Goal: Task Accomplishment & Management: Manage account settings

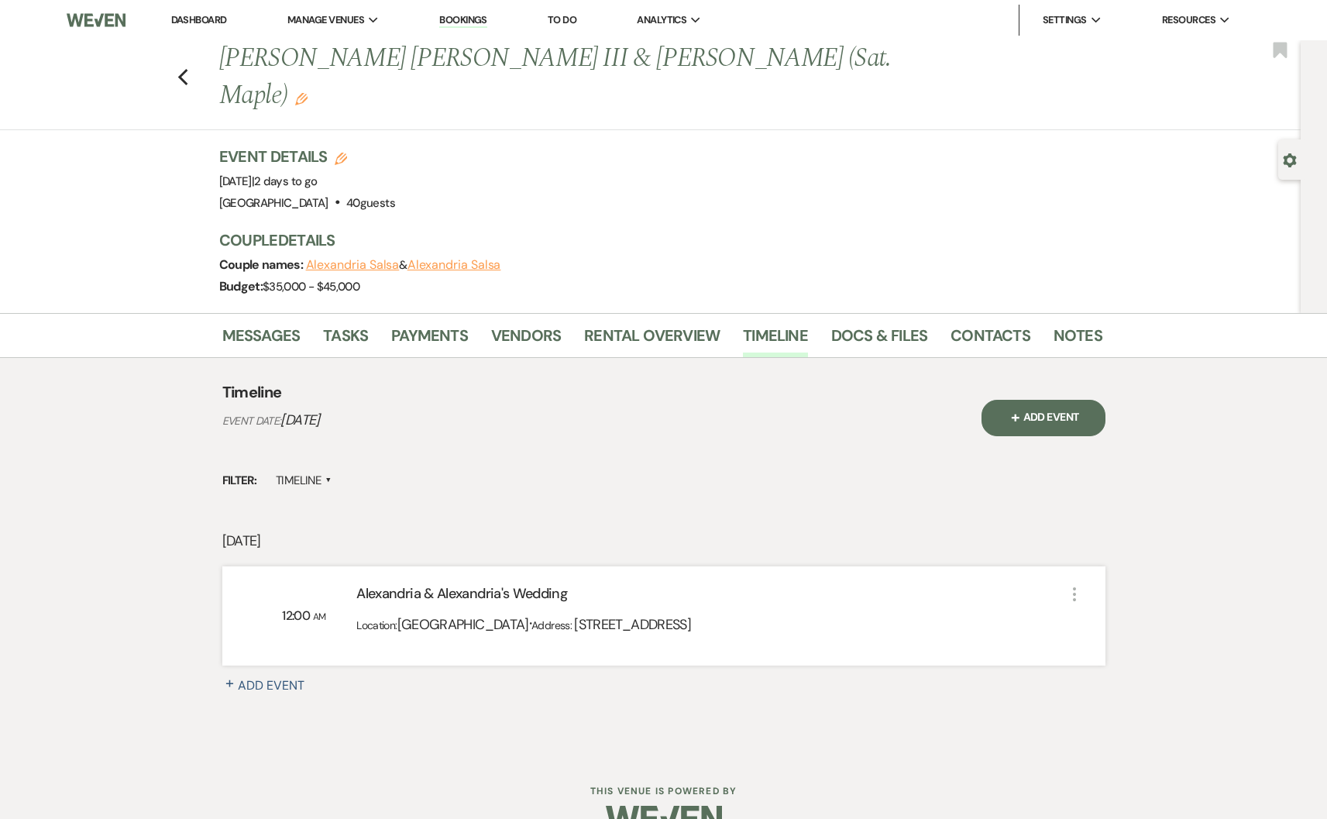
click at [205, 31] on li "Dashboard" at bounding box center [198, 20] width 71 height 31
click at [226, 20] on link "Dashboard" at bounding box center [199, 19] width 56 height 13
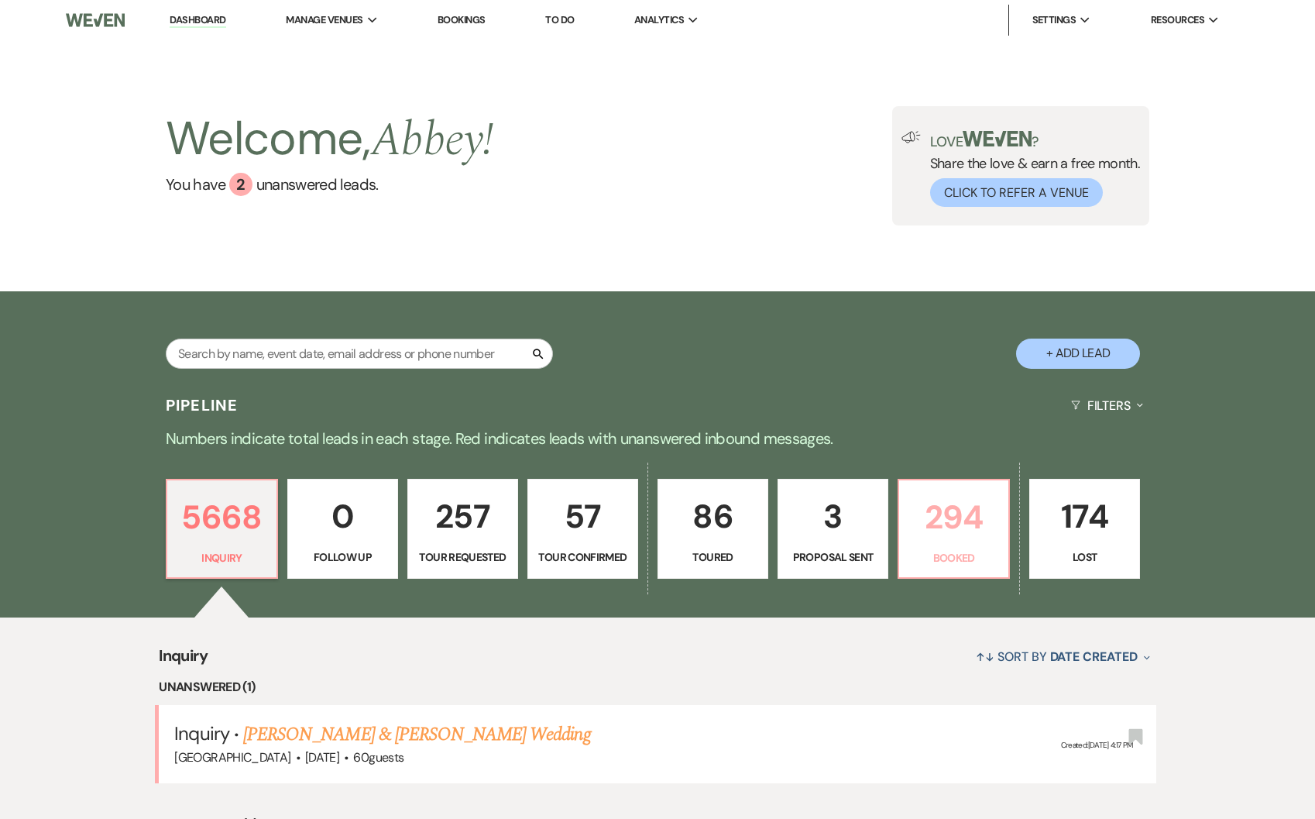
click at [968, 513] on p "294" at bounding box center [954, 517] width 91 height 52
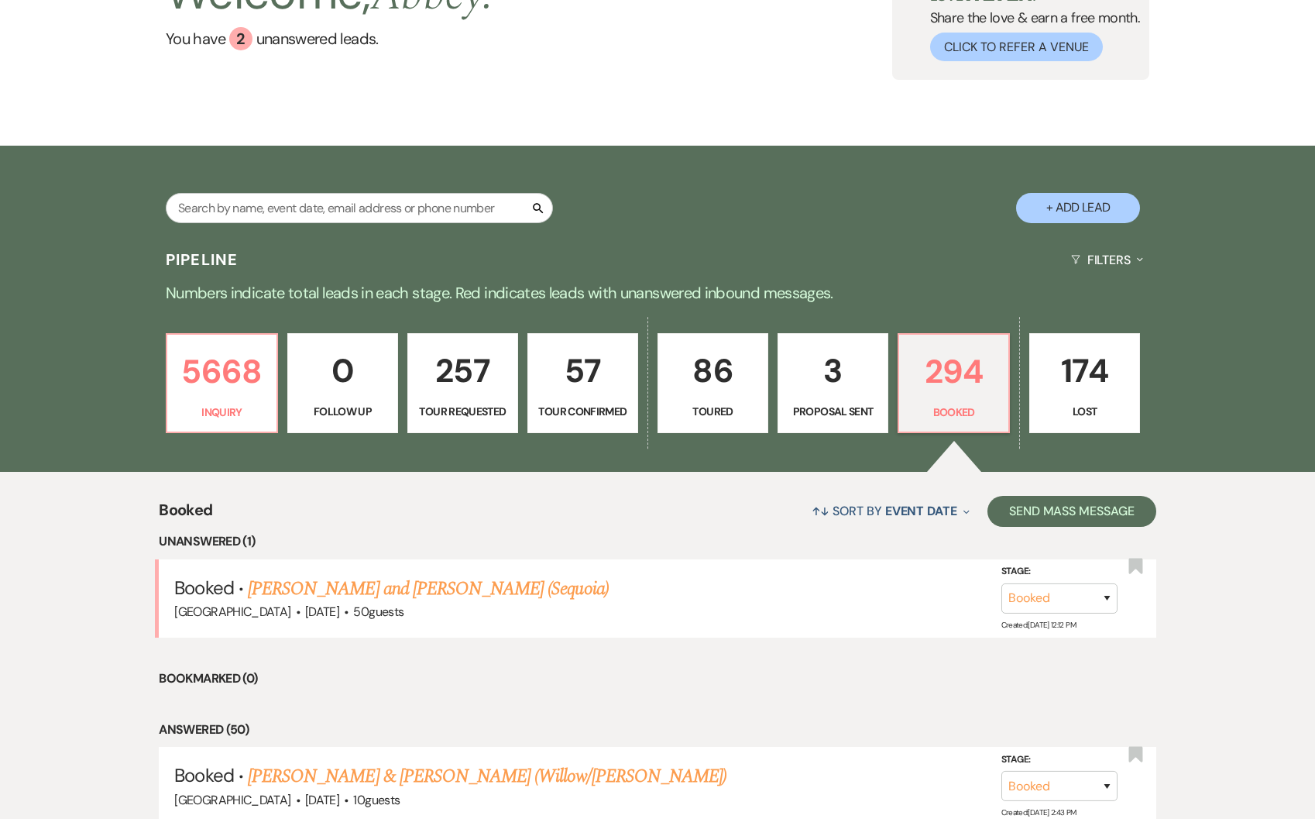
scroll to position [256, 0]
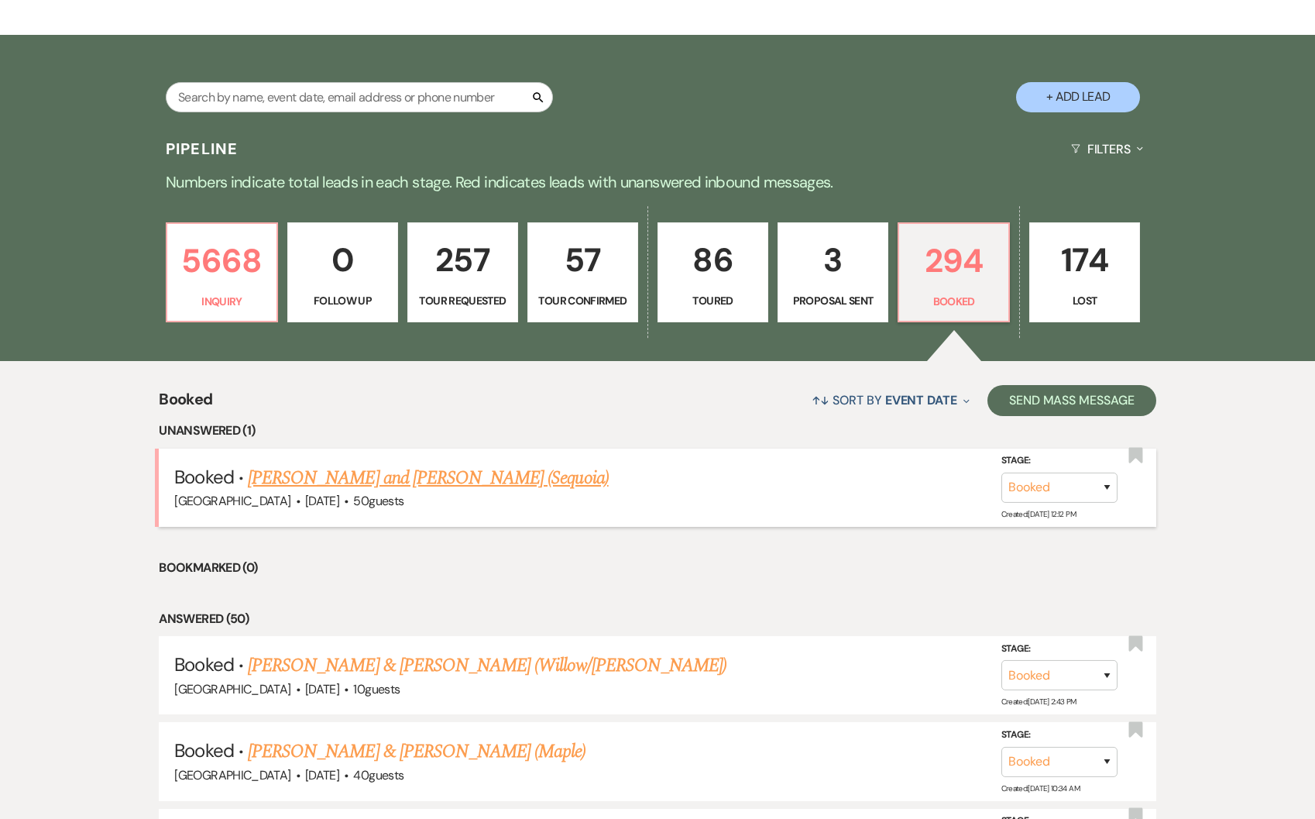
click at [356, 486] on link "[PERSON_NAME] and [PERSON_NAME] (Sequoia)" at bounding box center [428, 478] width 361 height 28
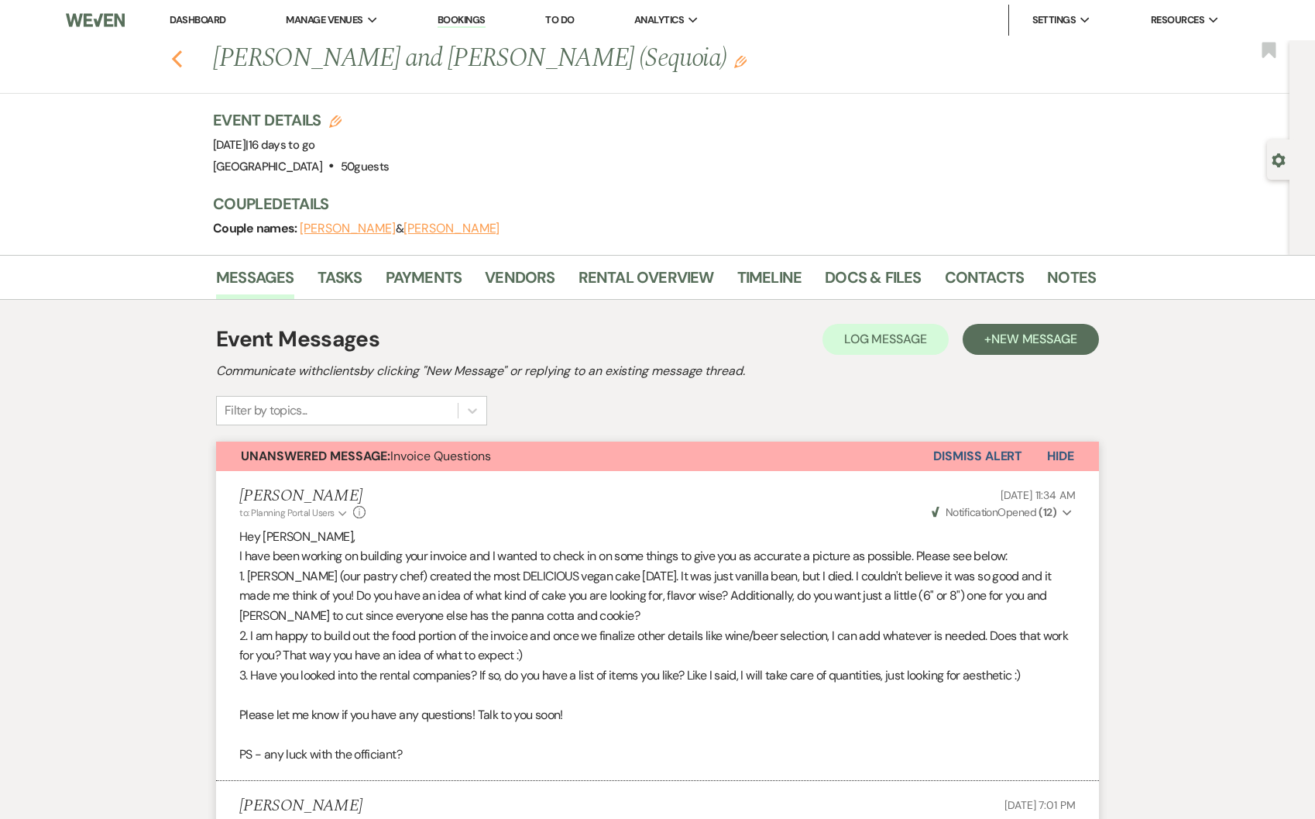
click at [182, 51] on icon "Previous" at bounding box center [177, 59] width 12 height 19
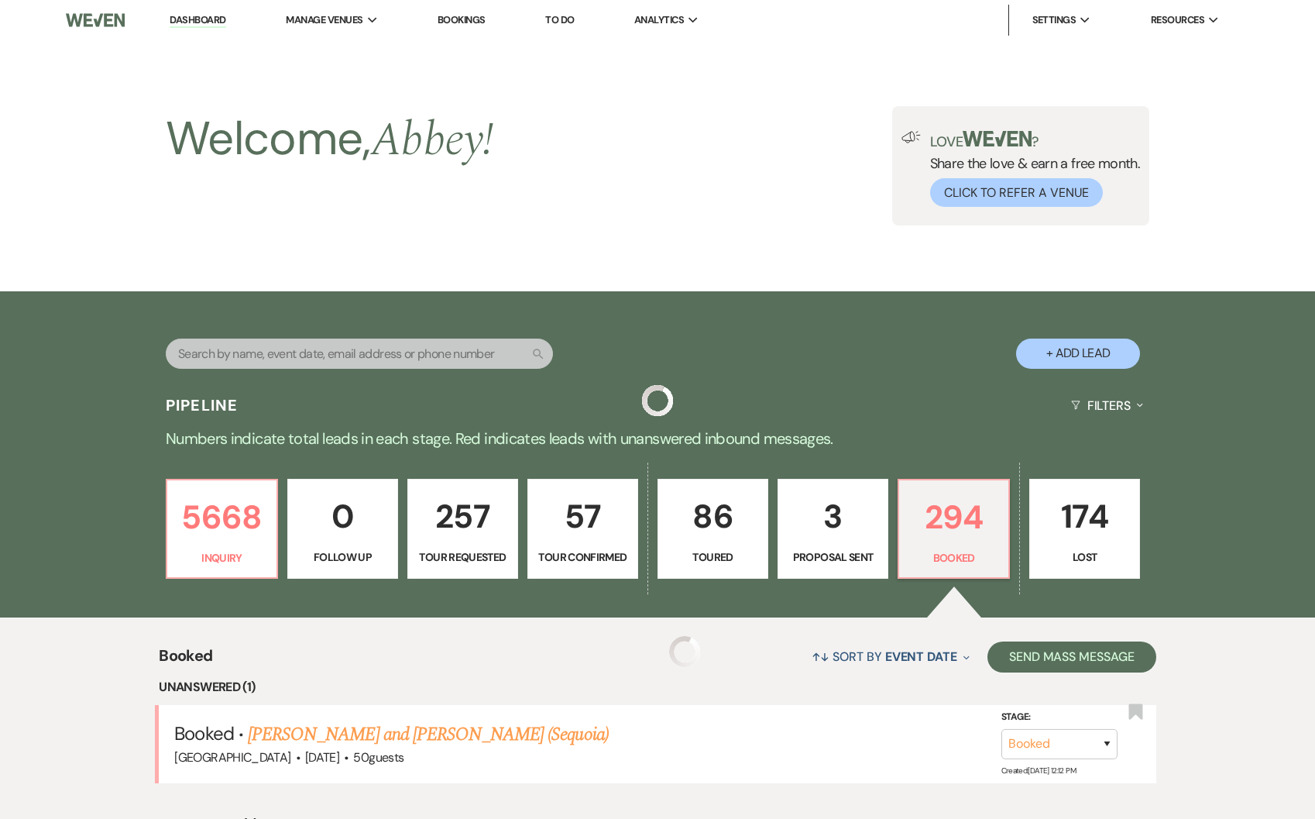
scroll to position [256, 0]
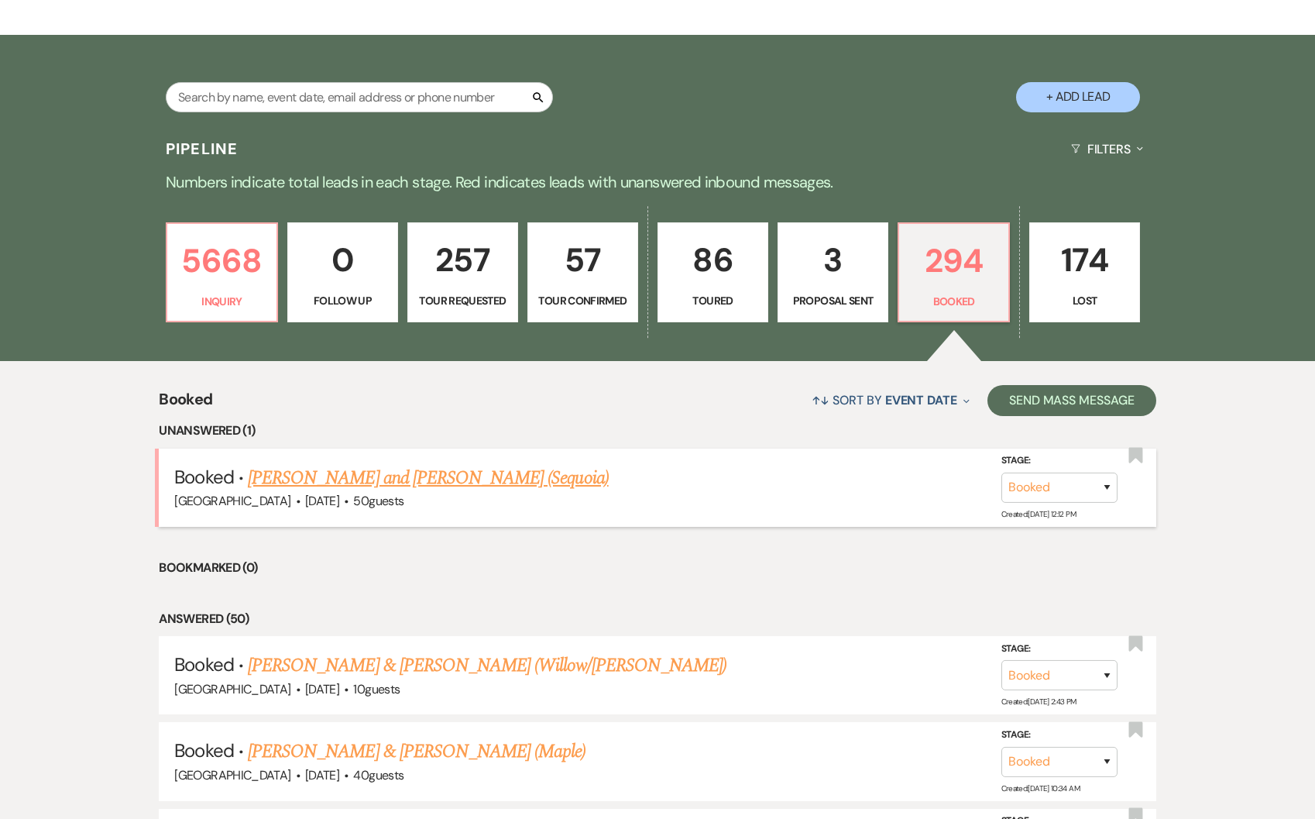
click at [464, 489] on link "[PERSON_NAME] and [PERSON_NAME] (Sequoia)" at bounding box center [428, 478] width 361 height 28
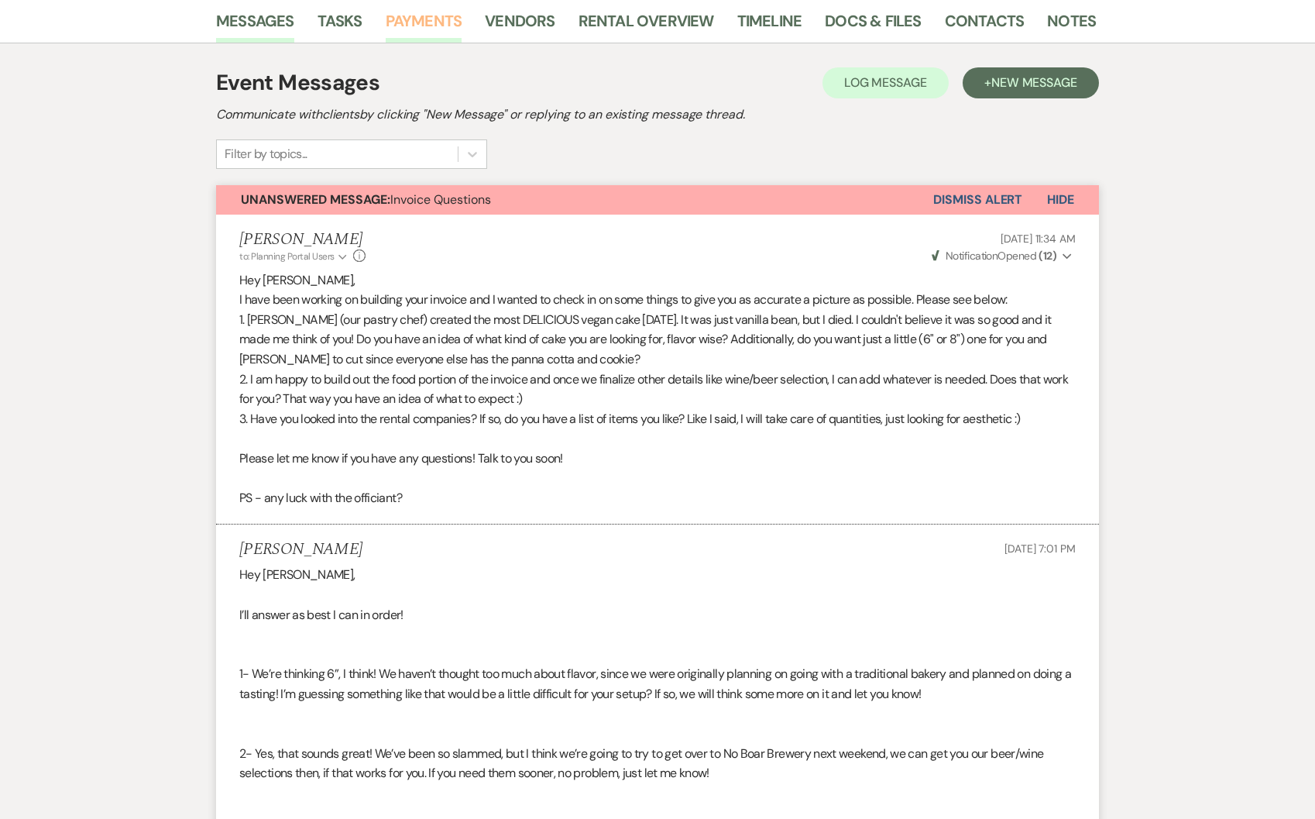
click at [426, 28] on link "Payments" at bounding box center [424, 26] width 77 height 34
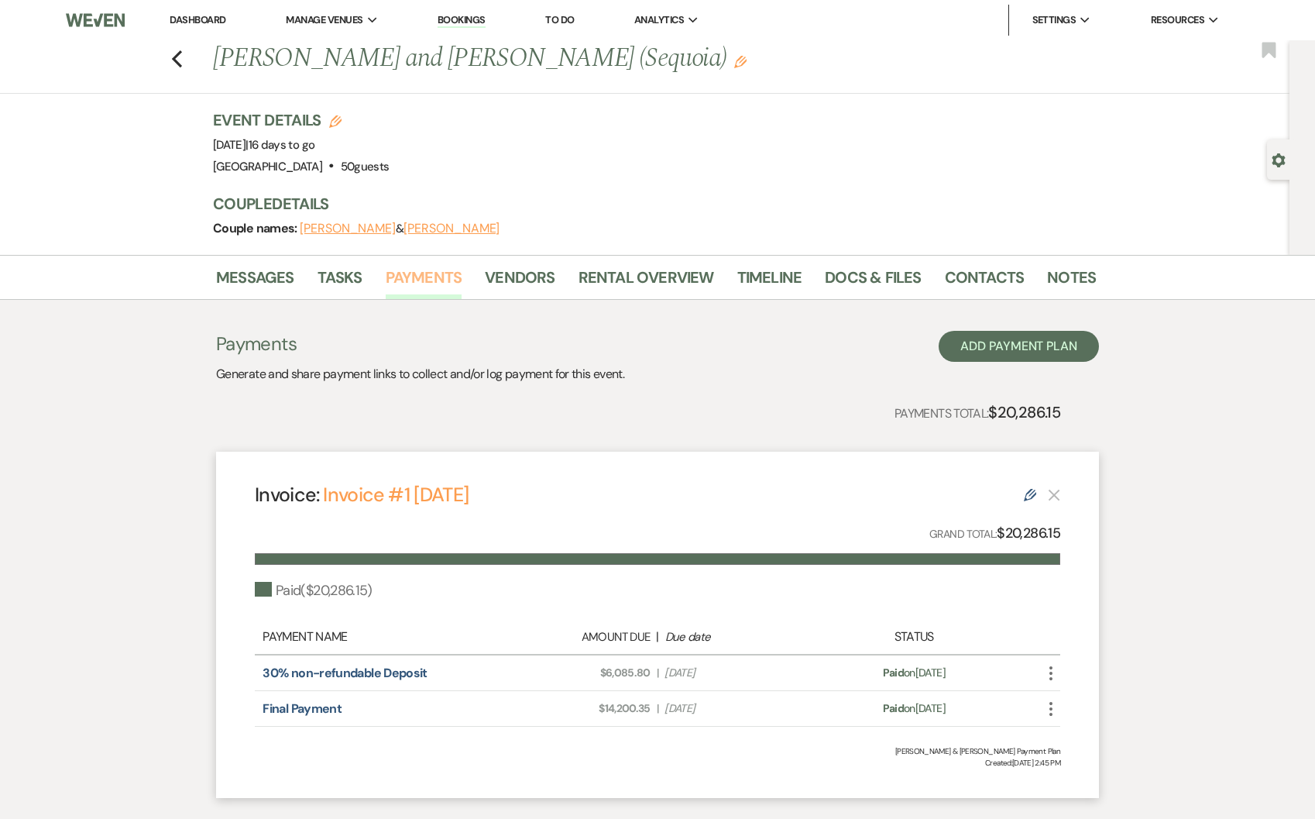
scroll to position [95, 0]
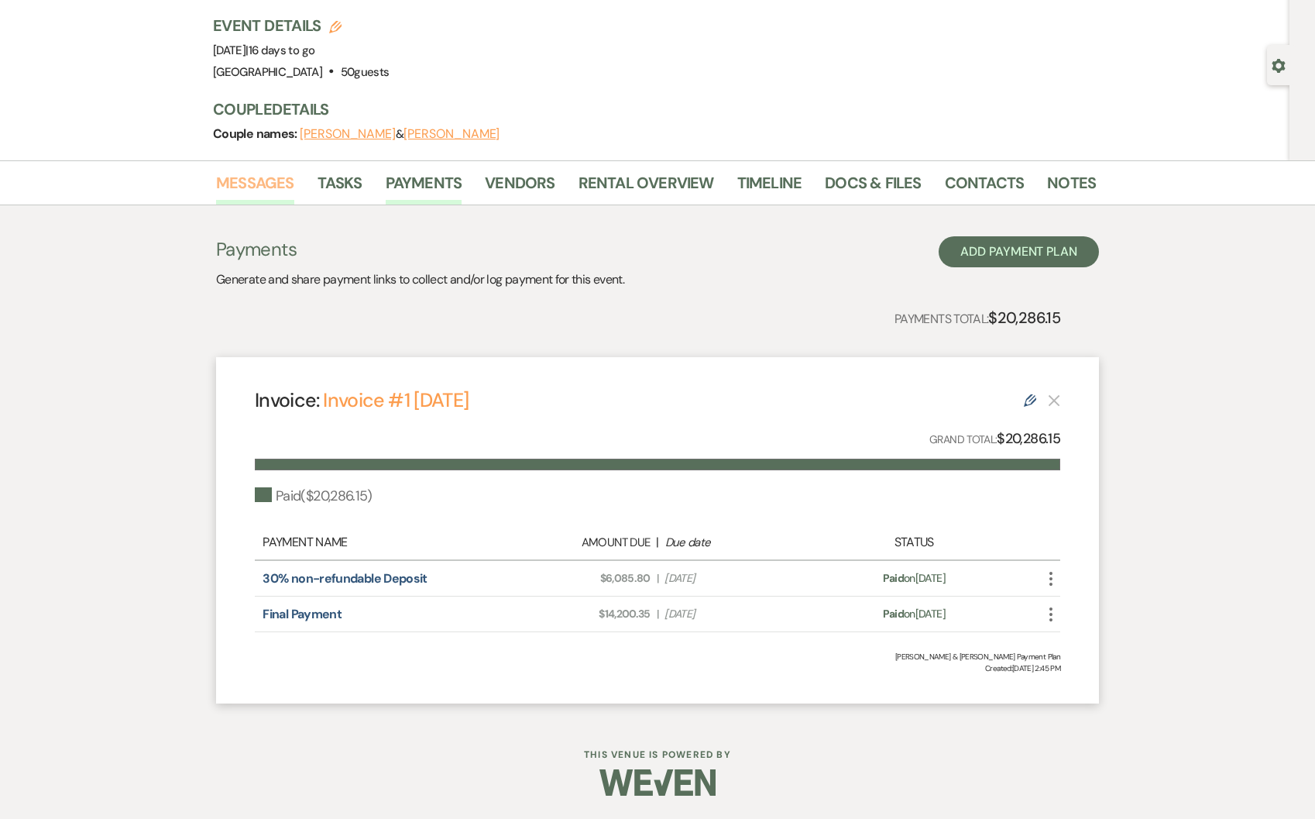
drag, startPoint x: 246, startPoint y: 181, endPoint x: 253, endPoint y: 192, distance: 13.3
click at [246, 181] on link "Messages" at bounding box center [255, 187] width 78 height 34
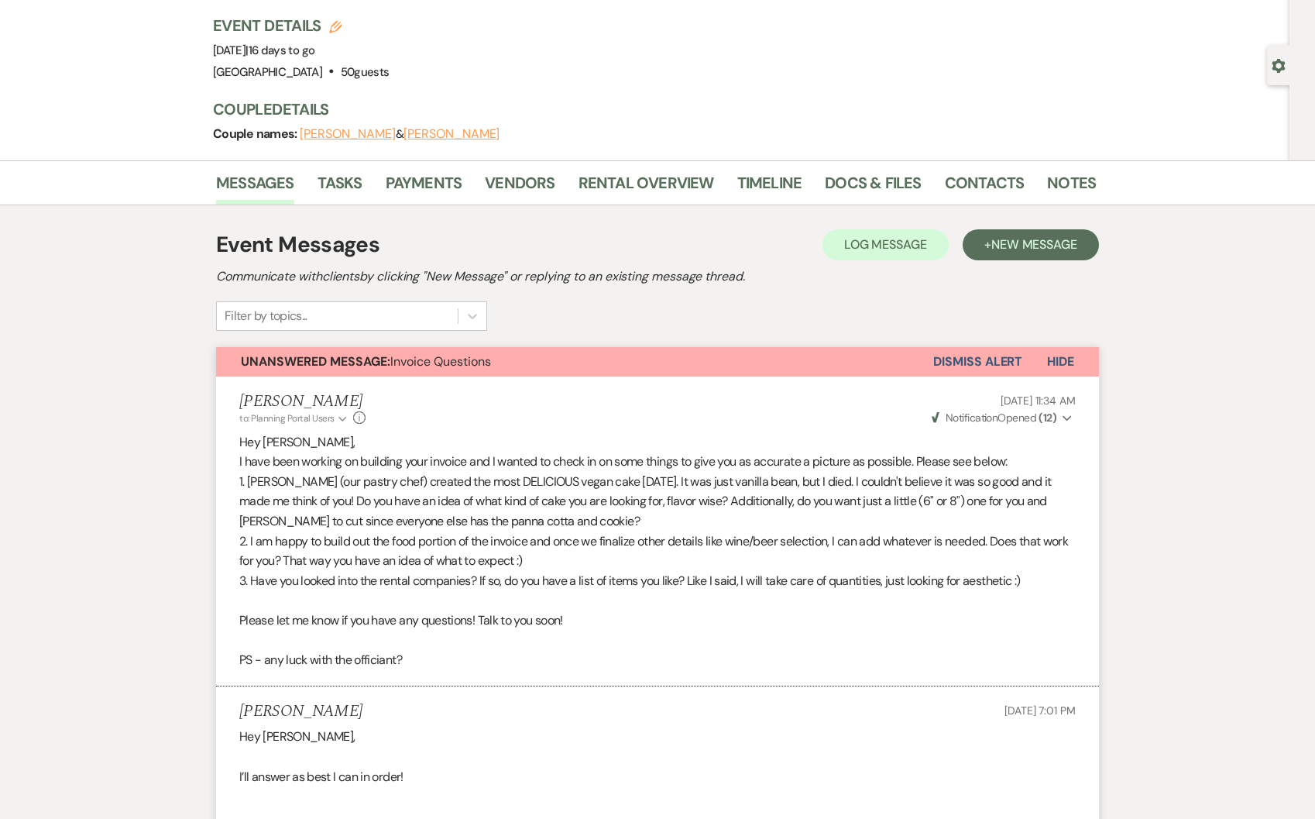
click at [1060, 361] on span "Hide" at bounding box center [1060, 361] width 27 height 16
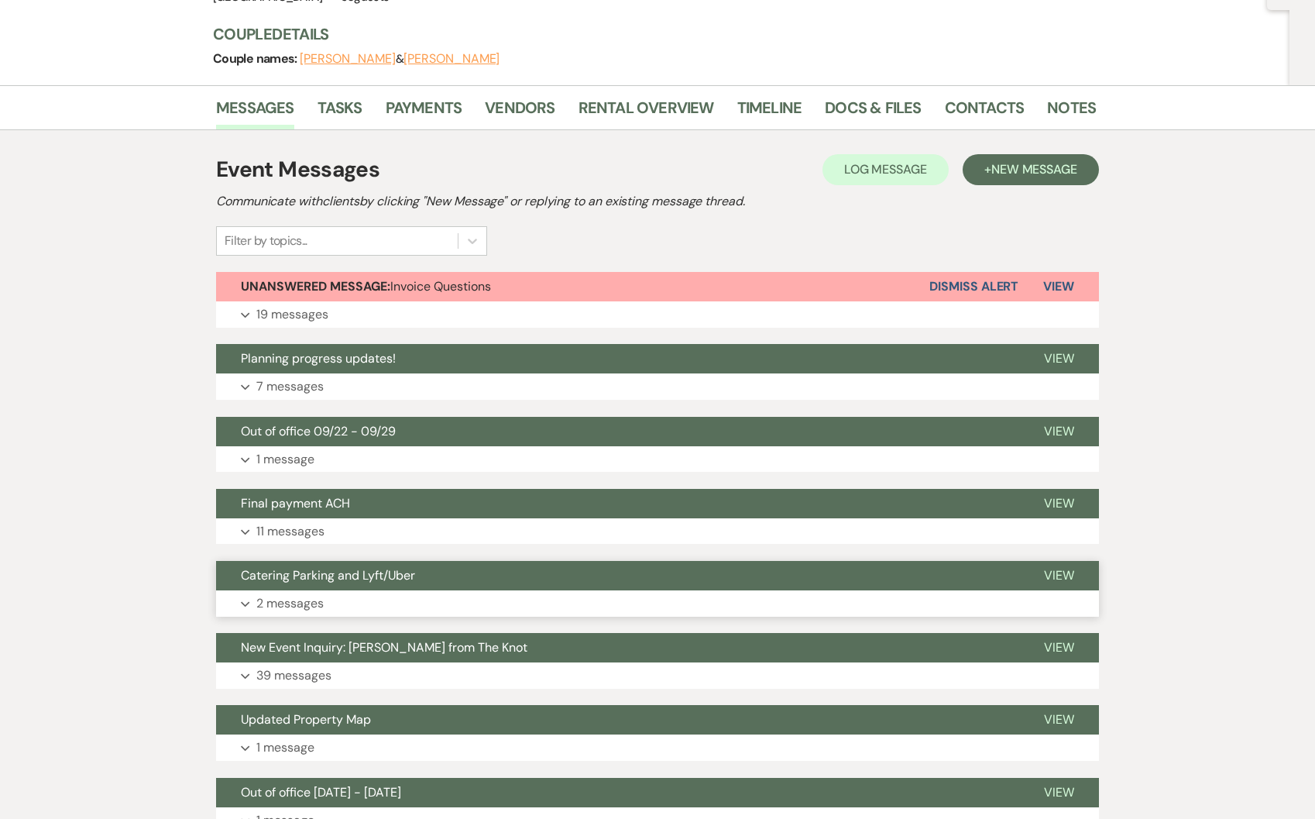
scroll to position [263, 0]
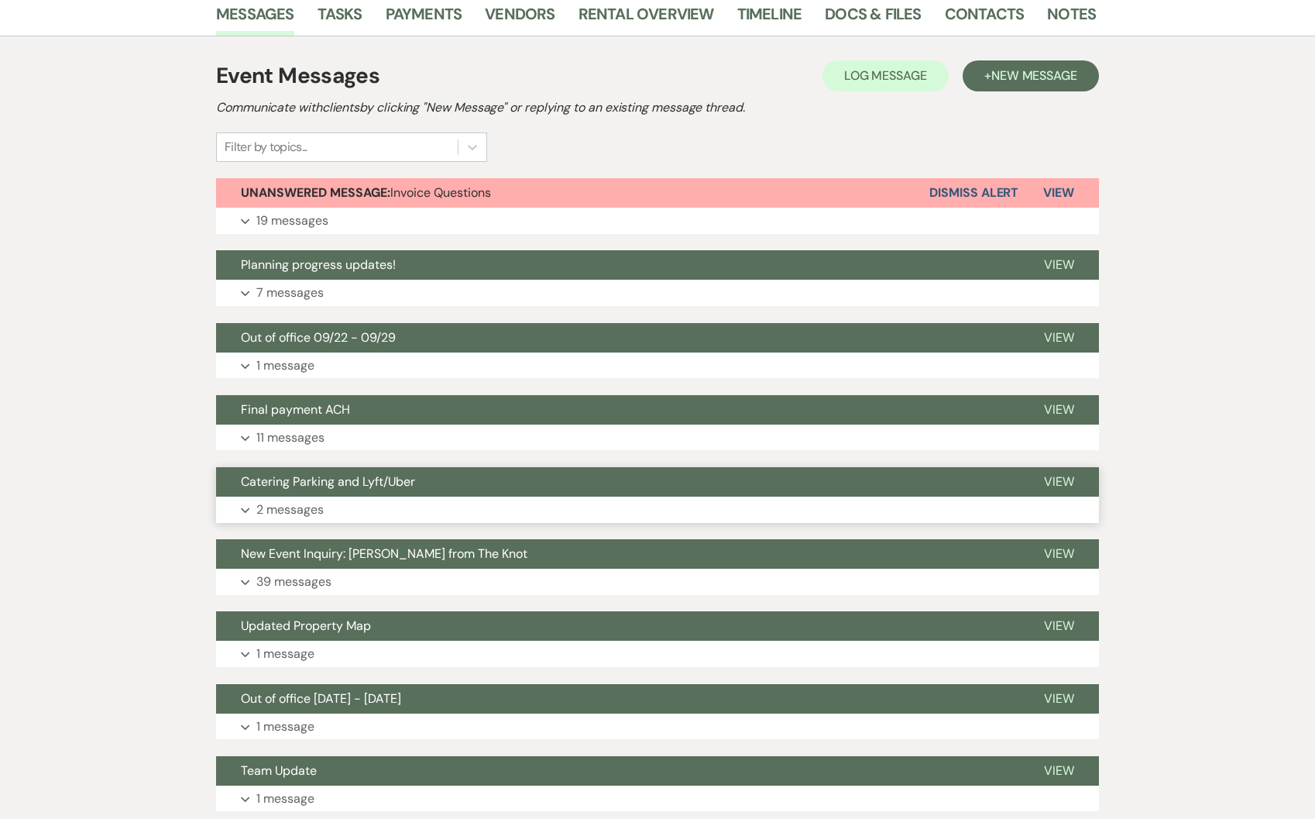
click at [281, 496] on button "Catering Parking and Lyft/Uber" at bounding box center [617, 481] width 803 height 29
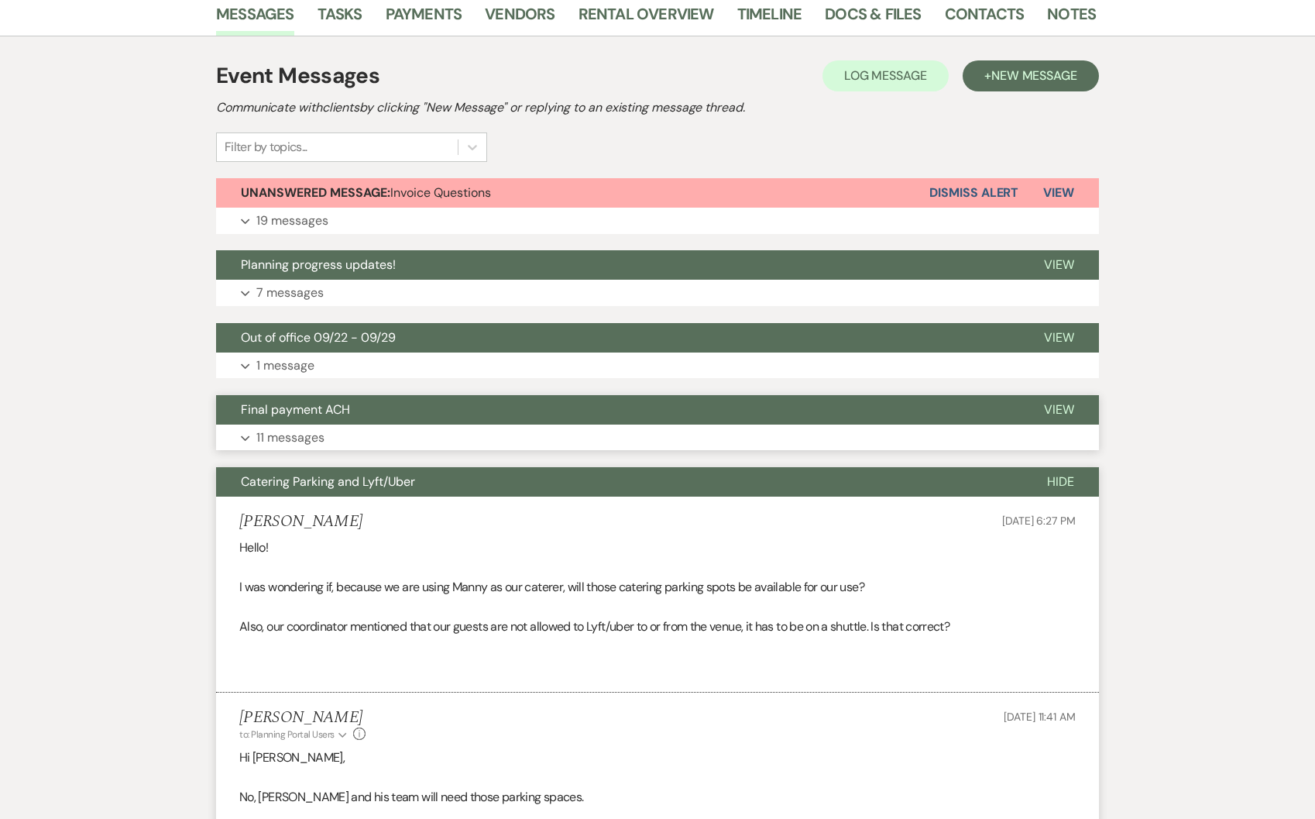
click at [300, 435] on p "11 messages" at bounding box center [290, 438] width 68 height 20
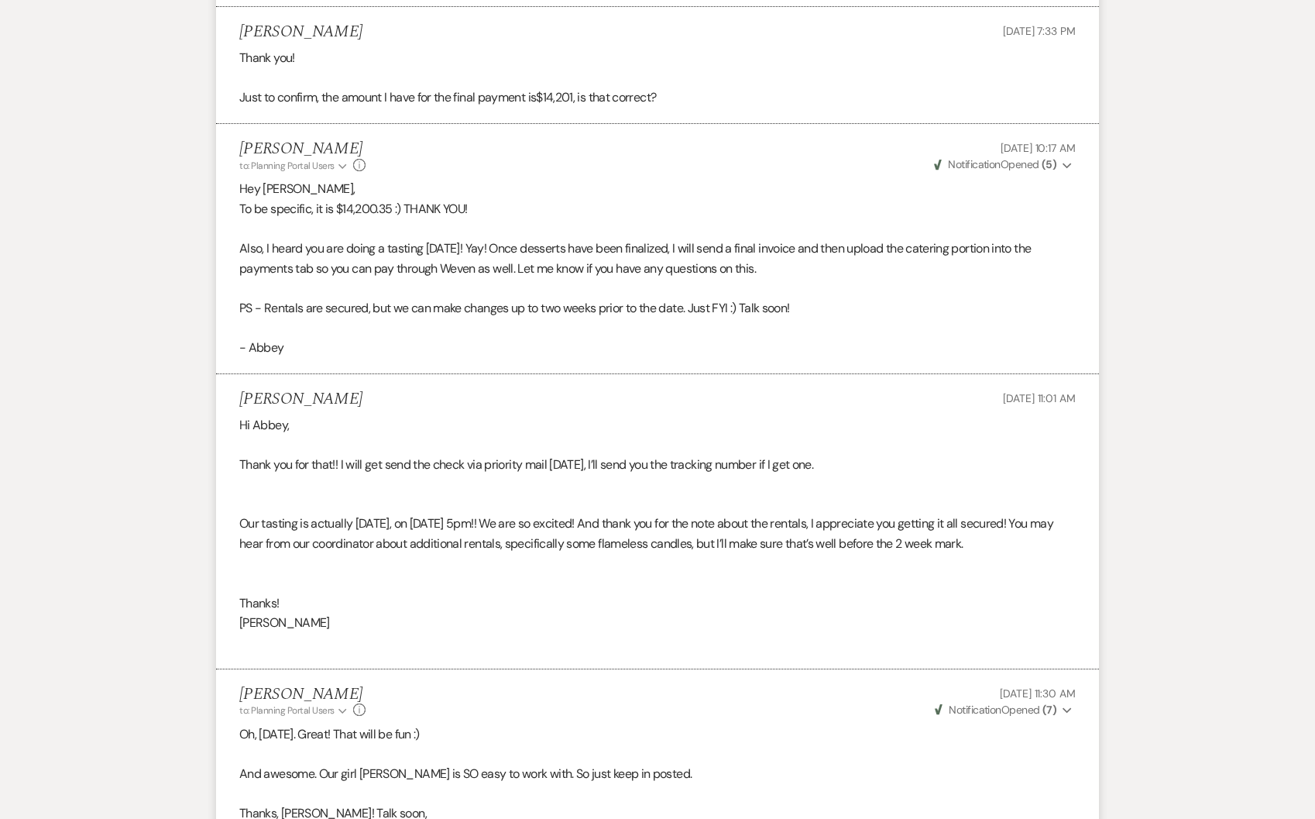
scroll to position [449, 0]
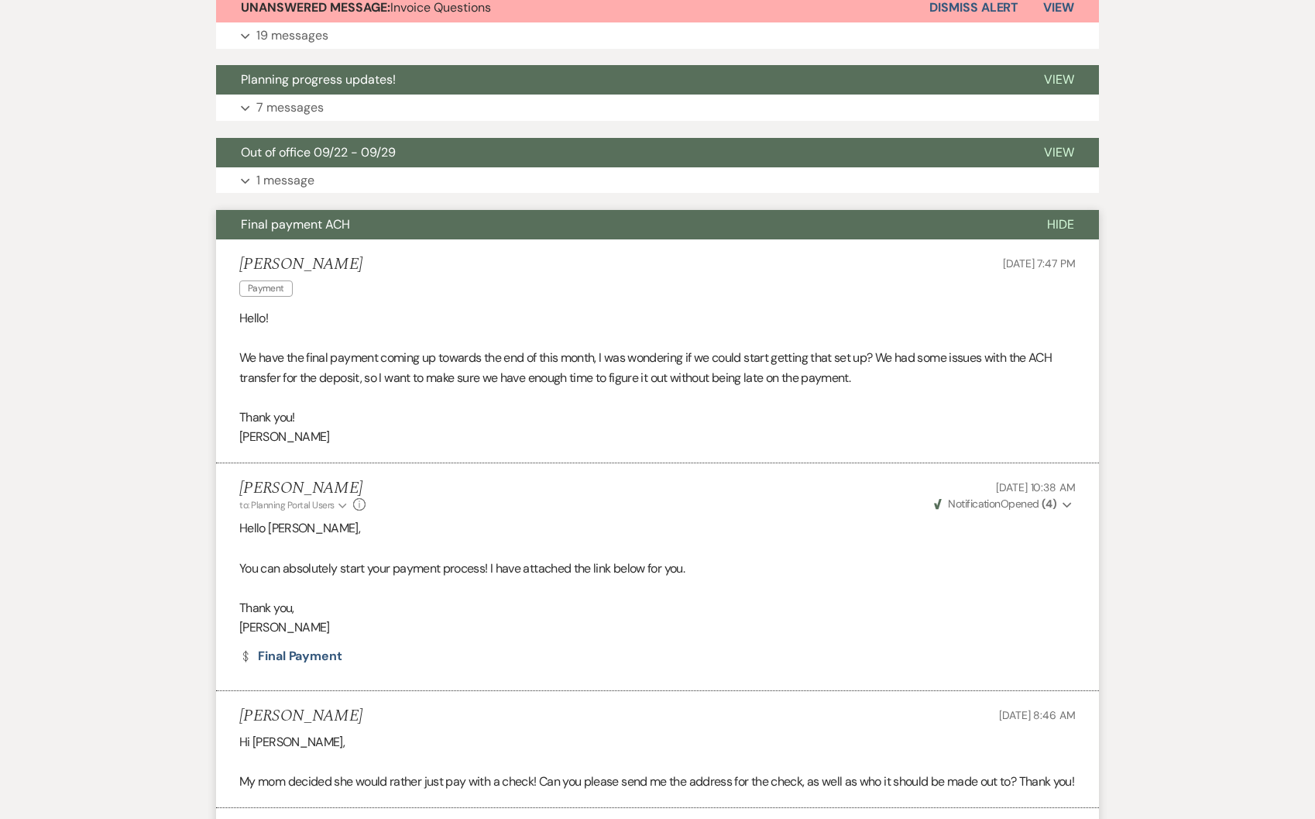
click at [263, 224] on span "Final payment ACH" at bounding box center [295, 224] width 109 height 16
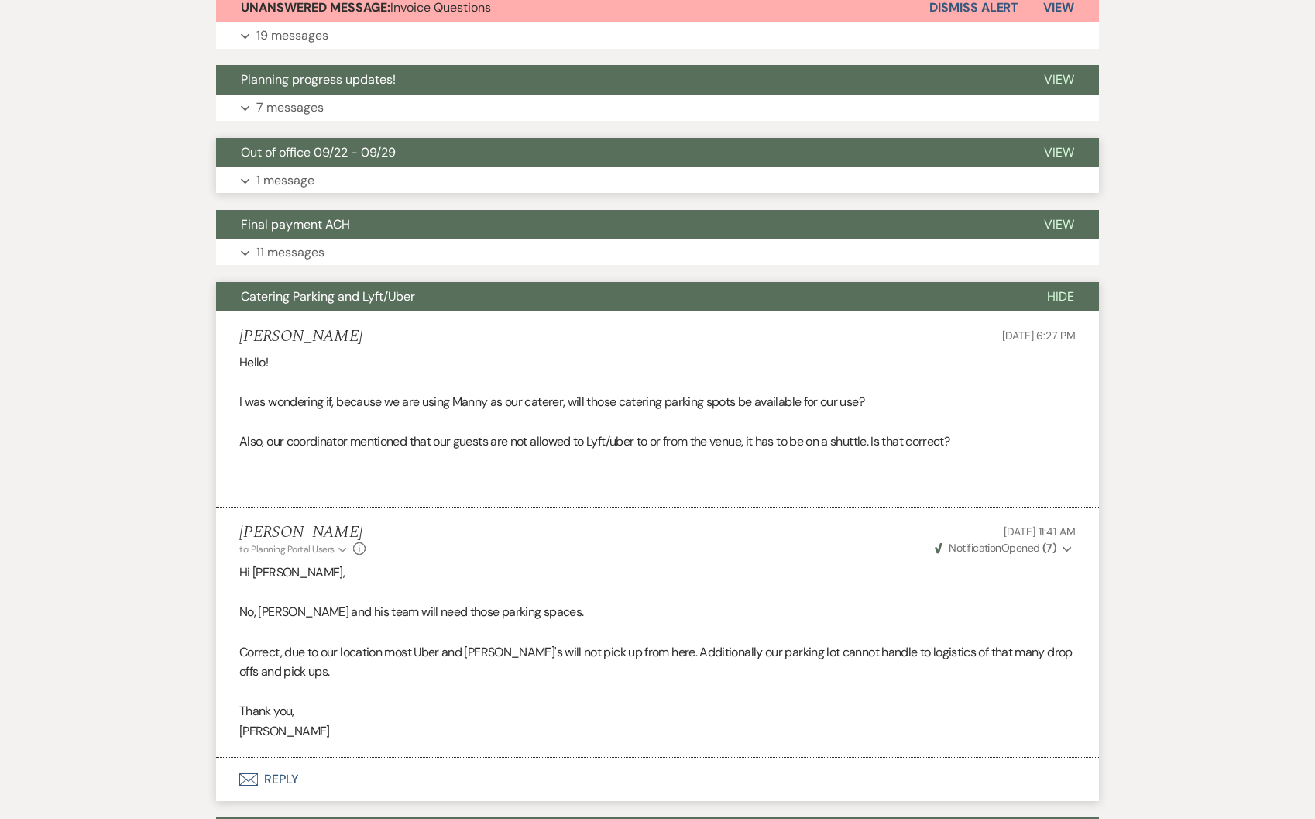
click at [288, 160] on button "Out of office 09/22 - 09/29" at bounding box center [617, 152] width 803 height 29
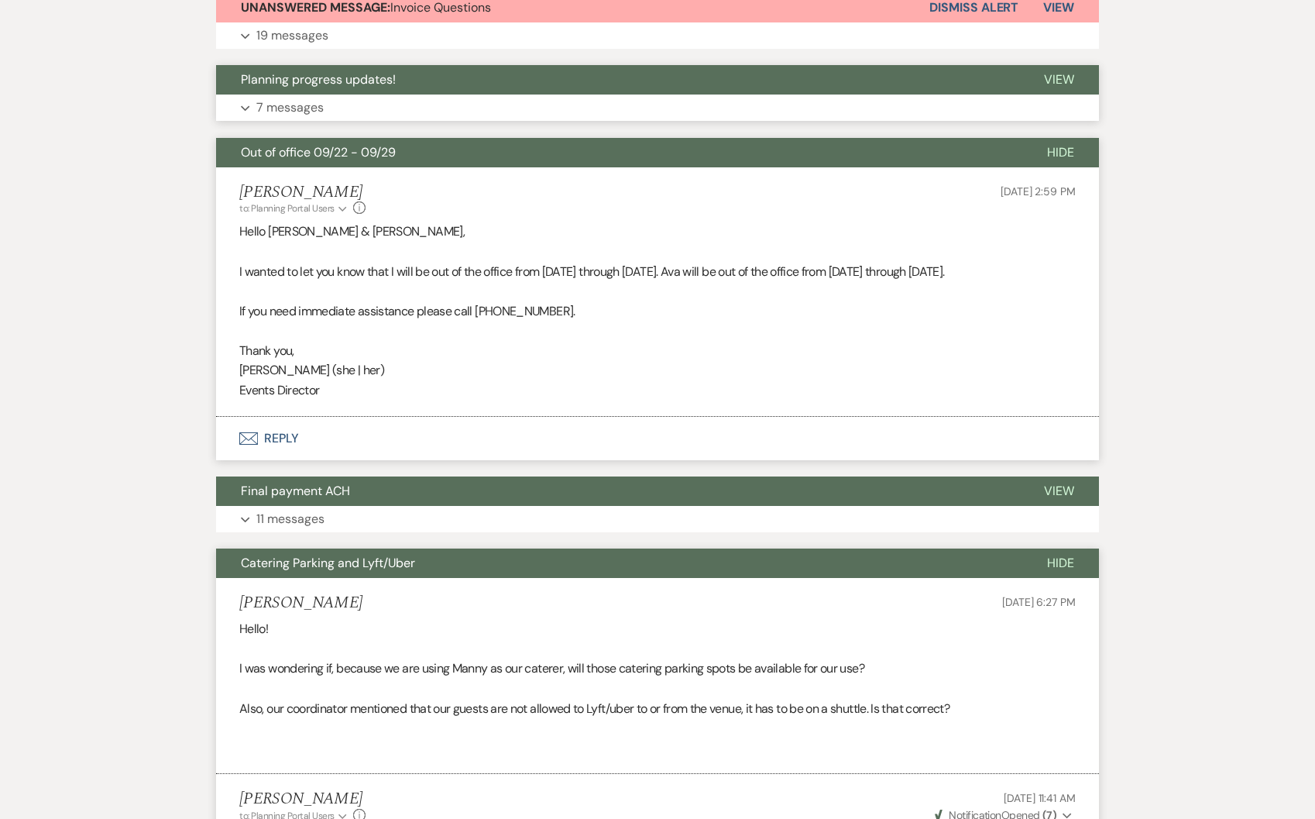
click at [281, 88] on button "Planning progress updates!" at bounding box center [617, 79] width 803 height 29
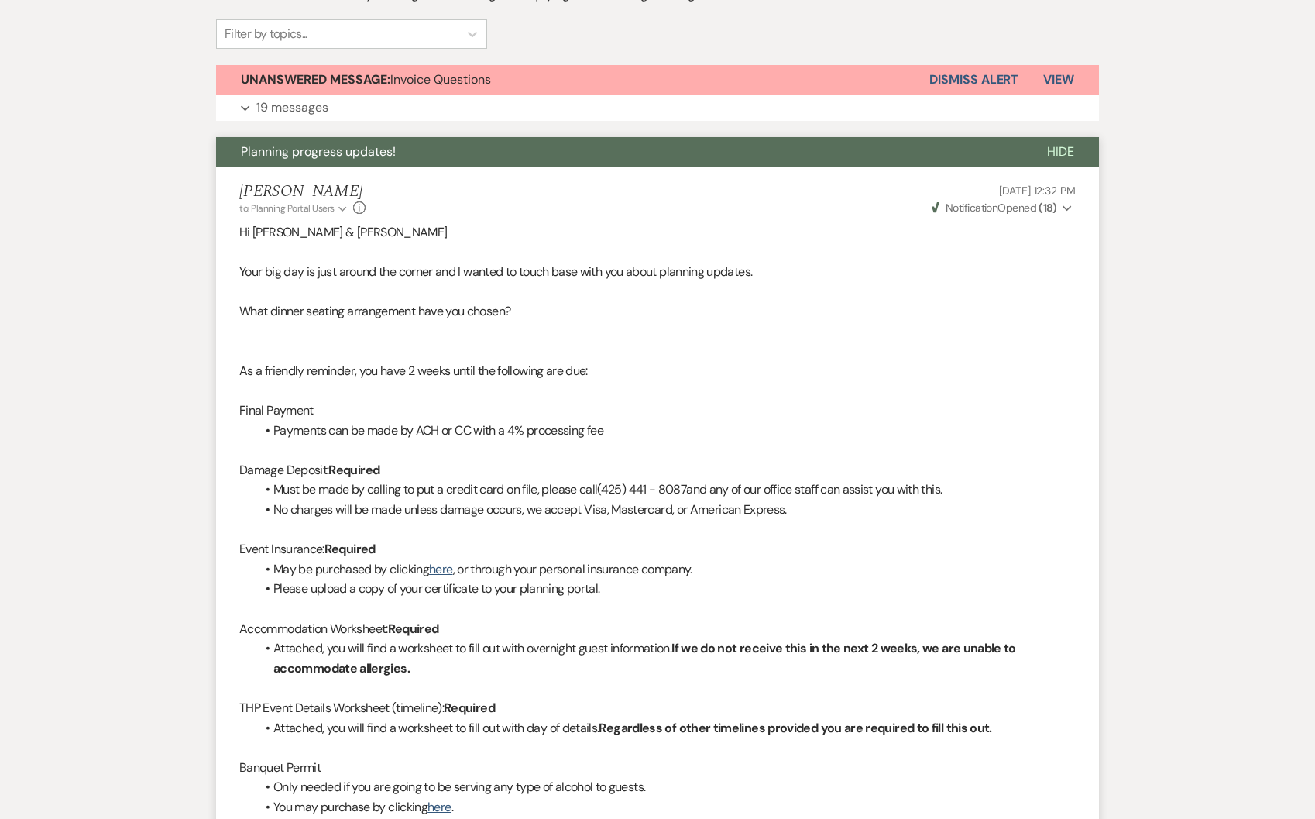
scroll to position [376, 0]
click at [368, 149] on span "Planning progress updates!" at bounding box center [318, 152] width 155 height 16
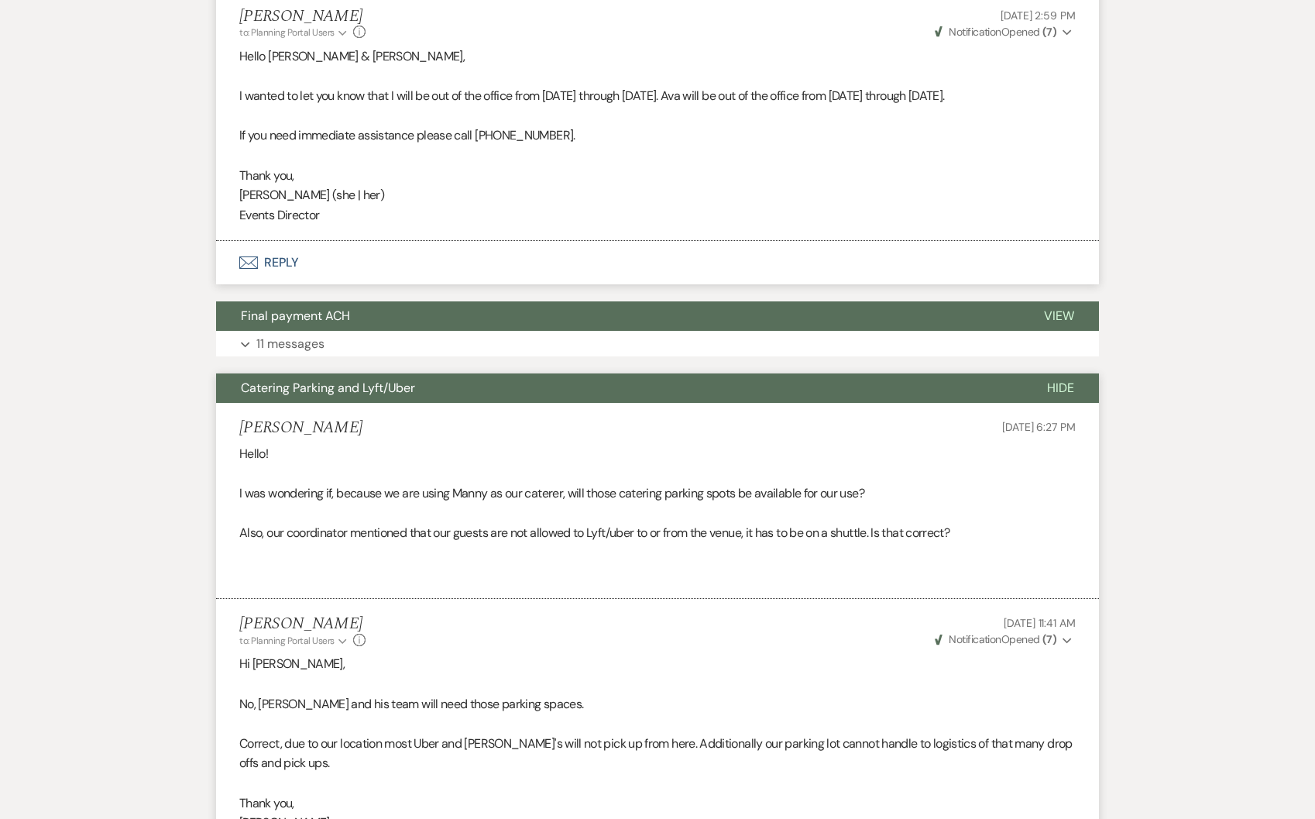
scroll to position [0, 0]
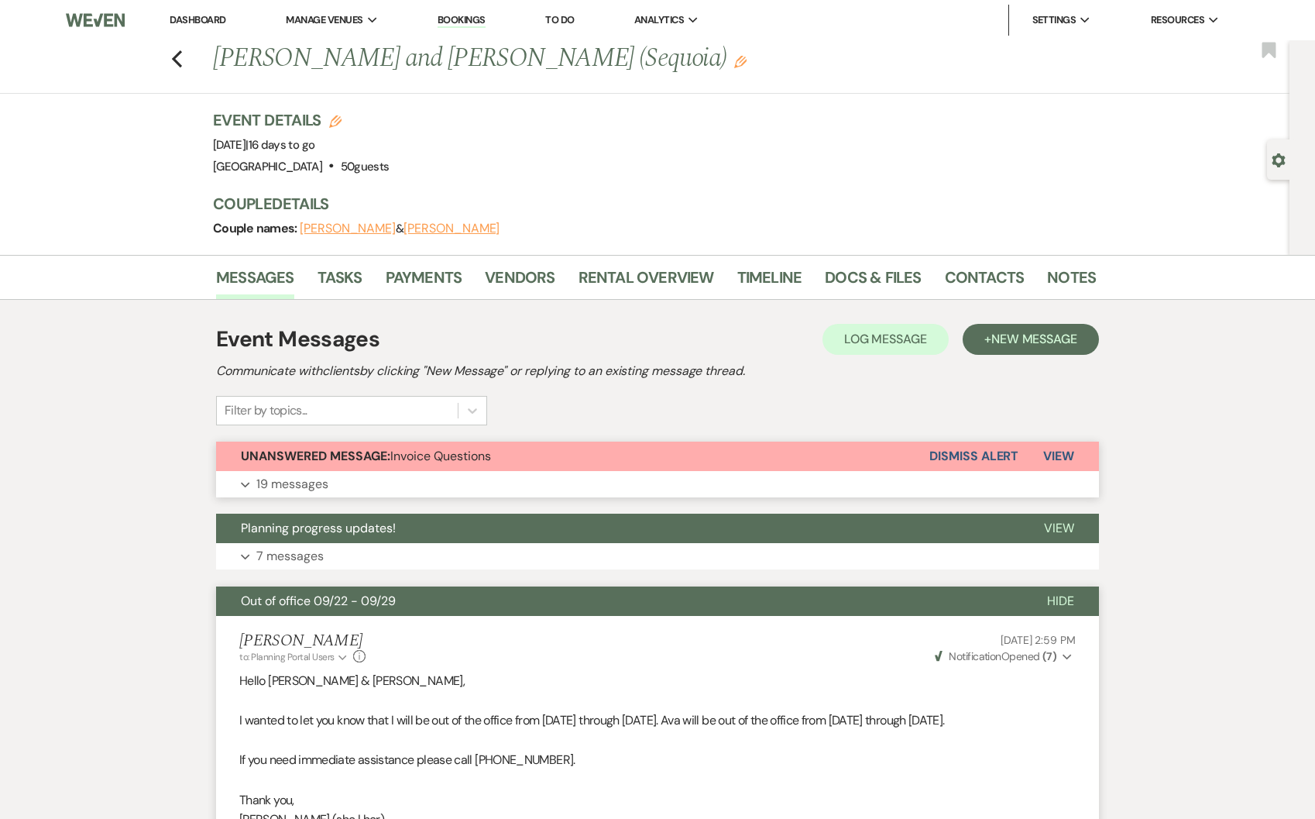
click at [615, 453] on button "Unanswered Message: Invoice Questions" at bounding box center [572, 456] width 713 height 29
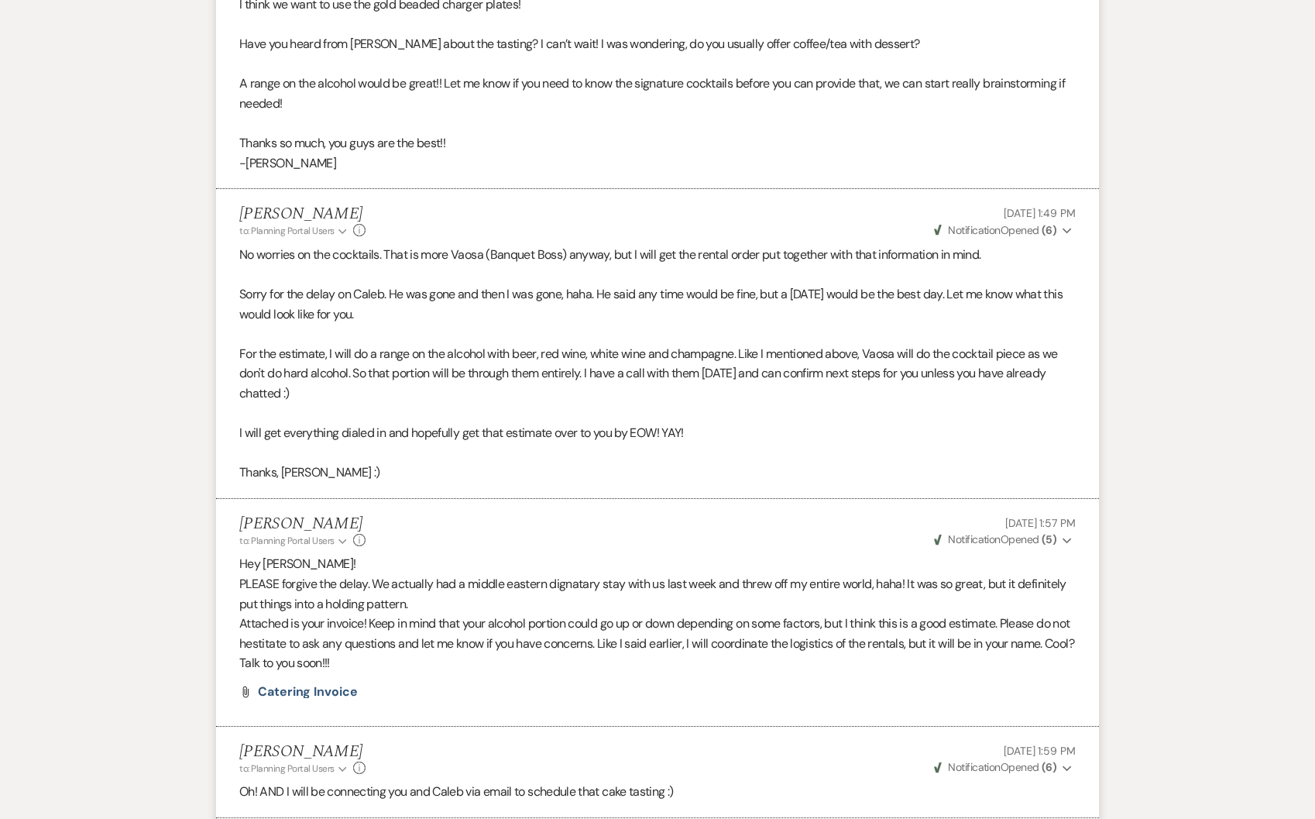
scroll to position [2434, 0]
click at [348, 698] on span "Catering Invoice" at bounding box center [308, 690] width 100 height 16
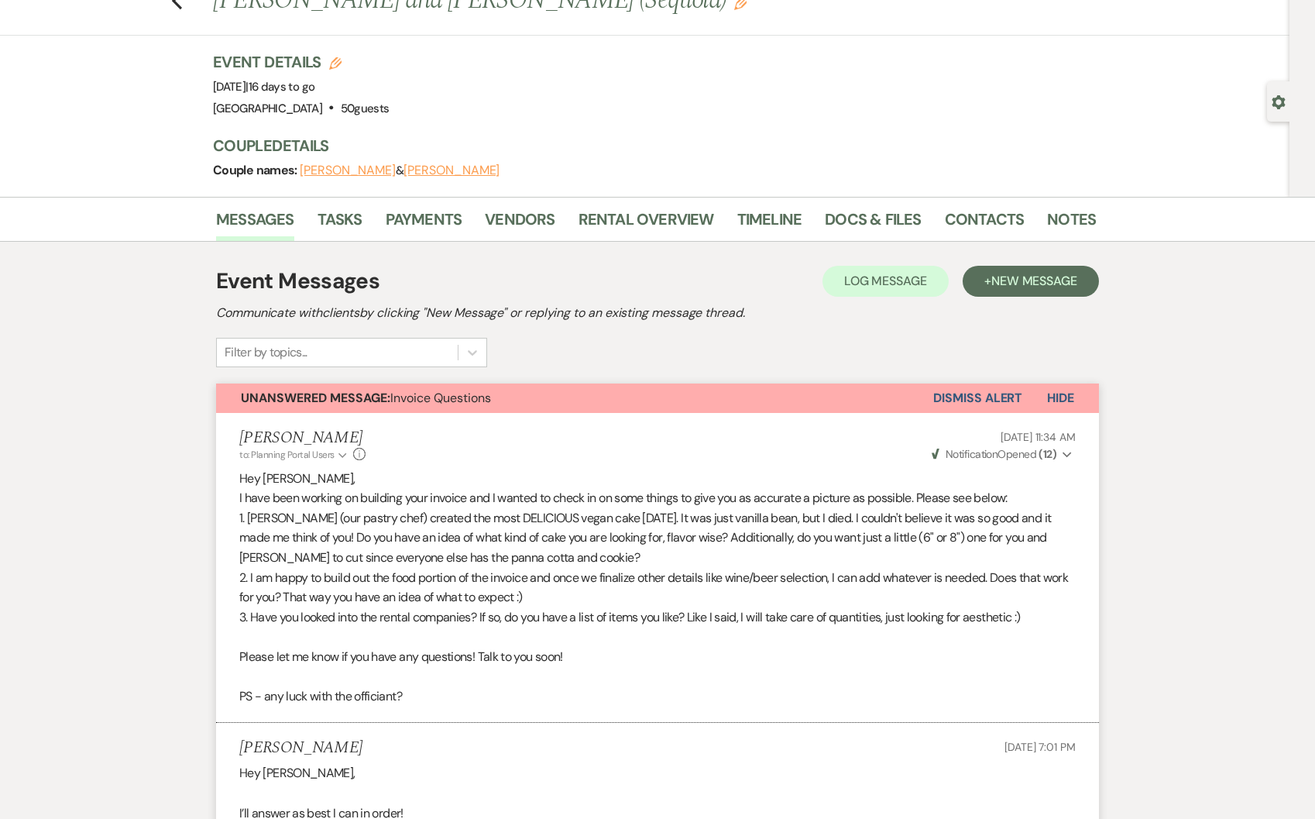
scroll to position [0, 0]
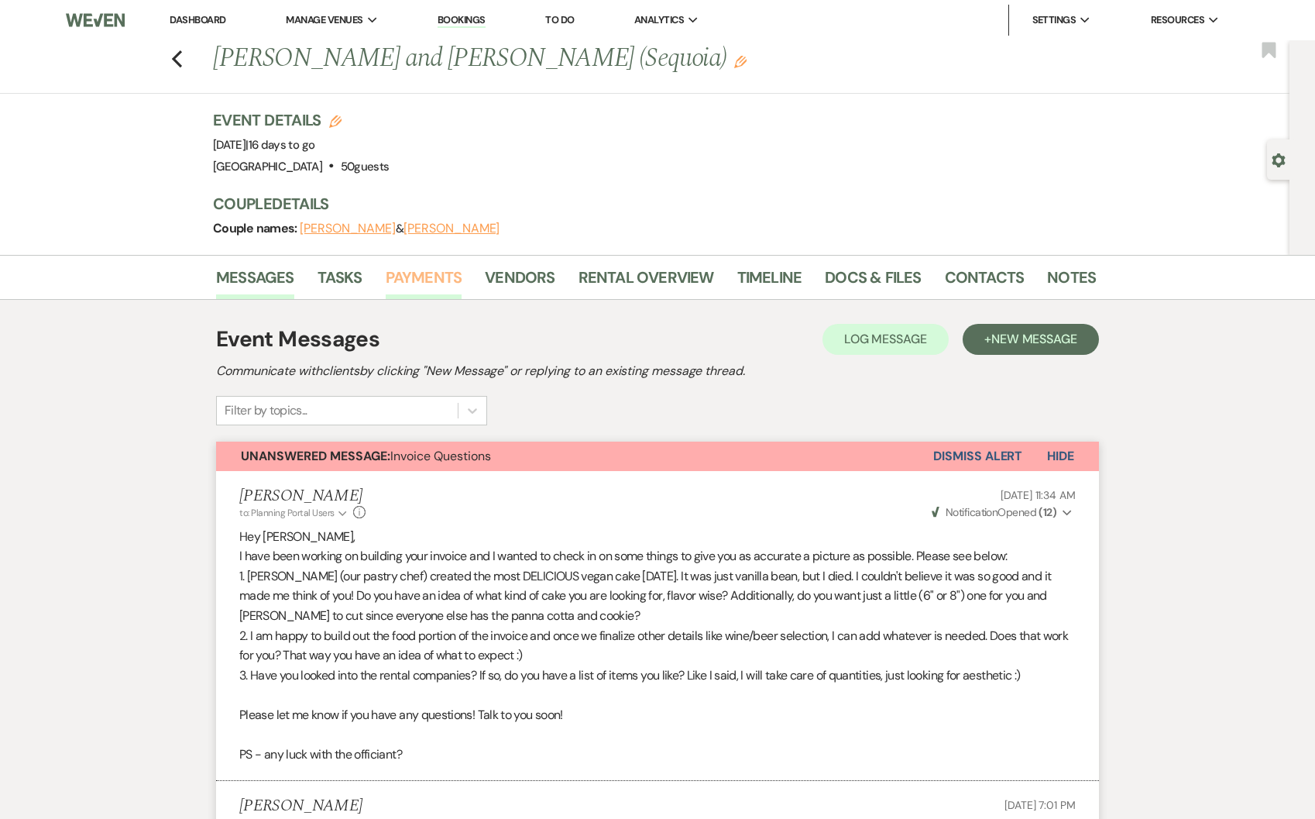
click at [425, 285] on link "Payments" at bounding box center [424, 282] width 77 height 34
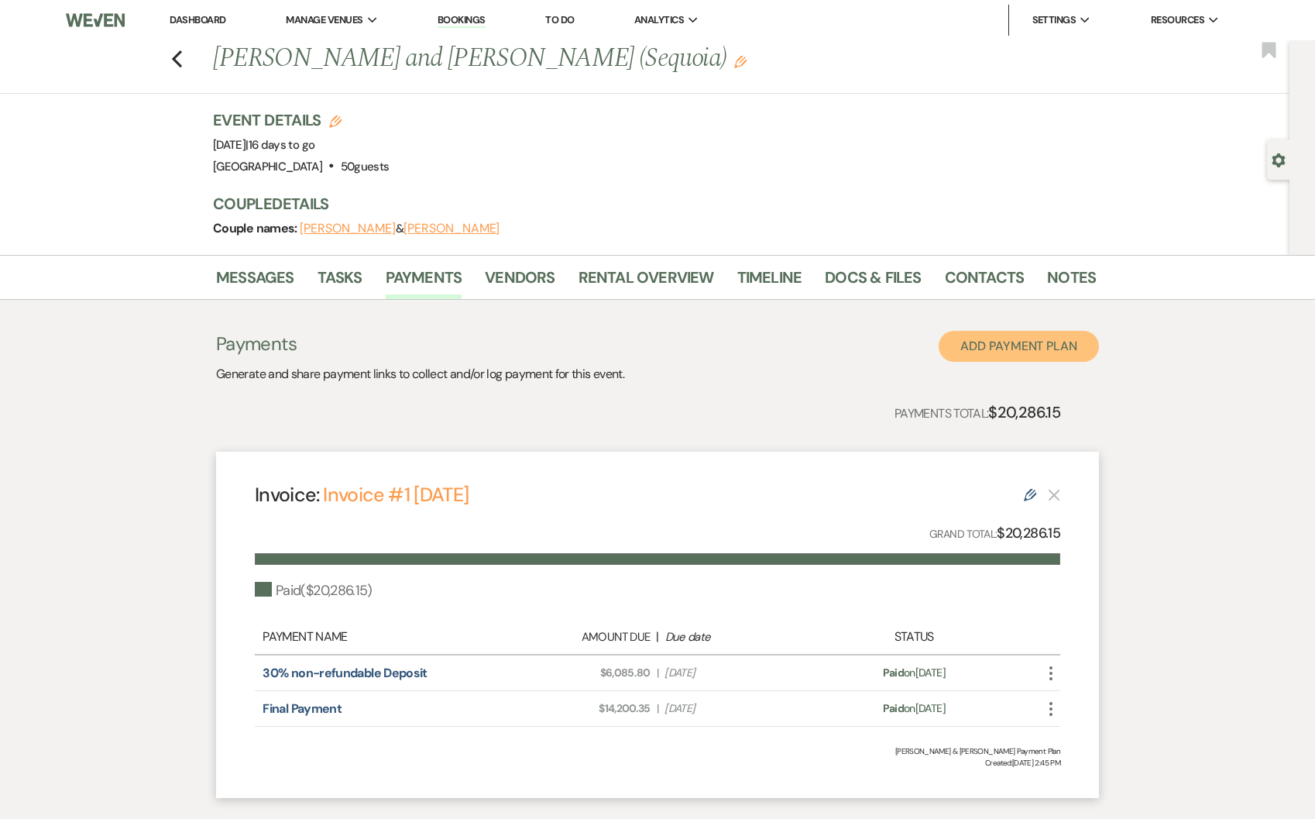
click at [1009, 350] on button "Add Payment Plan" at bounding box center [1019, 346] width 160 height 31
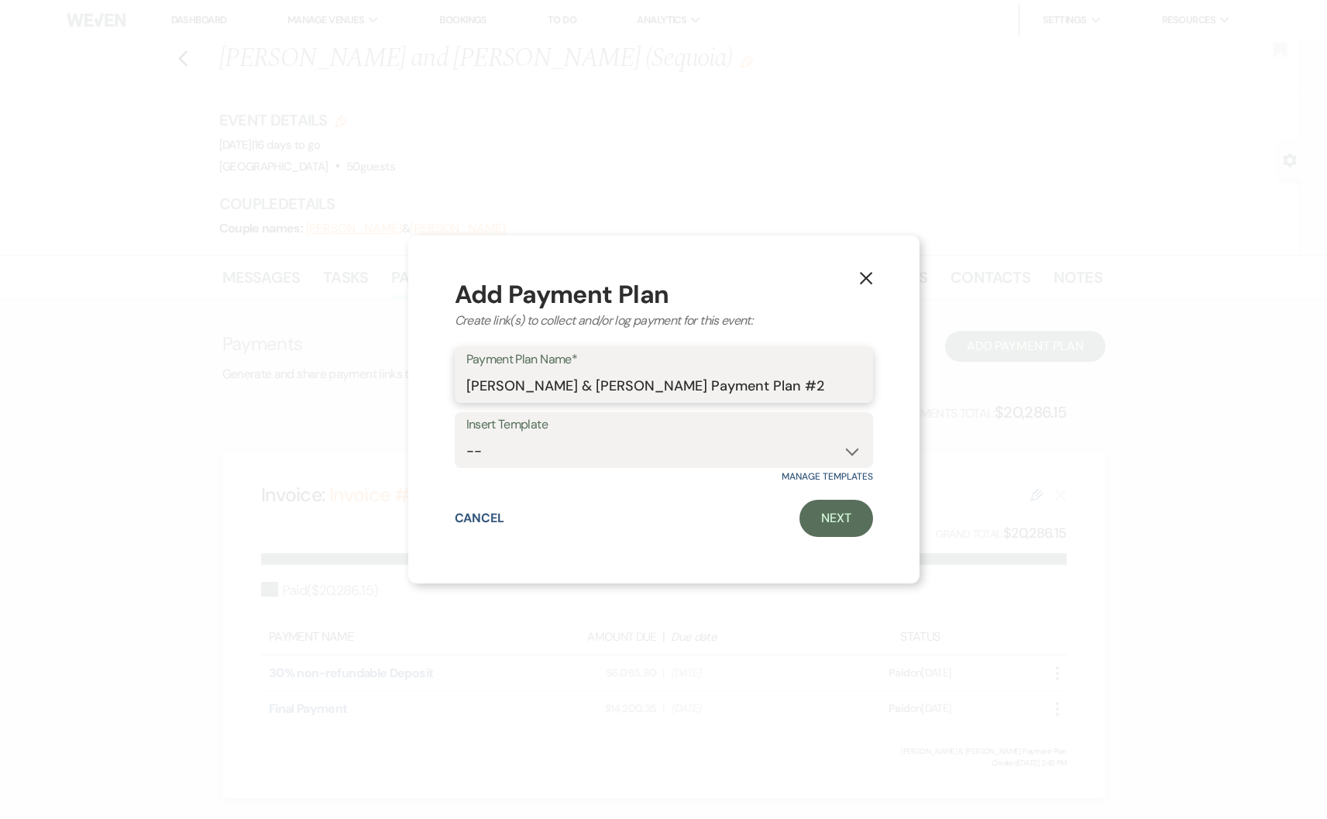
click at [795, 379] on input "[PERSON_NAME] & [PERSON_NAME] Payment Plan #2" at bounding box center [663, 386] width 395 height 30
type input "[PERSON_NAME] & [PERSON_NAME] Catering Portion"
click at [860, 521] on link "Next" at bounding box center [836, 518] width 74 height 37
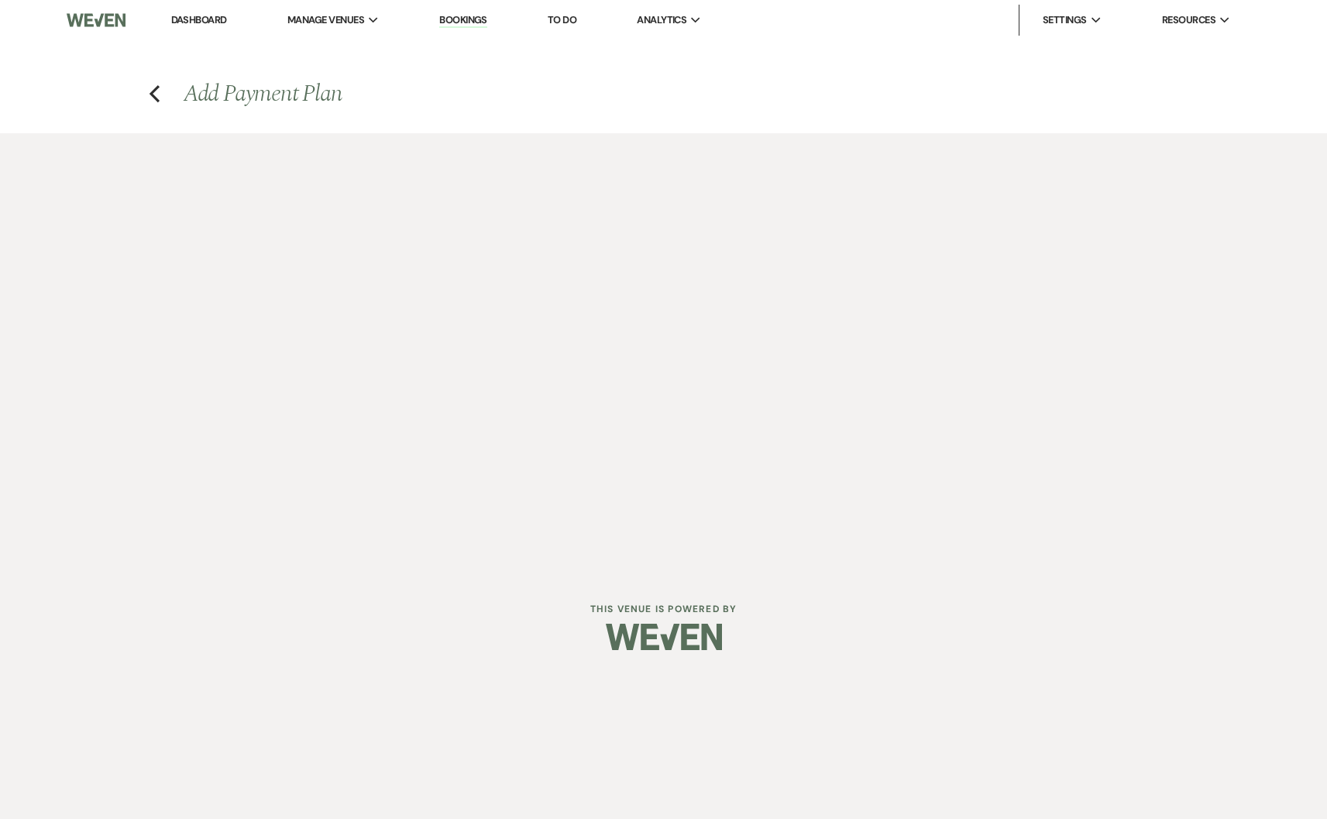
select select "2"
select select "percentage"
select select "true"
select select "client"
select select "weeks"
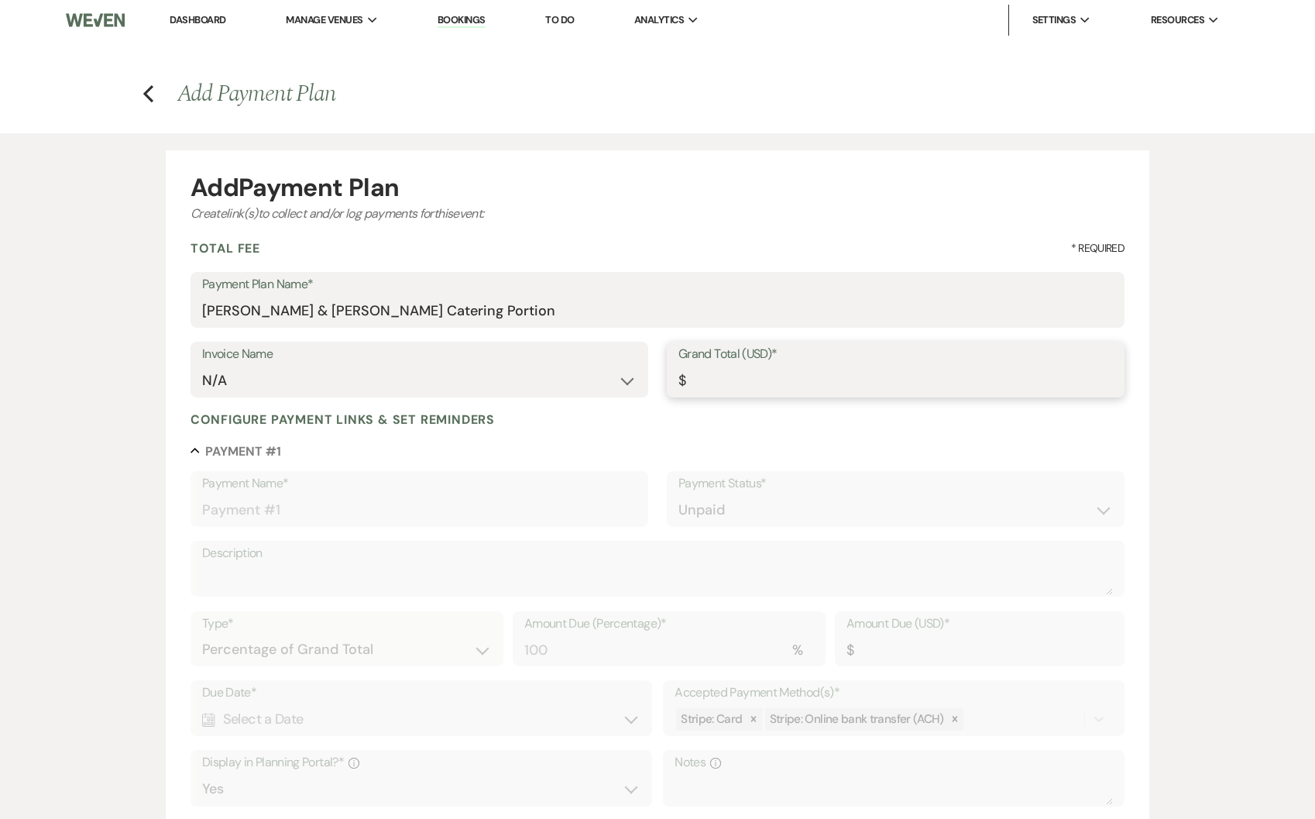
click at [728, 385] on input "Grand Total (USD)*" at bounding box center [896, 381] width 435 height 30
type input "9"
type input "9.00"
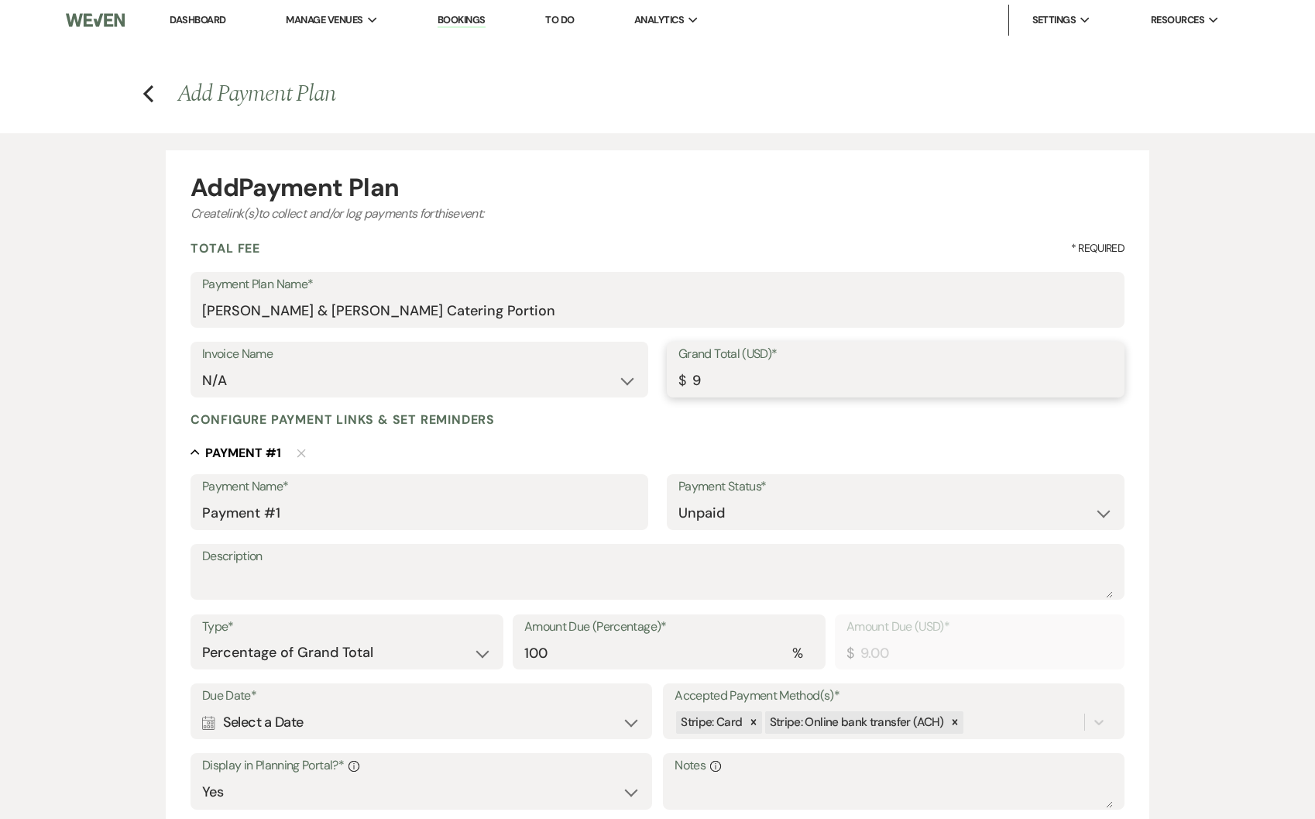
type input "98"
type input "98.00"
type input "987"
type input "987.00"
type input "9872"
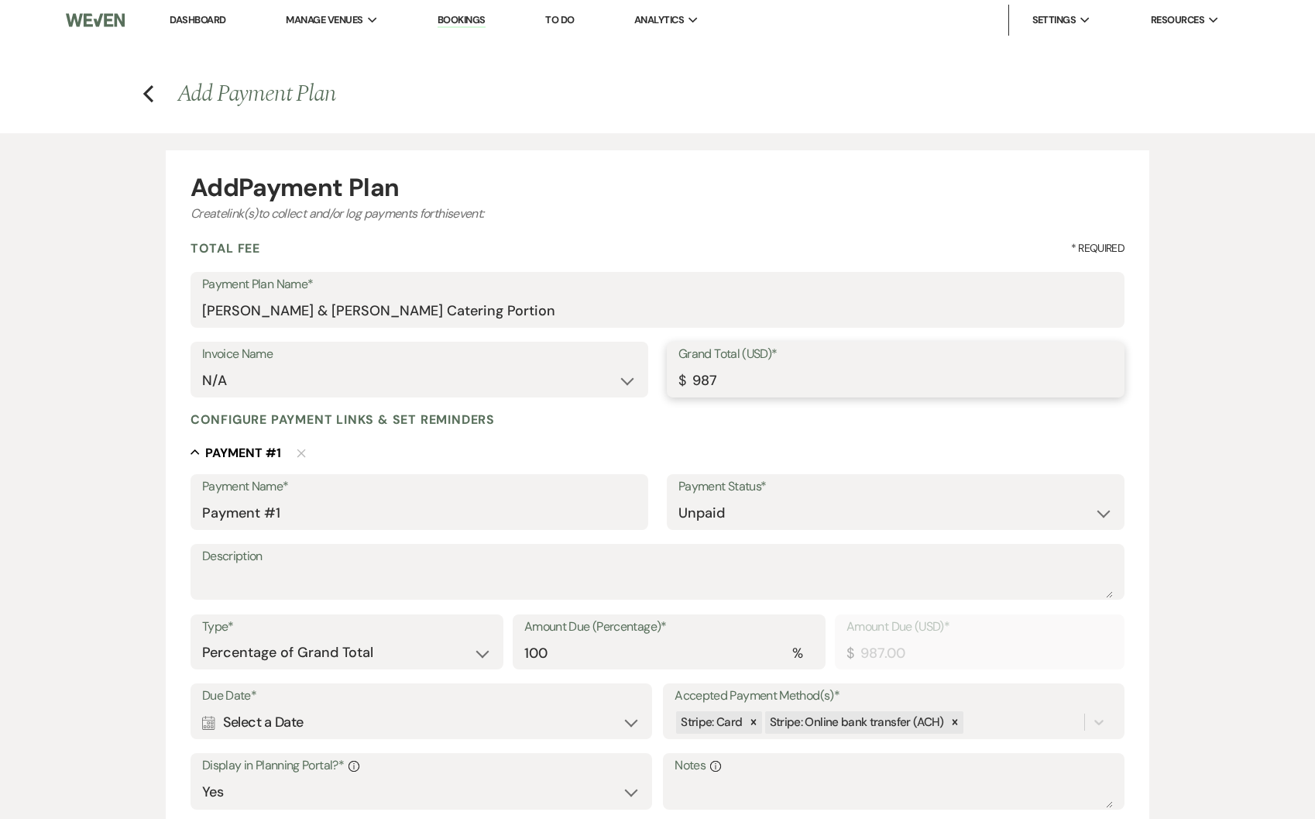
type input "9872.00"
click at [151, 94] on icon "Previous" at bounding box center [149, 93] width 12 height 19
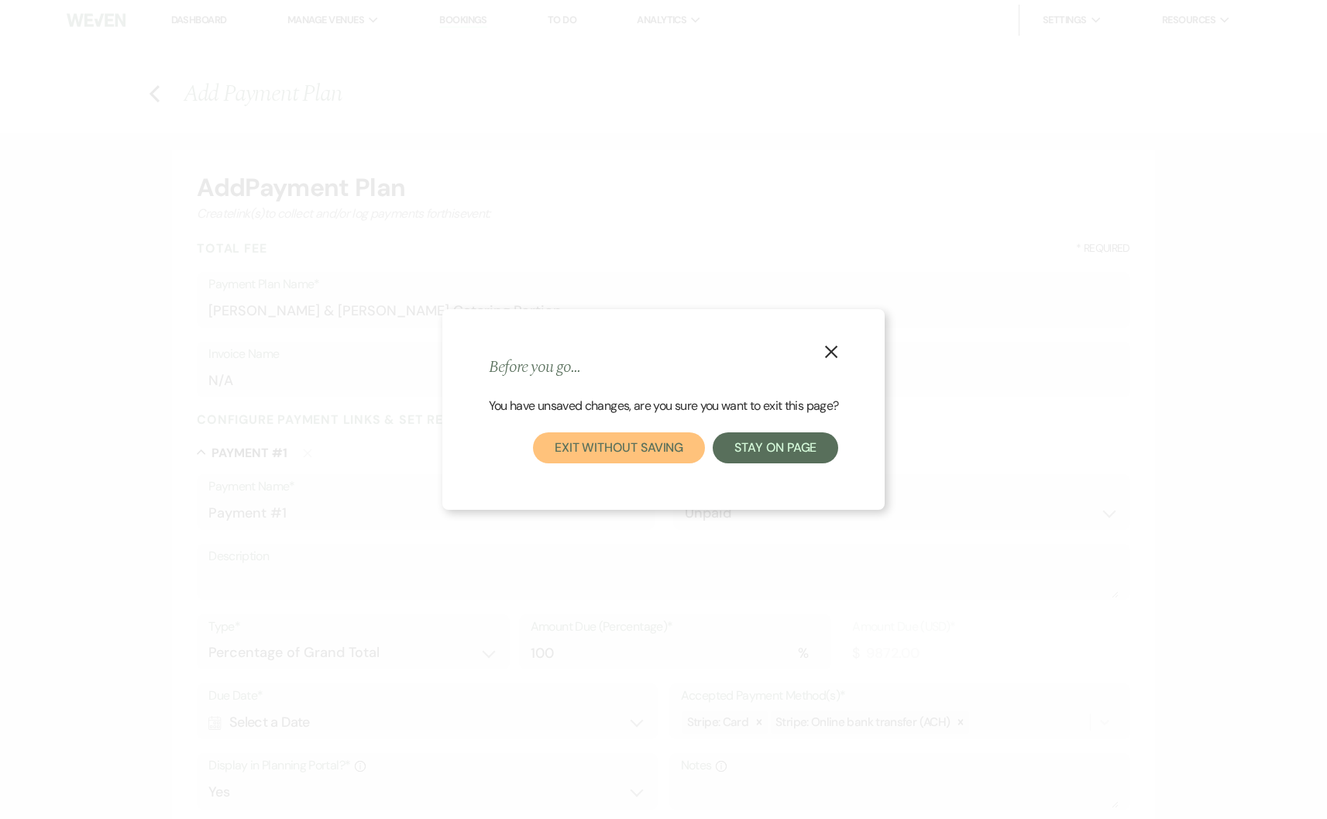
click at [579, 446] on button "Exit without saving" at bounding box center [619, 447] width 172 height 31
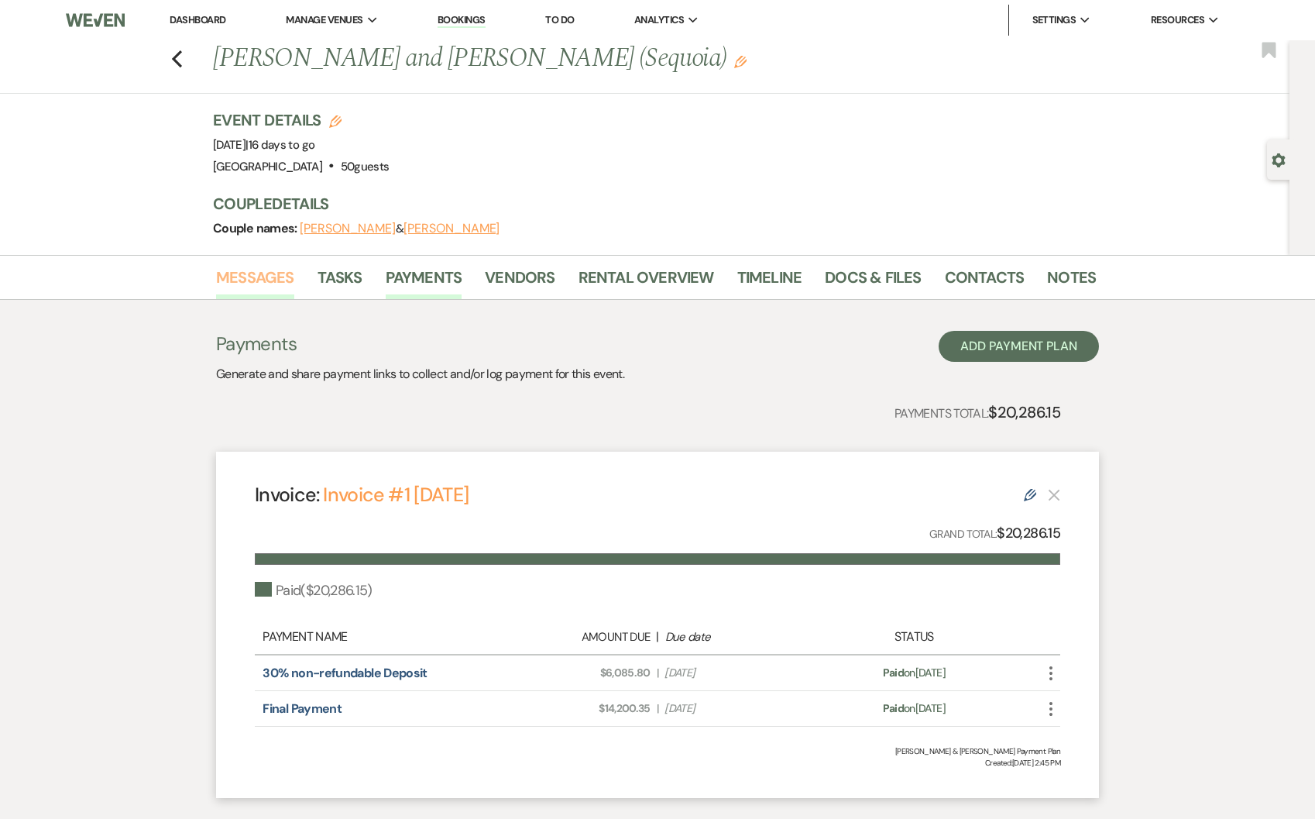
click at [268, 272] on link "Messages" at bounding box center [255, 282] width 78 height 34
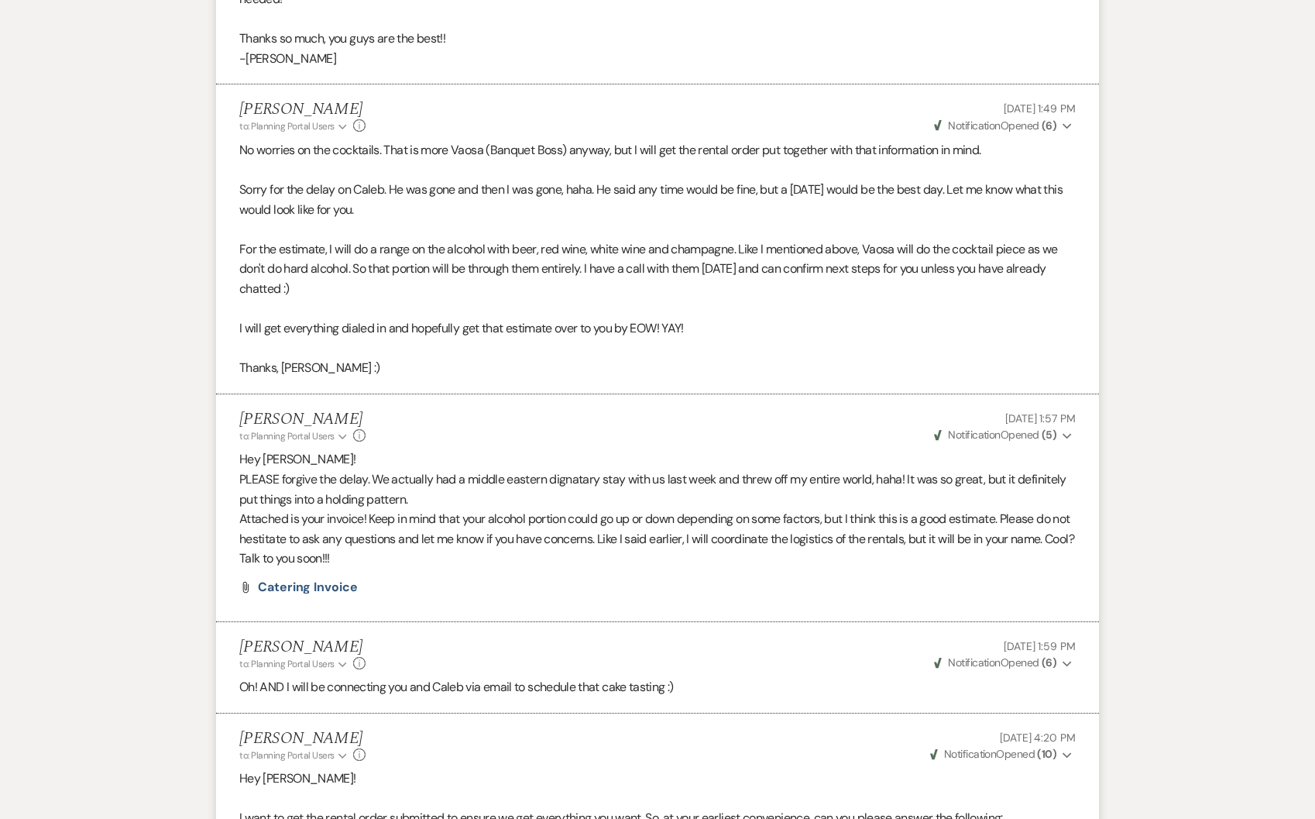
scroll to position [2551, 0]
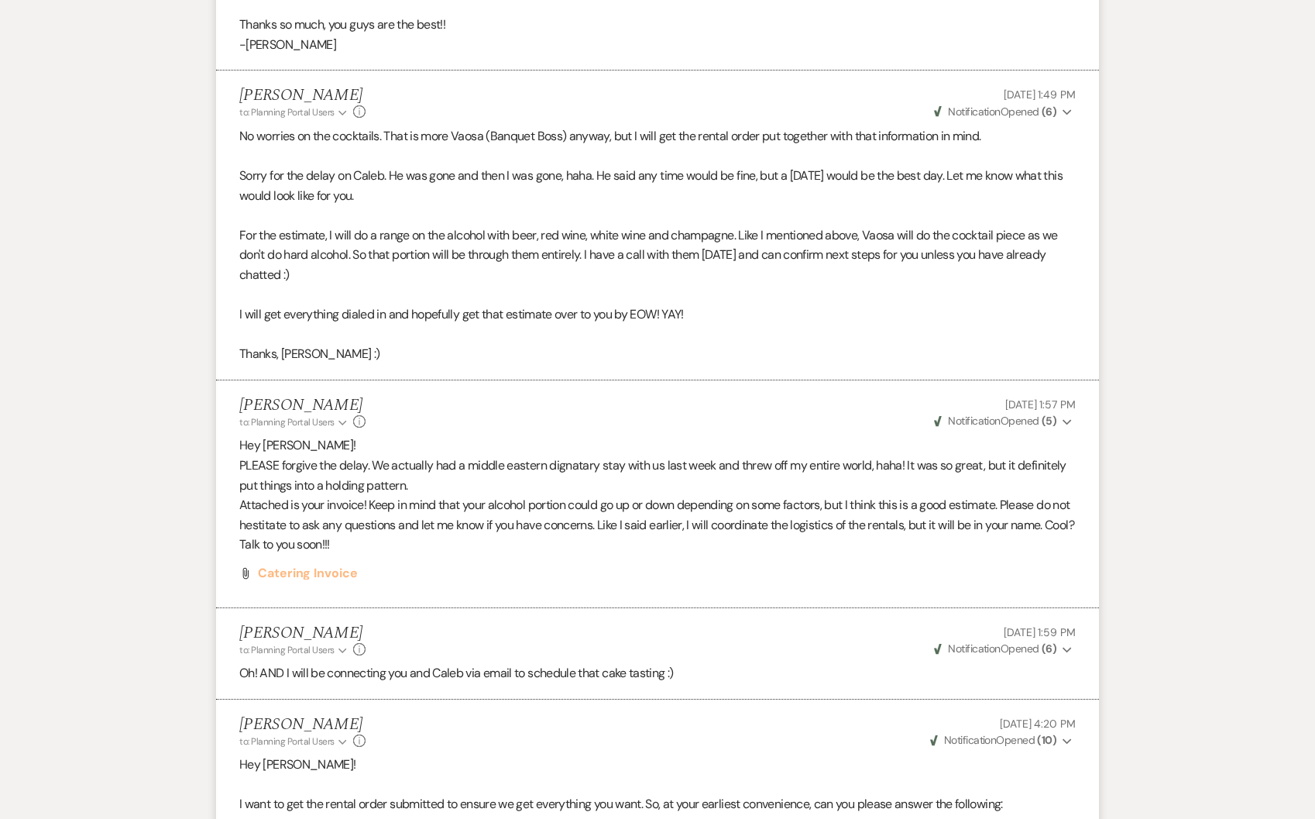
click at [332, 606] on li "[PERSON_NAME] to: Planning Portal Users Expand Info [DATE] 1:57 PM Weven Check …" at bounding box center [657, 494] width 883 height 228
click at [277, 581] on span "Catering Invoice" at bounding box center [308, 573] width 100 height 16
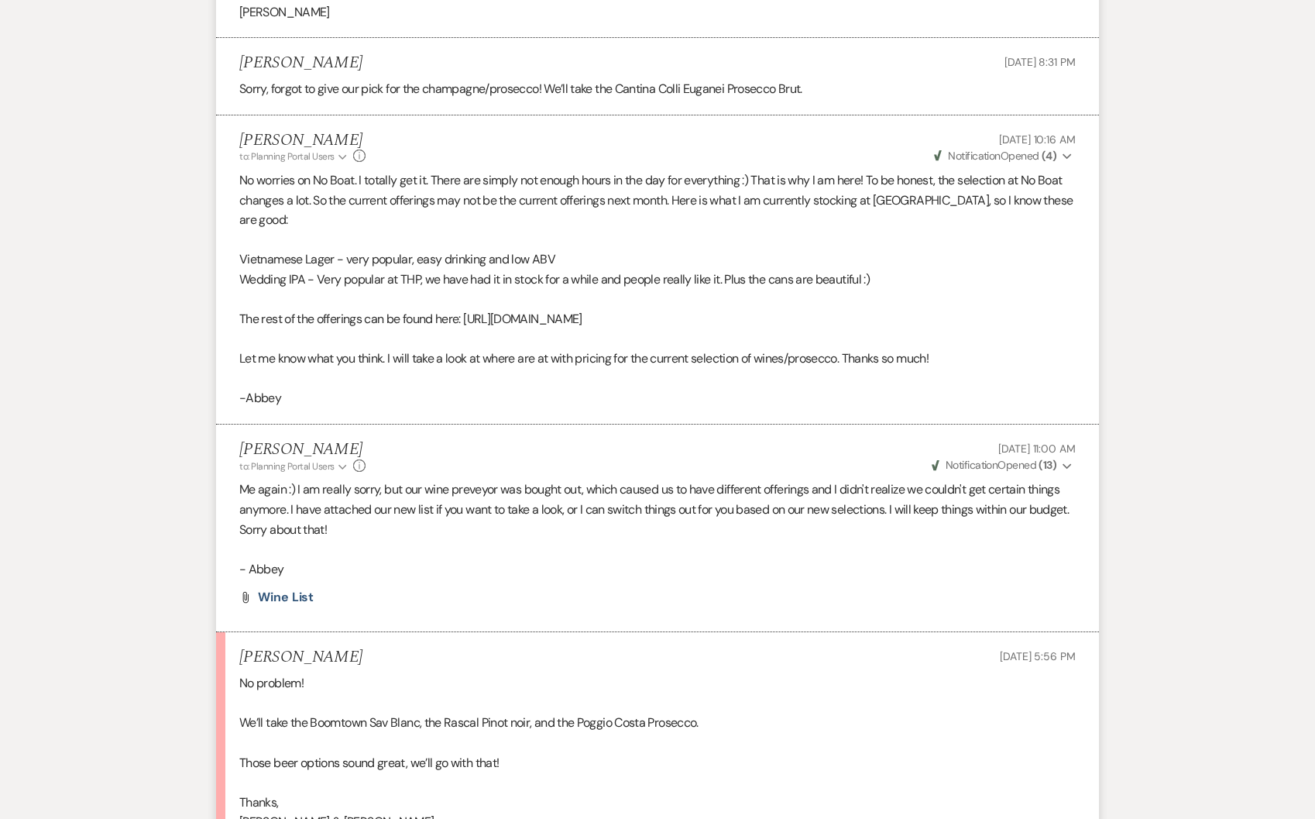
scroll to position [5061, 0]
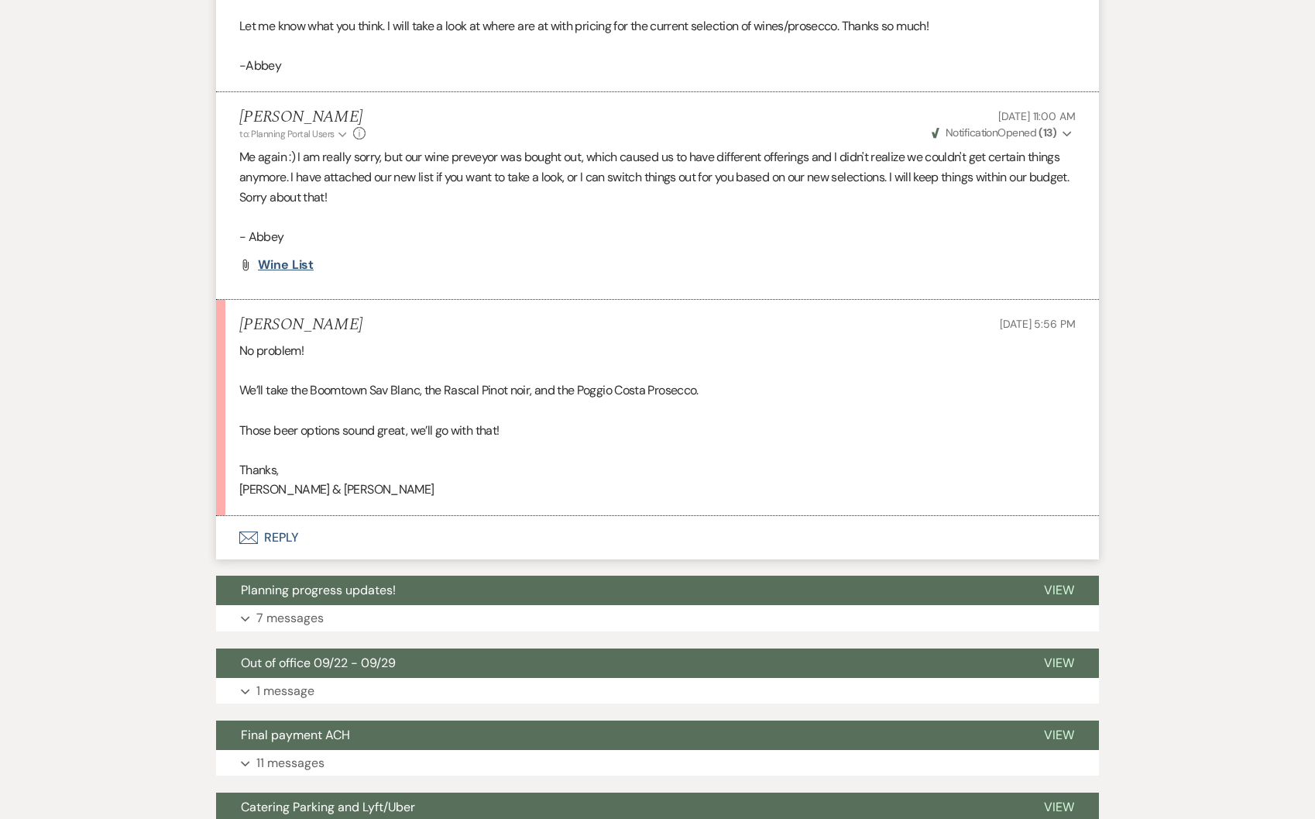
click at [270, 273] on span "Wine List" at bounding box center [286, 264] width 56 height 16
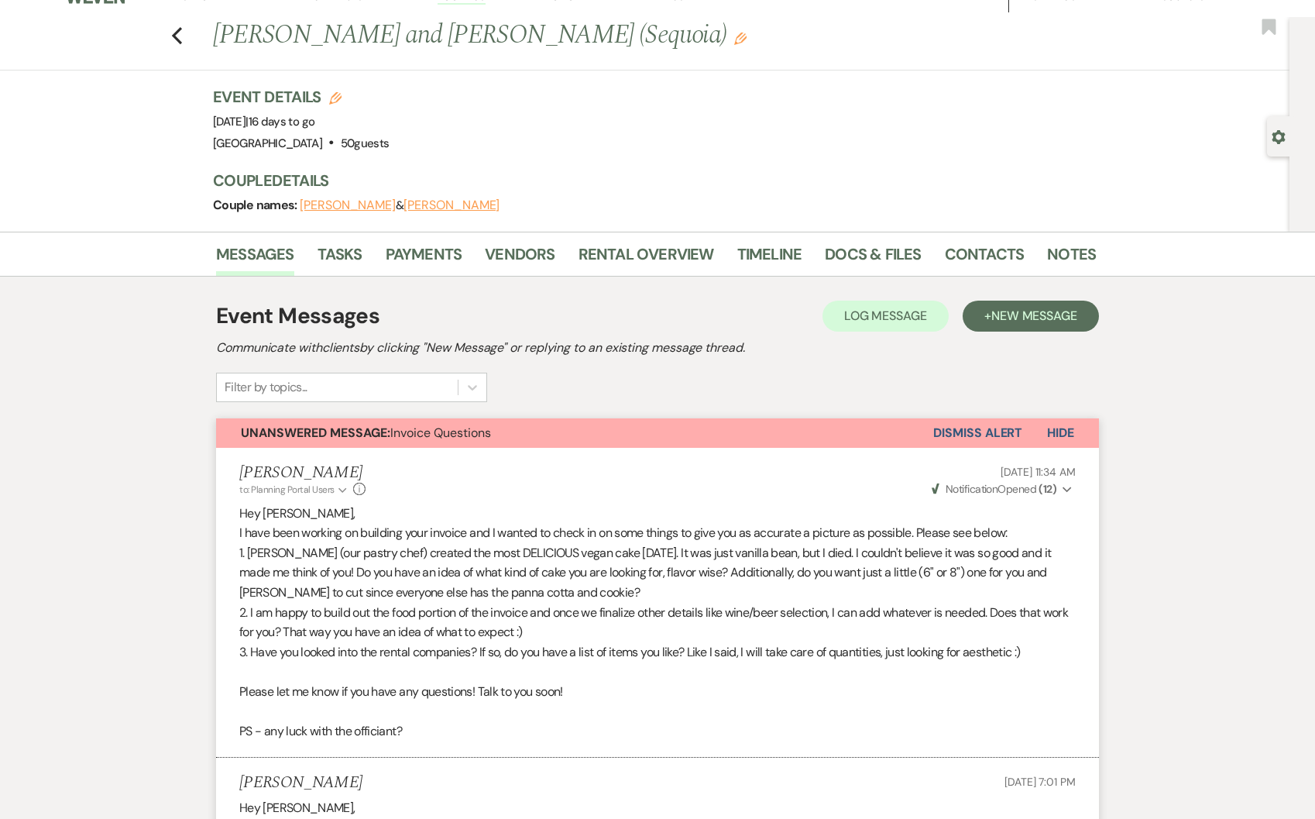
scroll to position [0, 0]
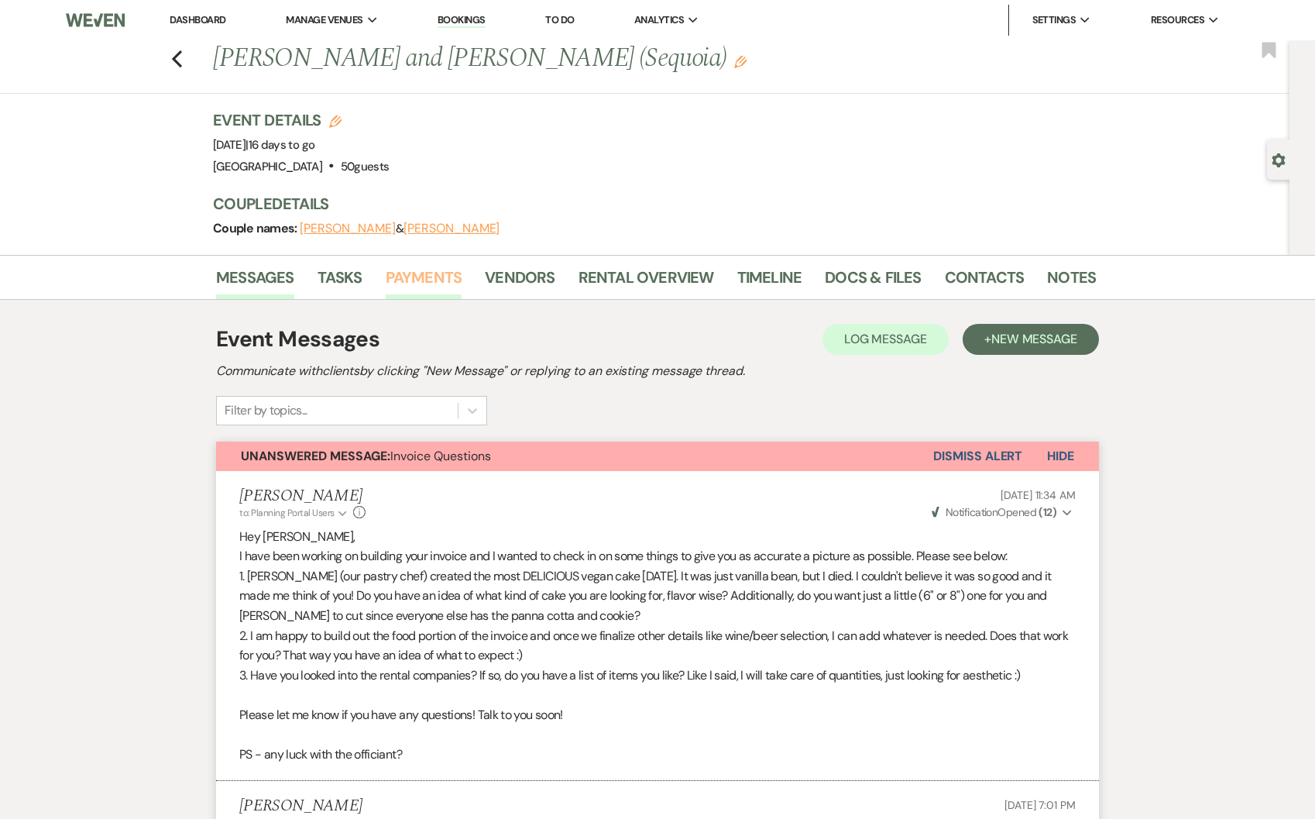
click at [393, 279] on link "Payments" at bounding box center [424, 282] width 77 height 34
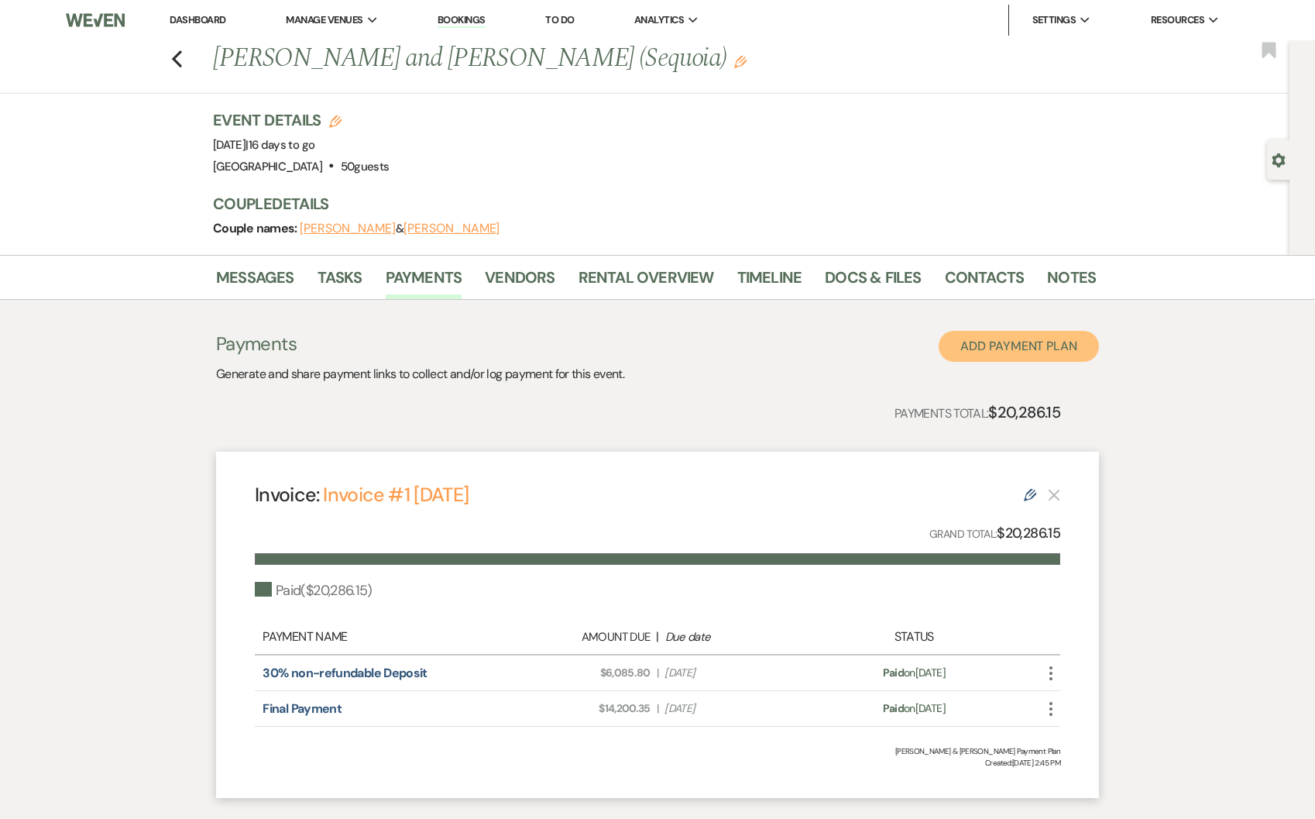
click at [1074, 349] on button "Add Payment Plan" at bounding box center [1019, 346] width 160 height 31
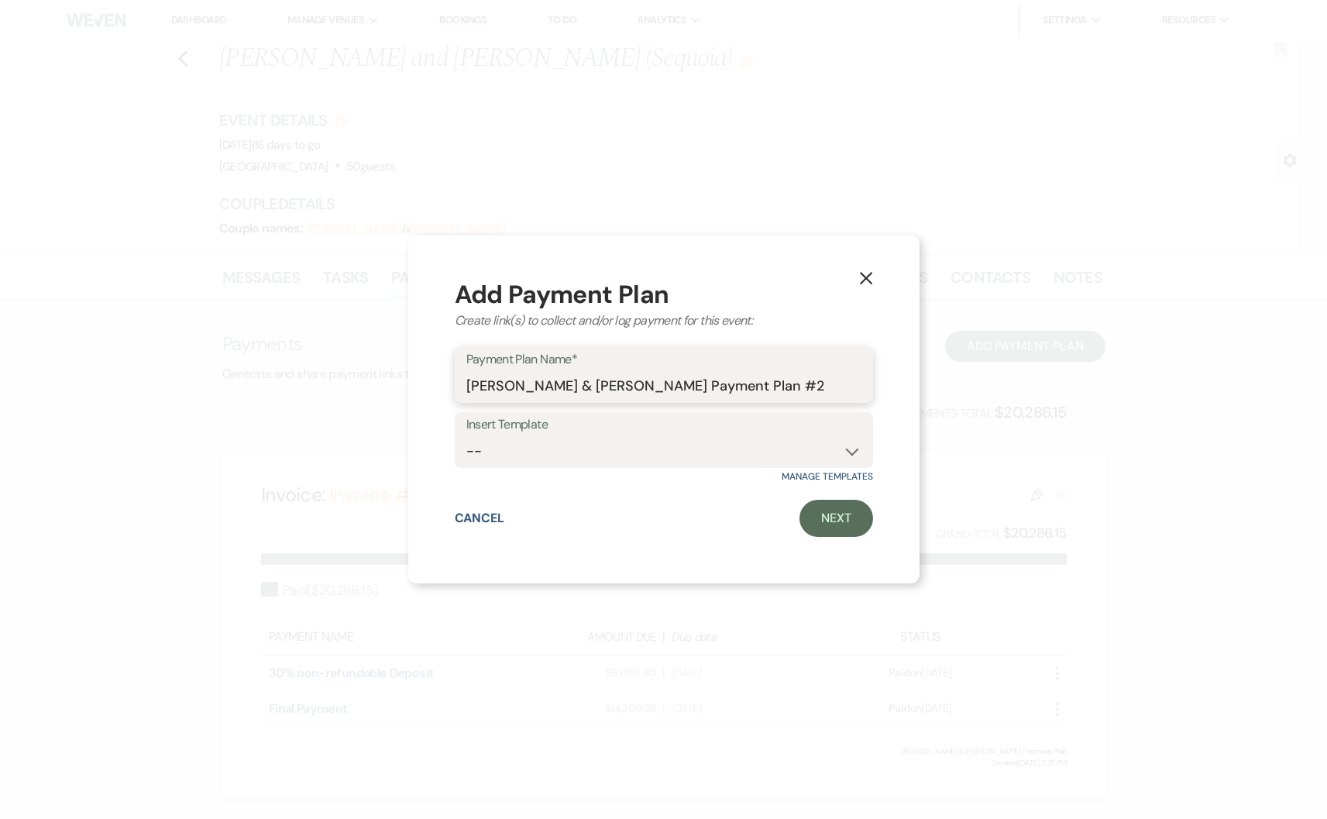
drag, startPoint x: 758, startPoint y: 393, endPoint x: 662, endPoint y: 384, distance: 97.2
click at [662, 384] on input "[PERSON_NAME] & [PERSON_NAME] Payment Plan #2" at bounding box center [663, 386] width 395 height 30
type input "[PERSON_NAME] & [PERSON_NAME] Catering Invoice"
click at [836, 525] on link "Next" at bounding box center [836, 518] width 74 height 37
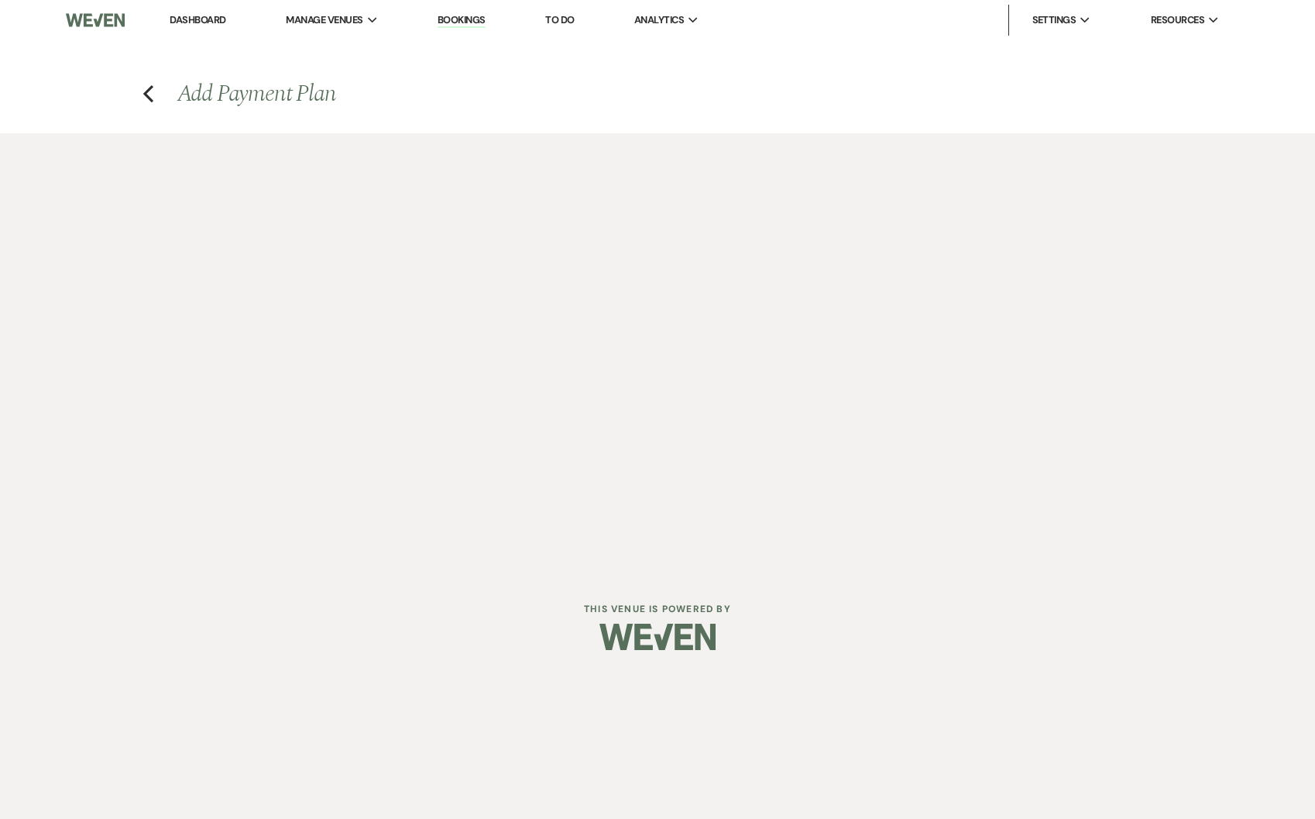
select select "2"
select select "percentage"
select select "true"
select select "client"
select select "weeks"
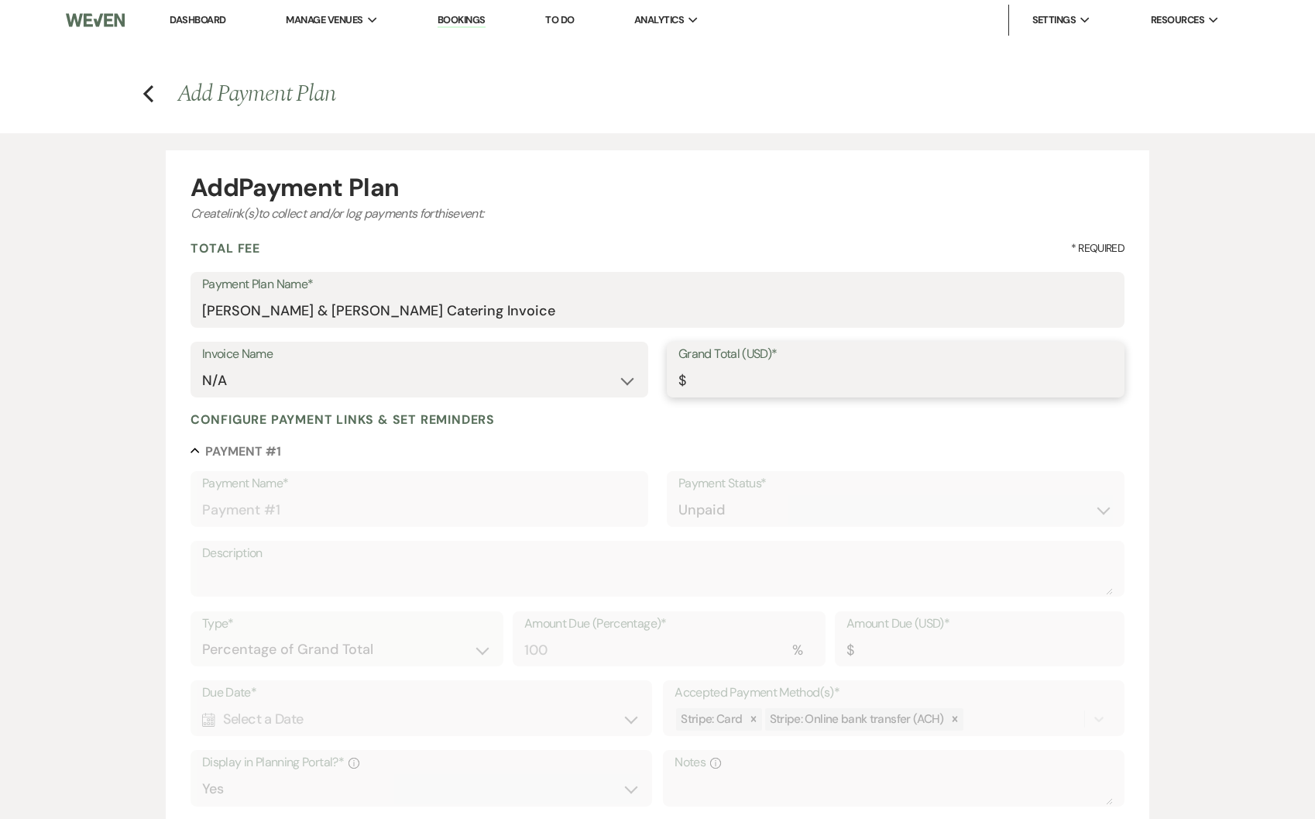
click at [731, 376] on input "Grand Total (USD)*" at bounding box center [896, 381] width 435 height 30
type input "9"
type input "9.00"
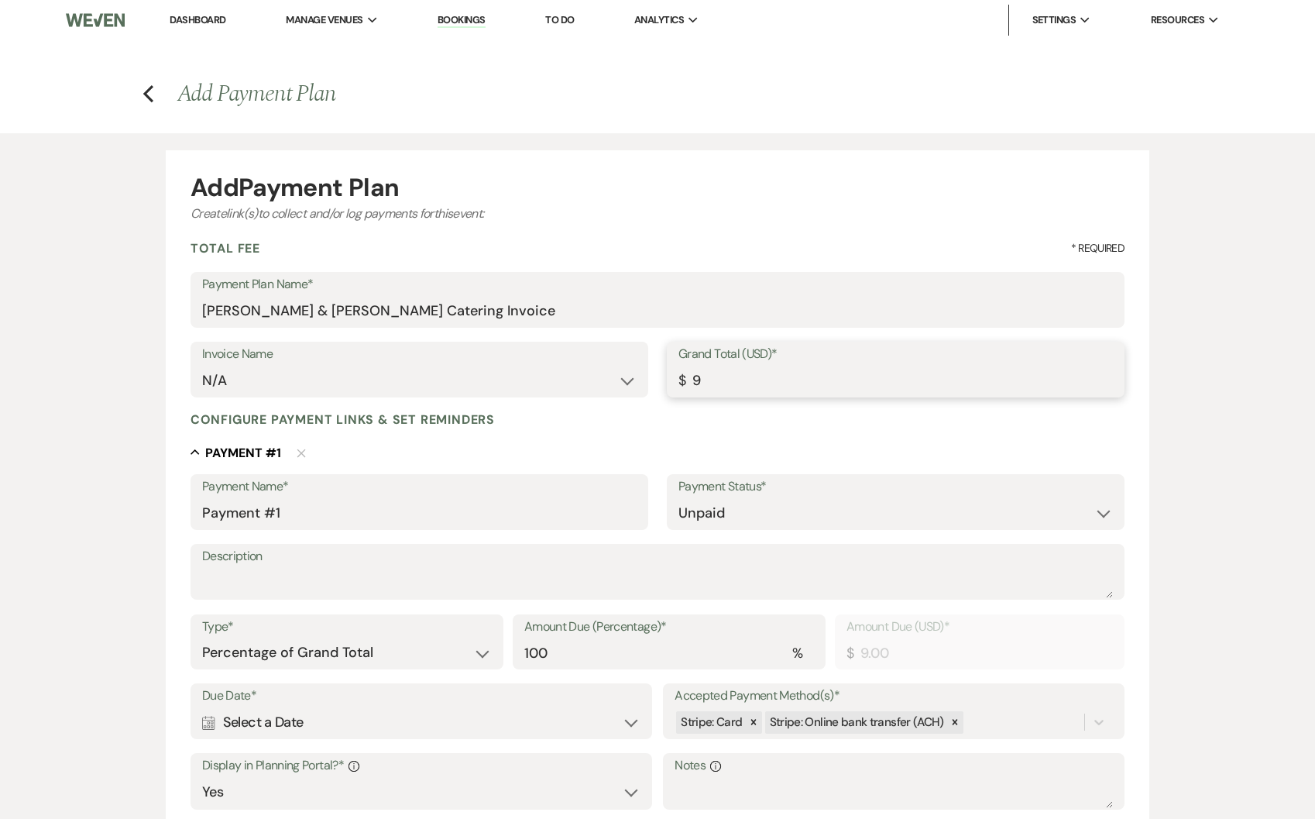
type input "97"
type input "97.00"
type input "9"
type input "9.00"
type input "98"
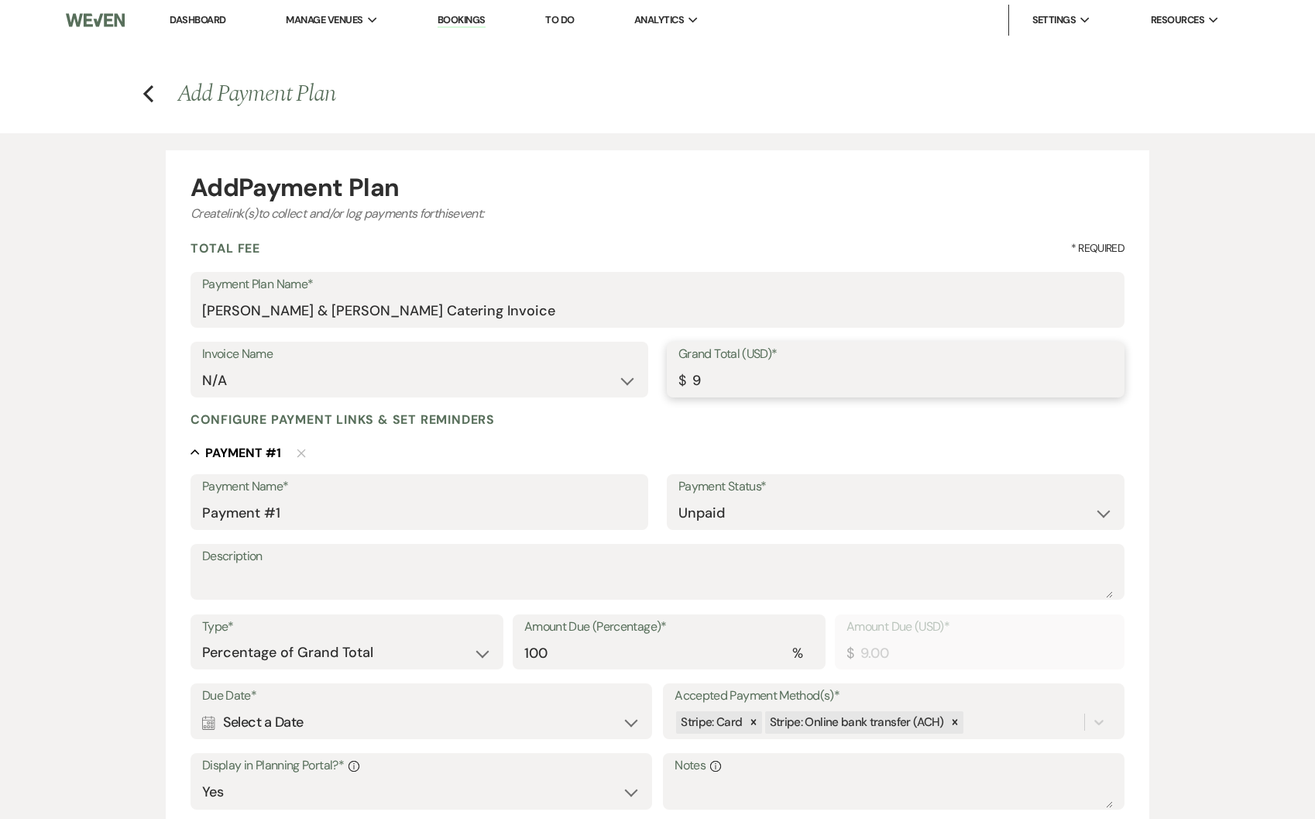
type input "98.00"
type input "987"
type input "987.00"
type input "9872"
type input "9872.00"
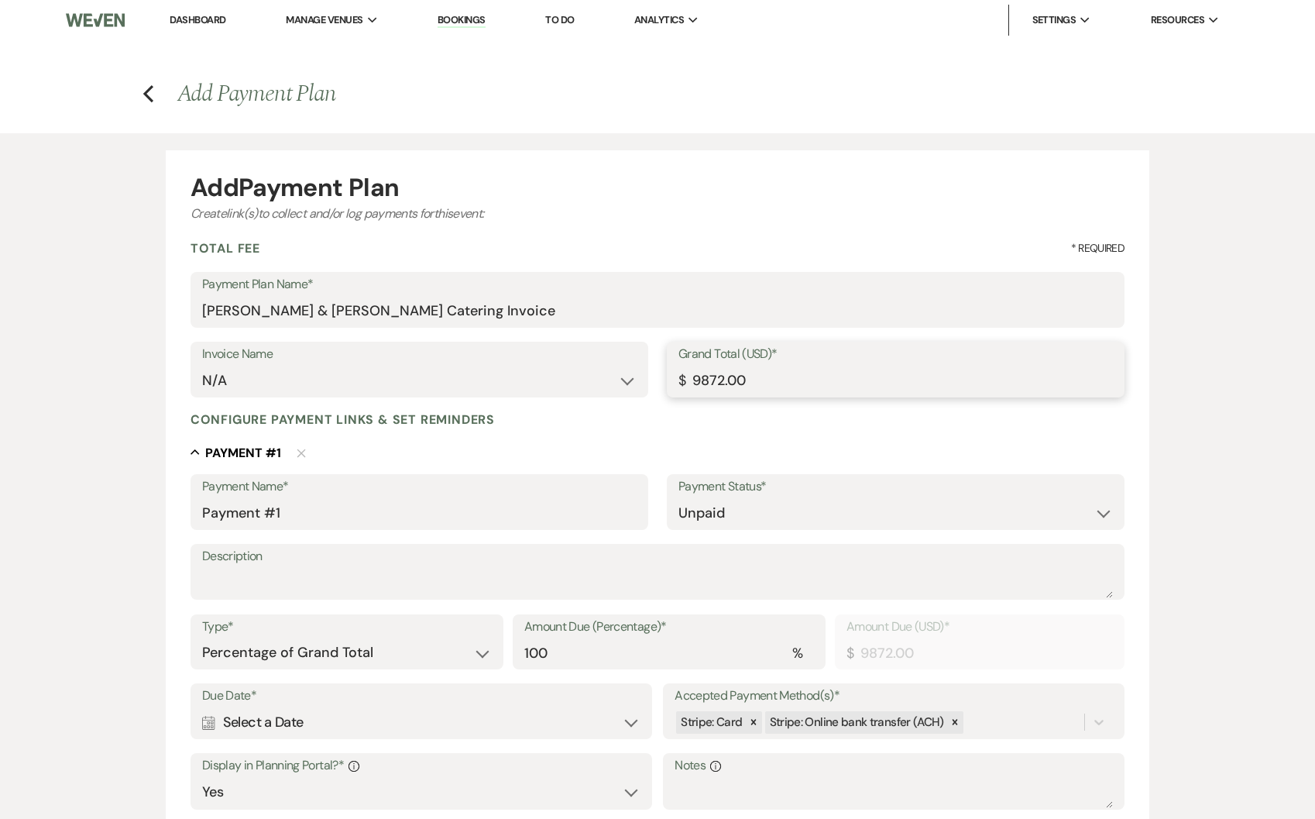
type input "9872.00"
click at [772, 472] on div "Collapse Payment # 1 Delete Payment Name* Payment #1 Payment Status* Paid Unpai…" at bounding box center [658, 724] width 934 height 562
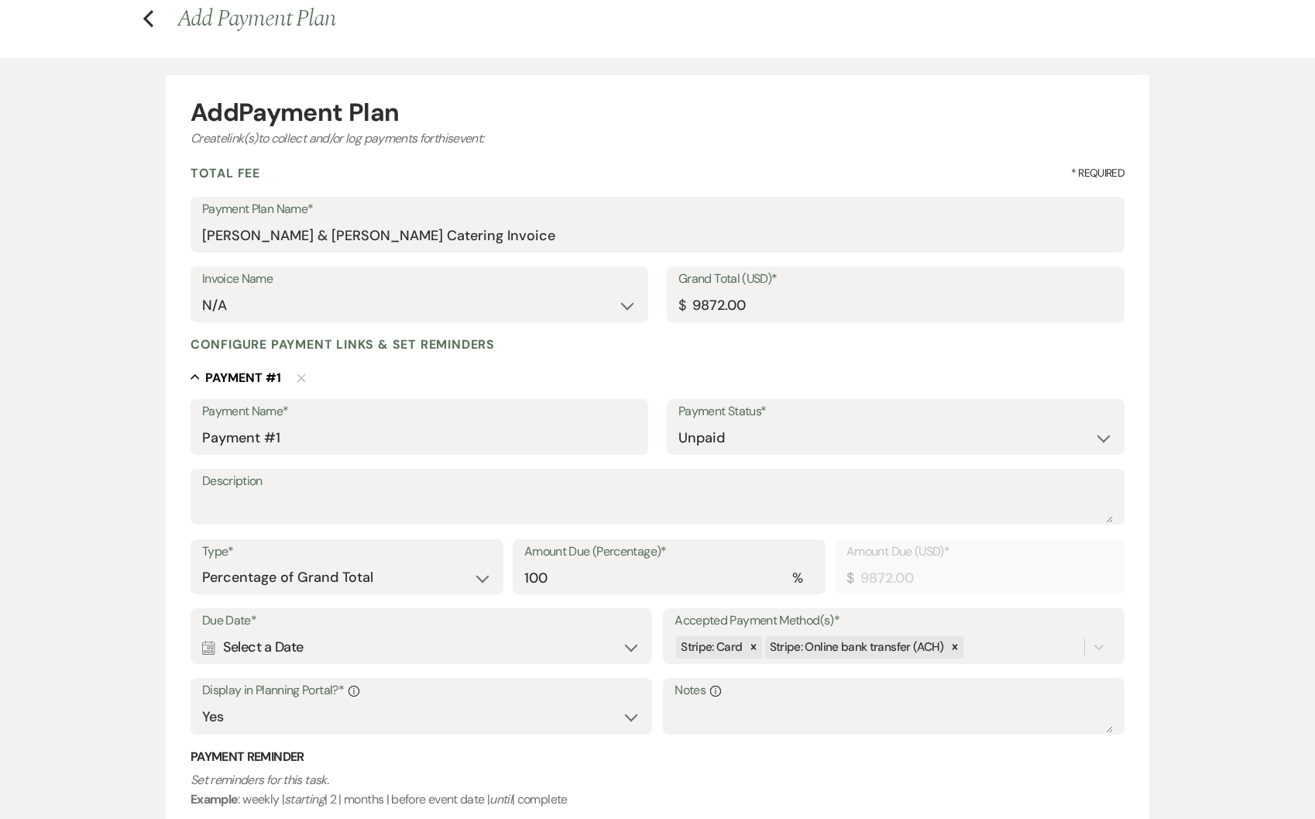
scroll to position [90, 0]
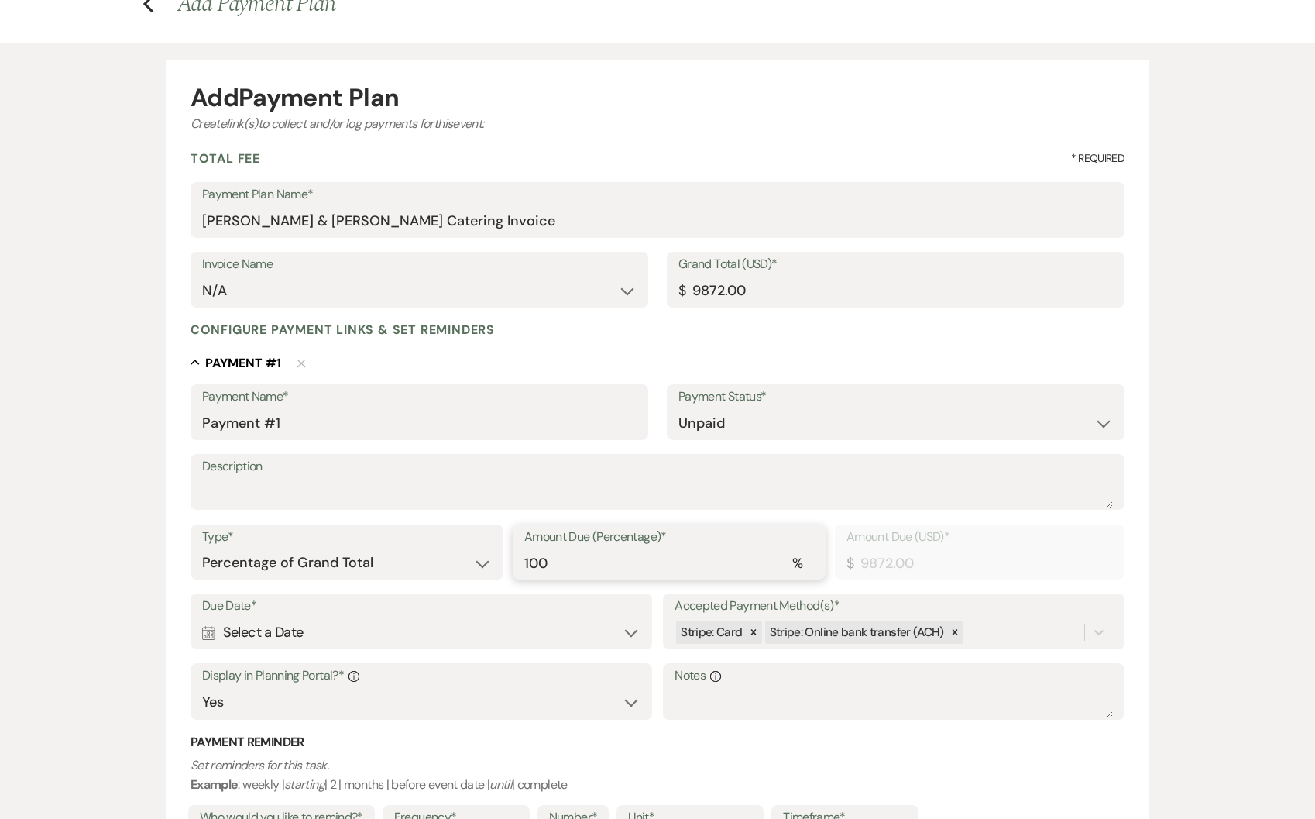
click at [568, 557] on input "100" at bounding box center [669, 563] width 290 height 30
type input "10"
type input "987.20"
type input "1"
type input "98.72"
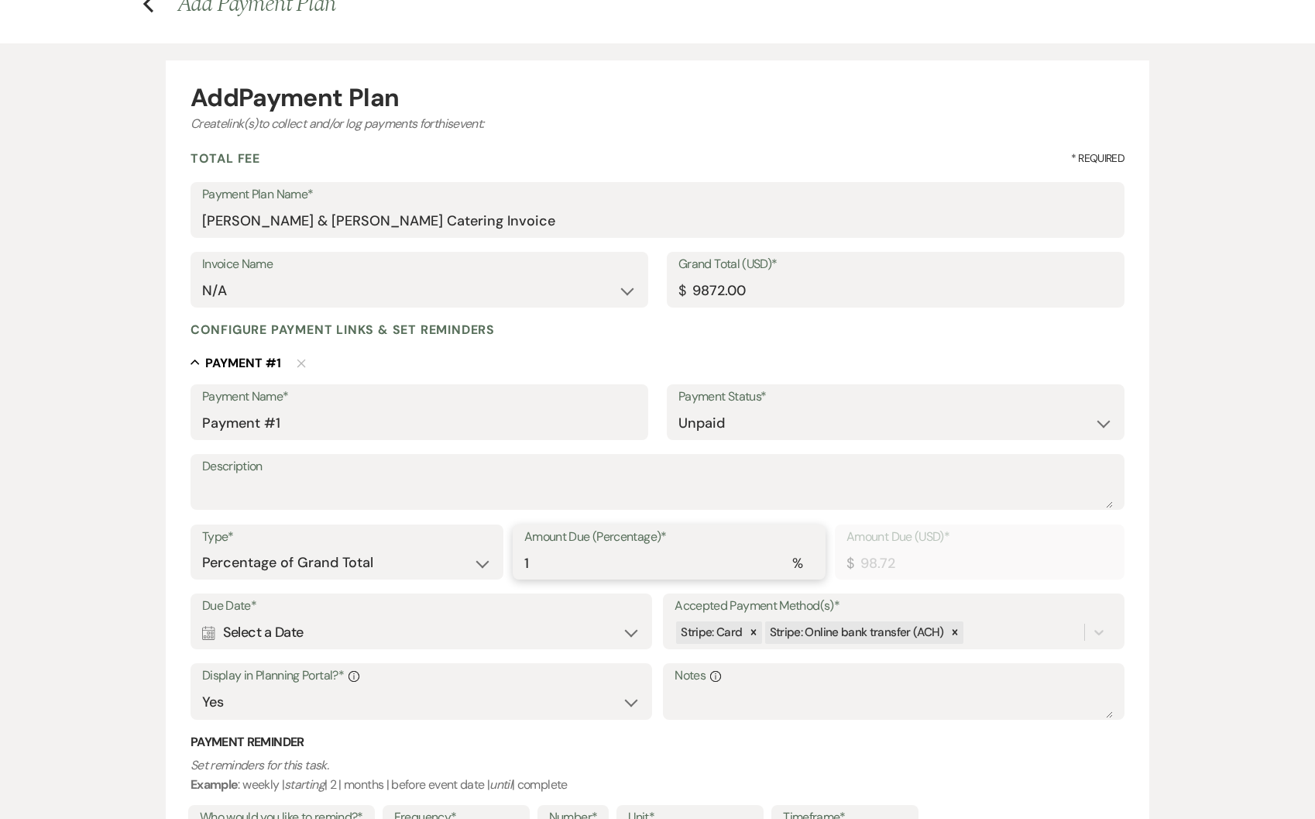
type input "0.00"
type input "3"
type input "296.16"
type input "30"
type input "2961.60"
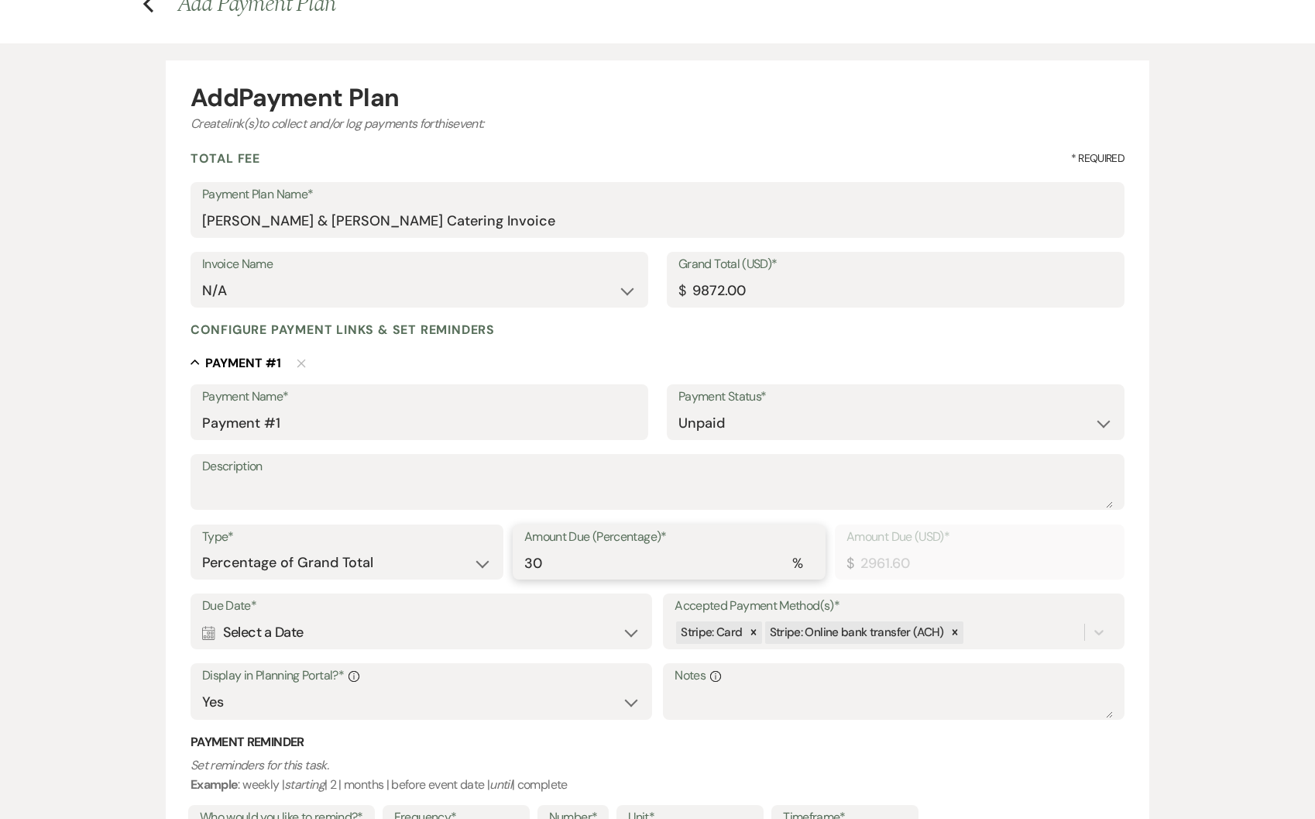
type input "30"
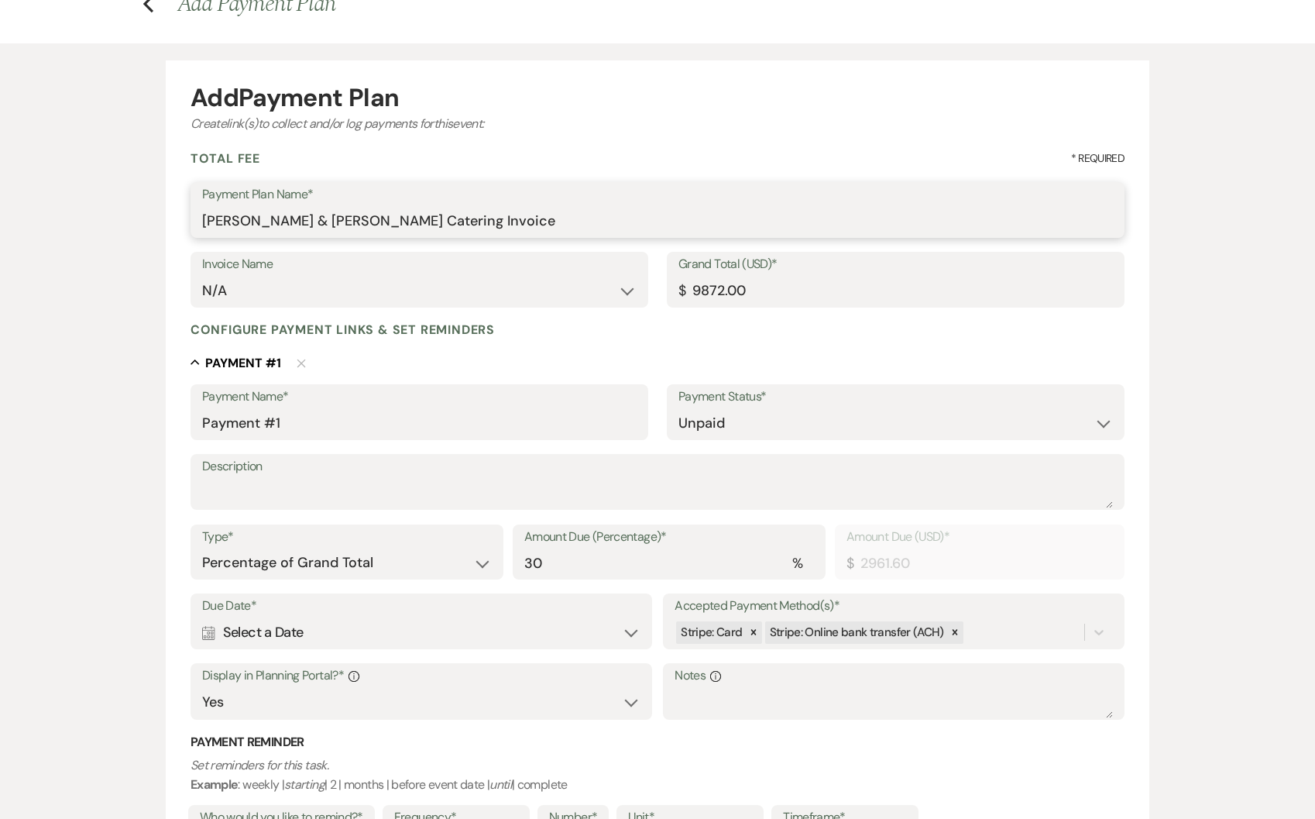
click at [559, 225] on input "[PERSON_NAME] & [PERSON_NAME] Catering Invoice" at bounding box center [657, 221] width 911 height 30
type input "[PERSON_NAME] & [PERSON_NAME] Catering Invoice - Deposit"
click at [631, 346] on div "Configure payment links & set reminders Collapse Payment # 1 Delete Payment Nam…" at bounding box center [658, 624] width 934 height 607
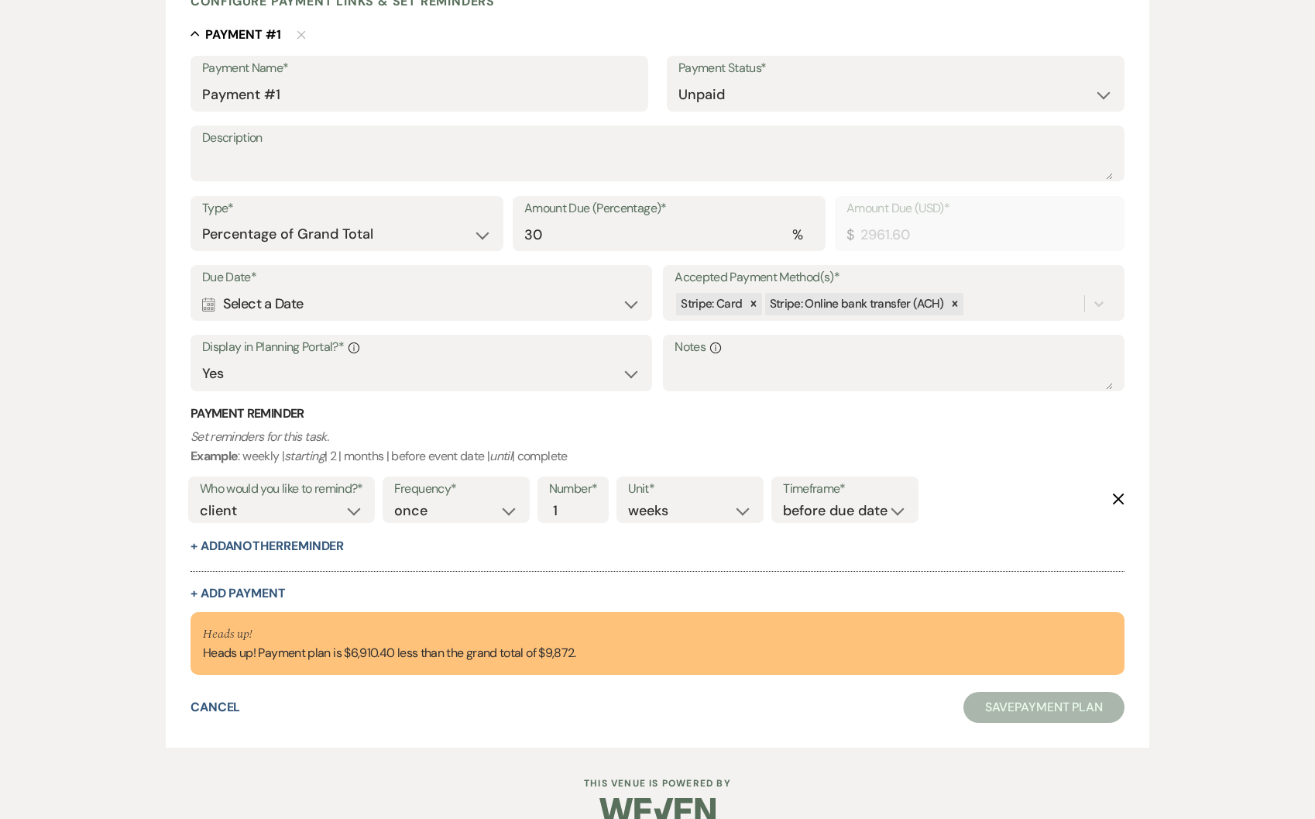
scroll to position [446, 0]
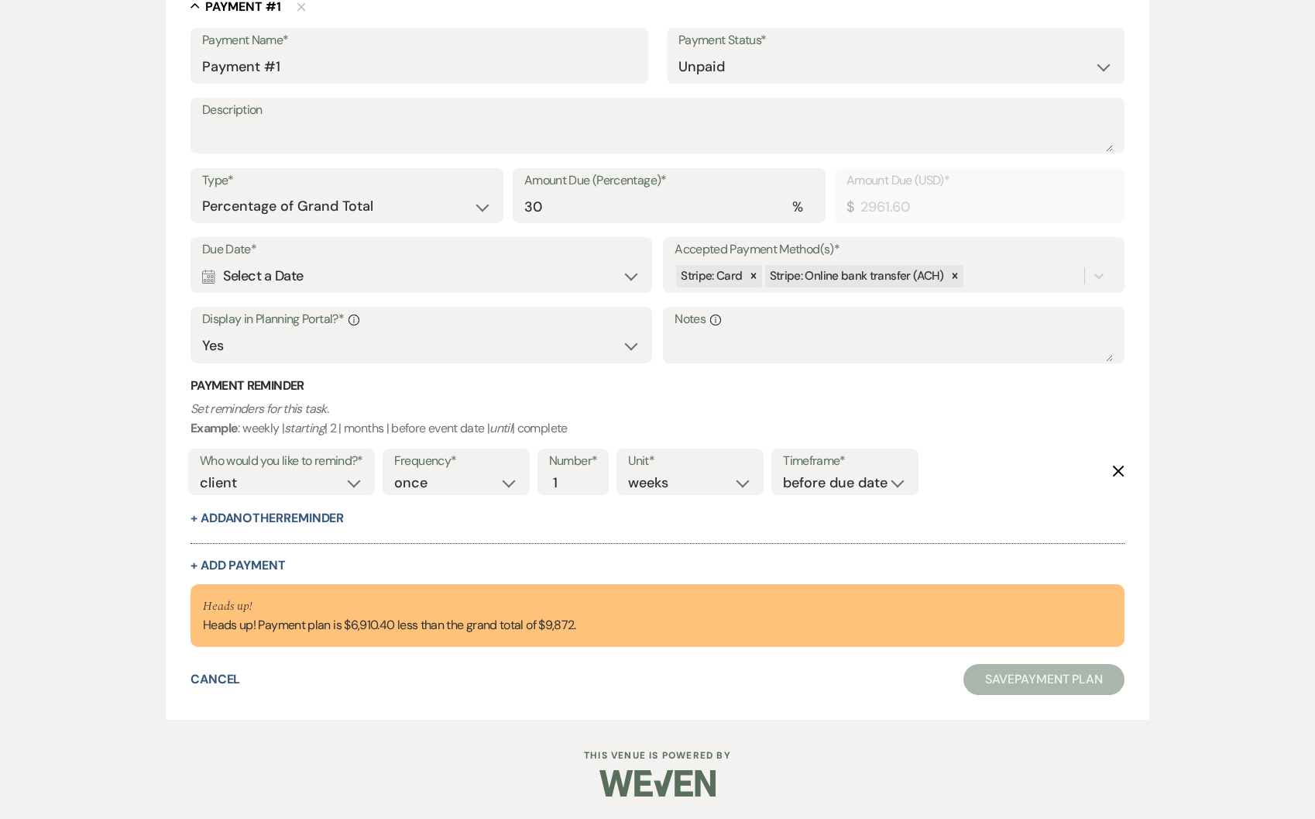
click at [245, 287] on div "Calendar Select a Date Expand" at bounding box center [421, 276] width 438 height 30
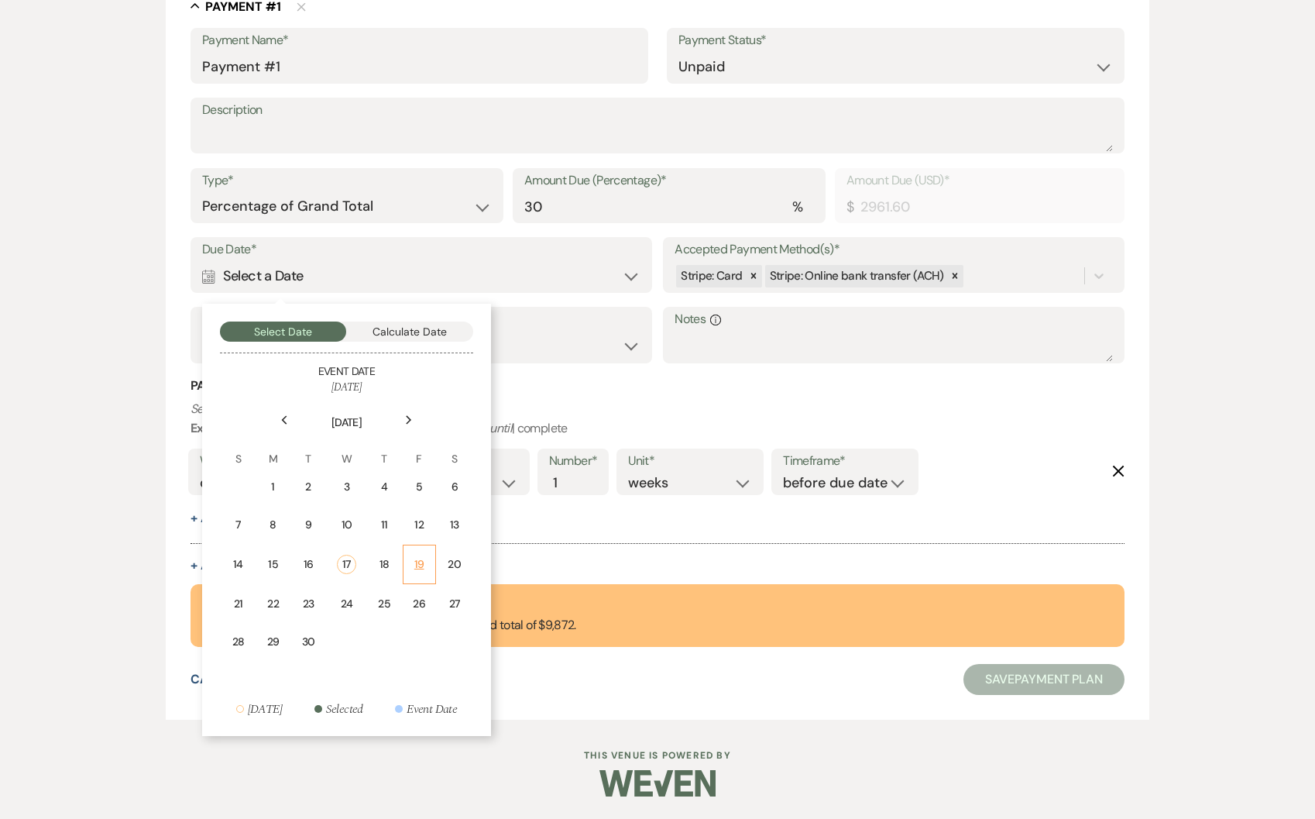
click at [414, 559] on div "19" at bounding box center [419, 564] width 13 height 16
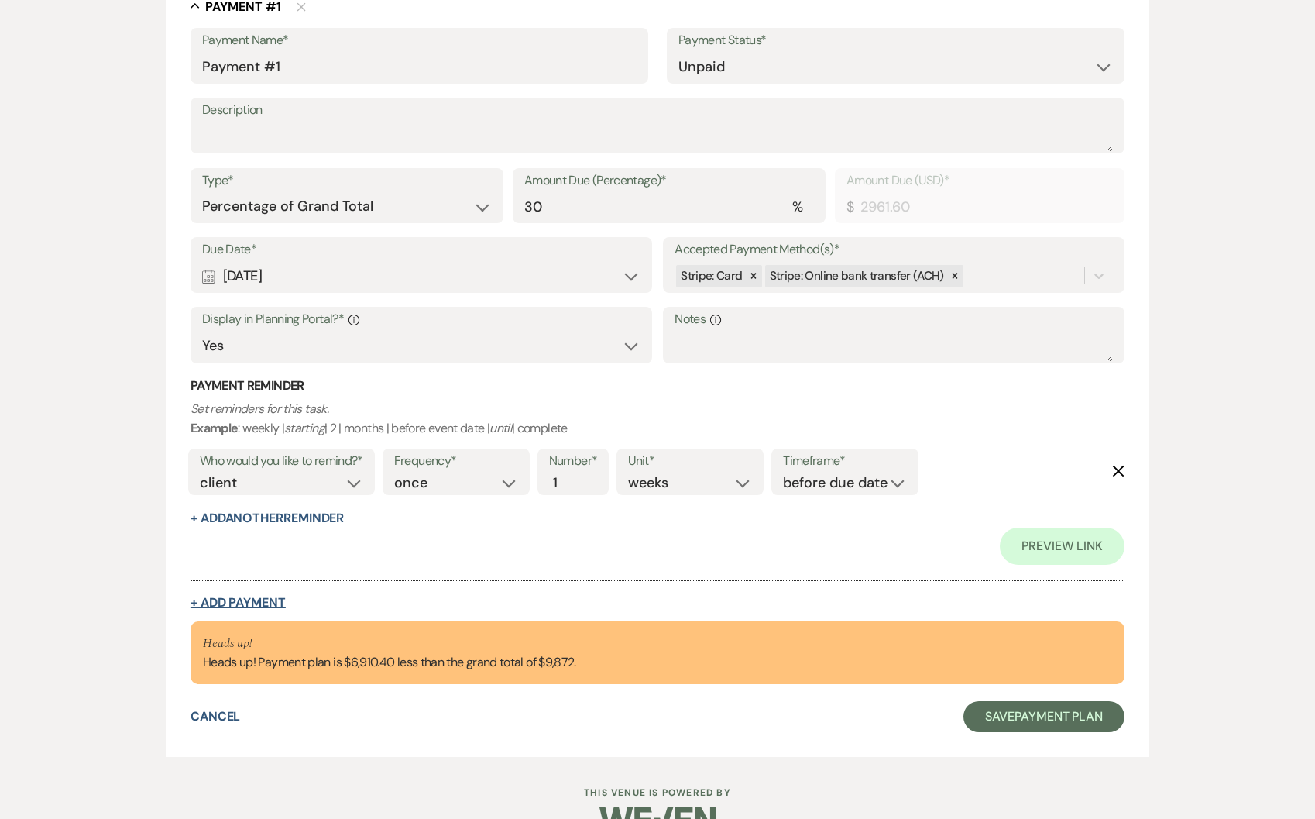
click at [205, 609] on button "+ Add Payment" at bounding box center [238, 602] width 95 height 12
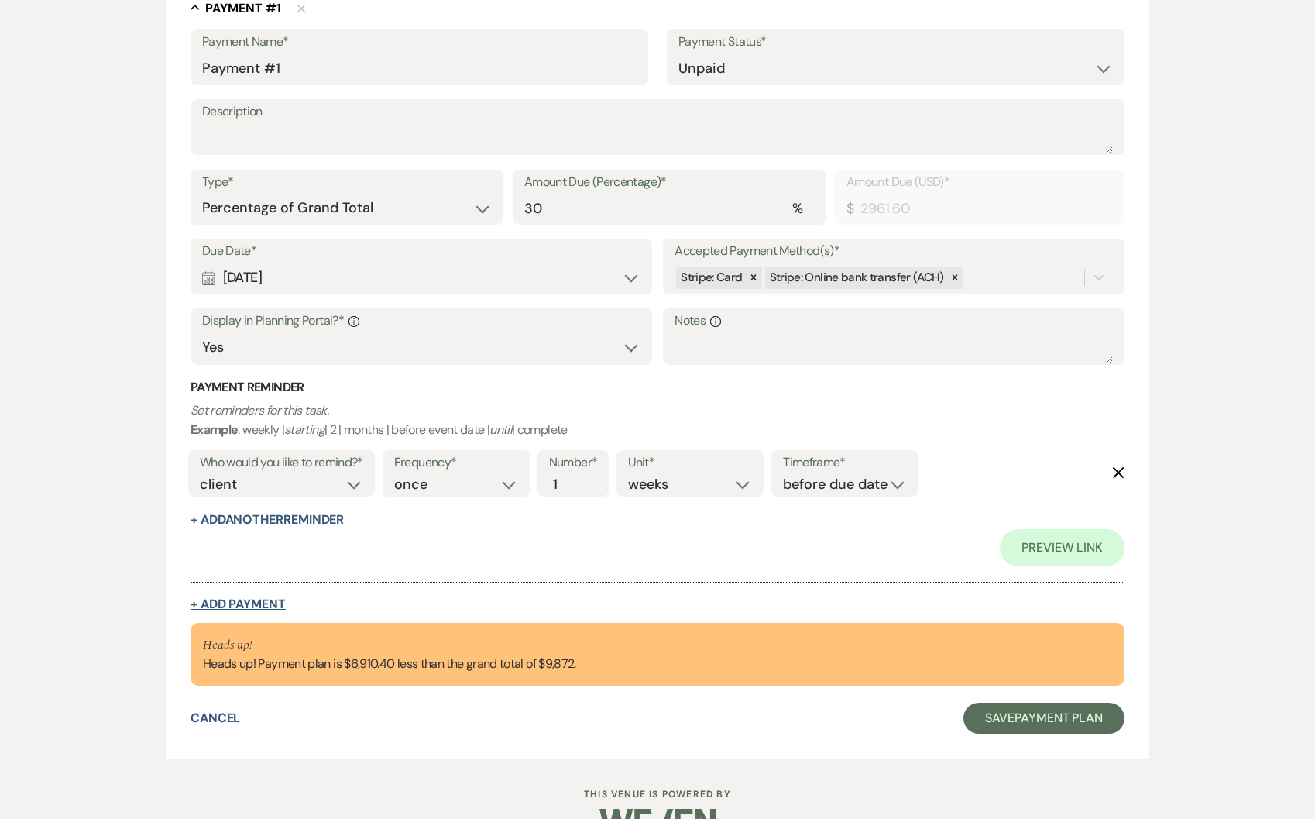
select select "2"
select select "percentage"
select select "true"
select select "client"
select select "weeks"
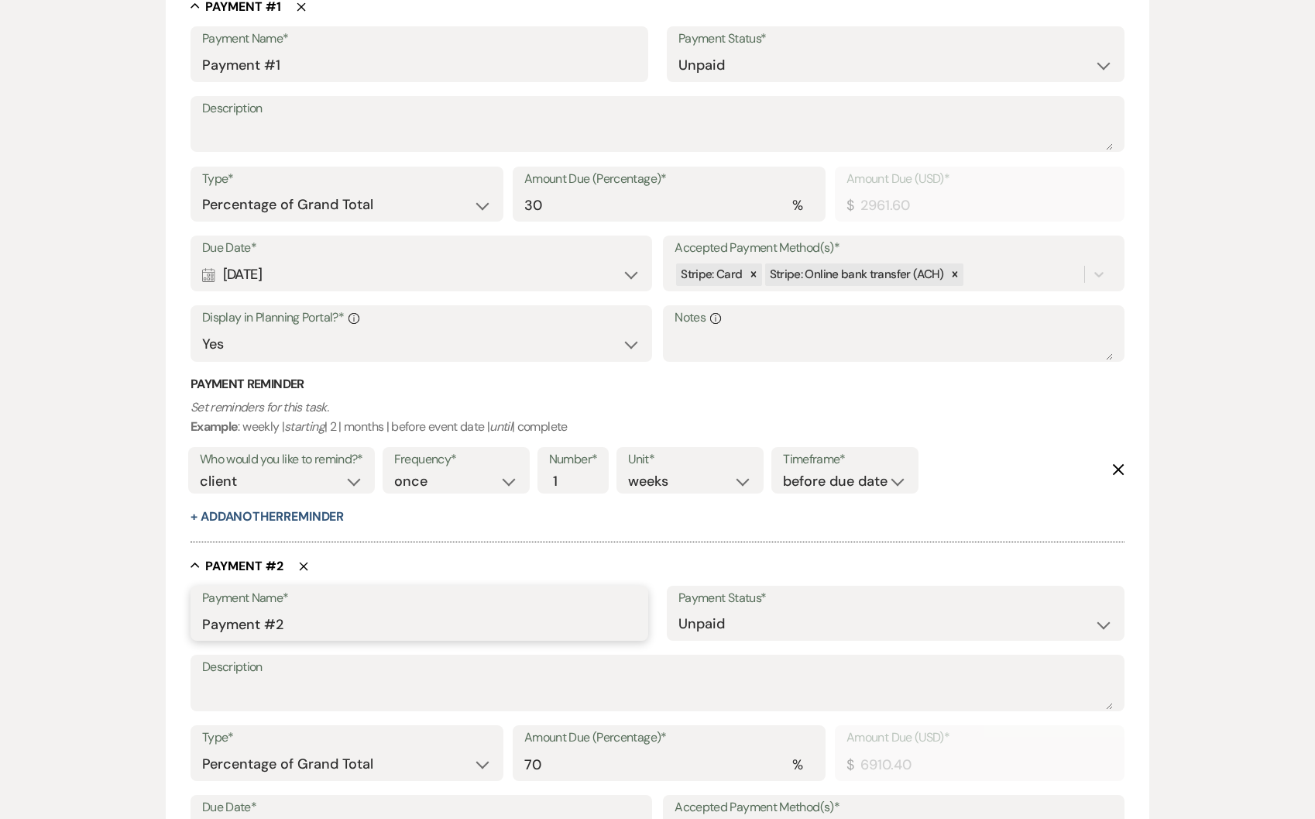
click at [342, 611] on input "Payment #2" at bounding box center [419, 624] width 435 height 30
type input "Payment #2 - Final"
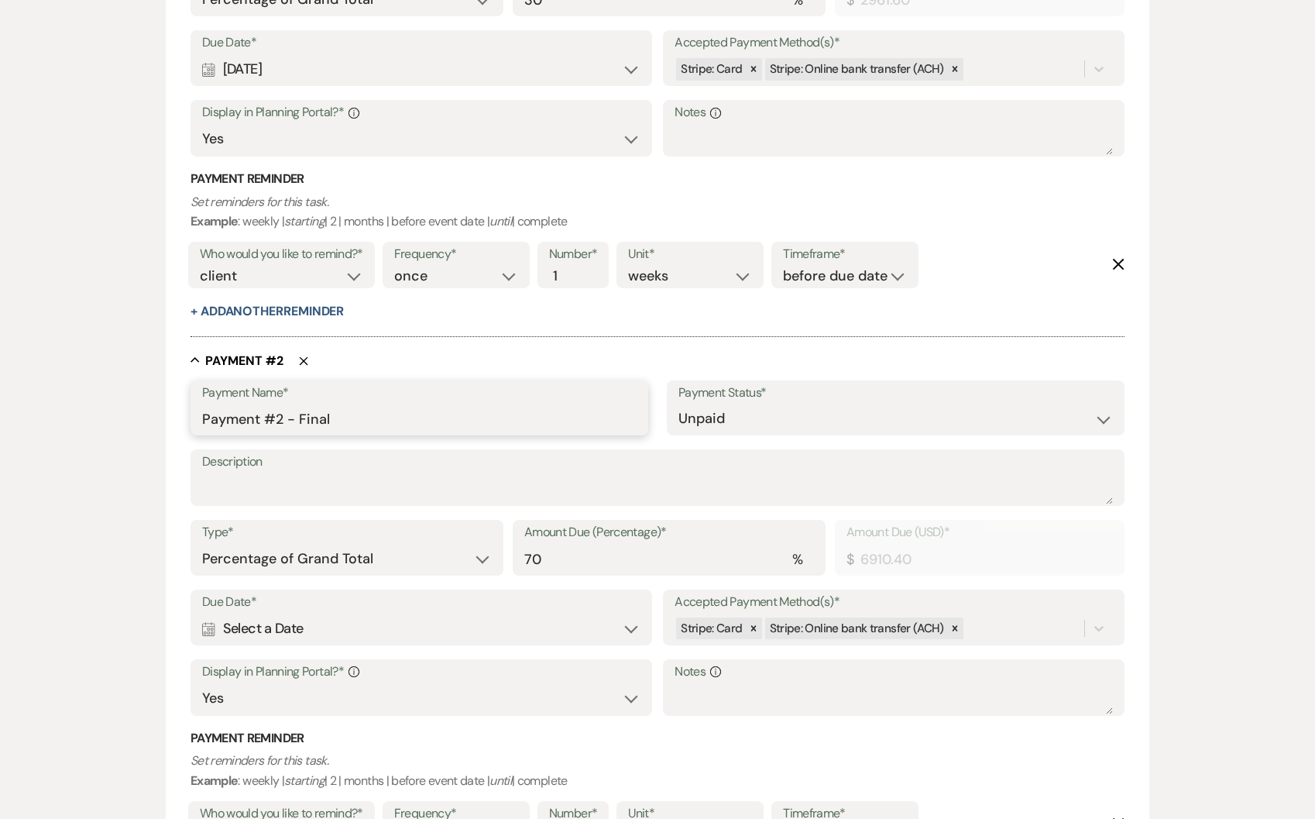
scroll to position [914, 0]
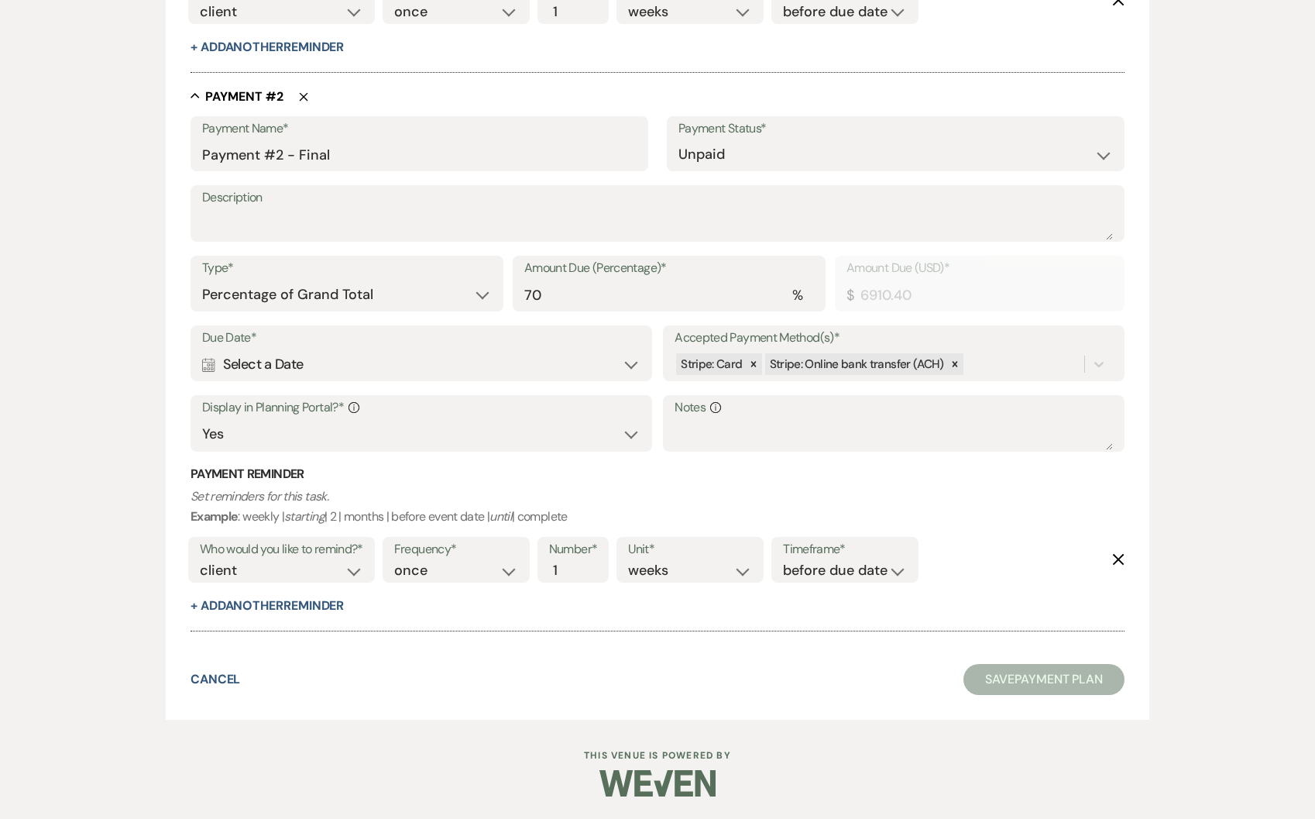
click at [356, 377] on div "Calendar Select a Date Expand" at bounding box center [421, 364] width 438 height 30
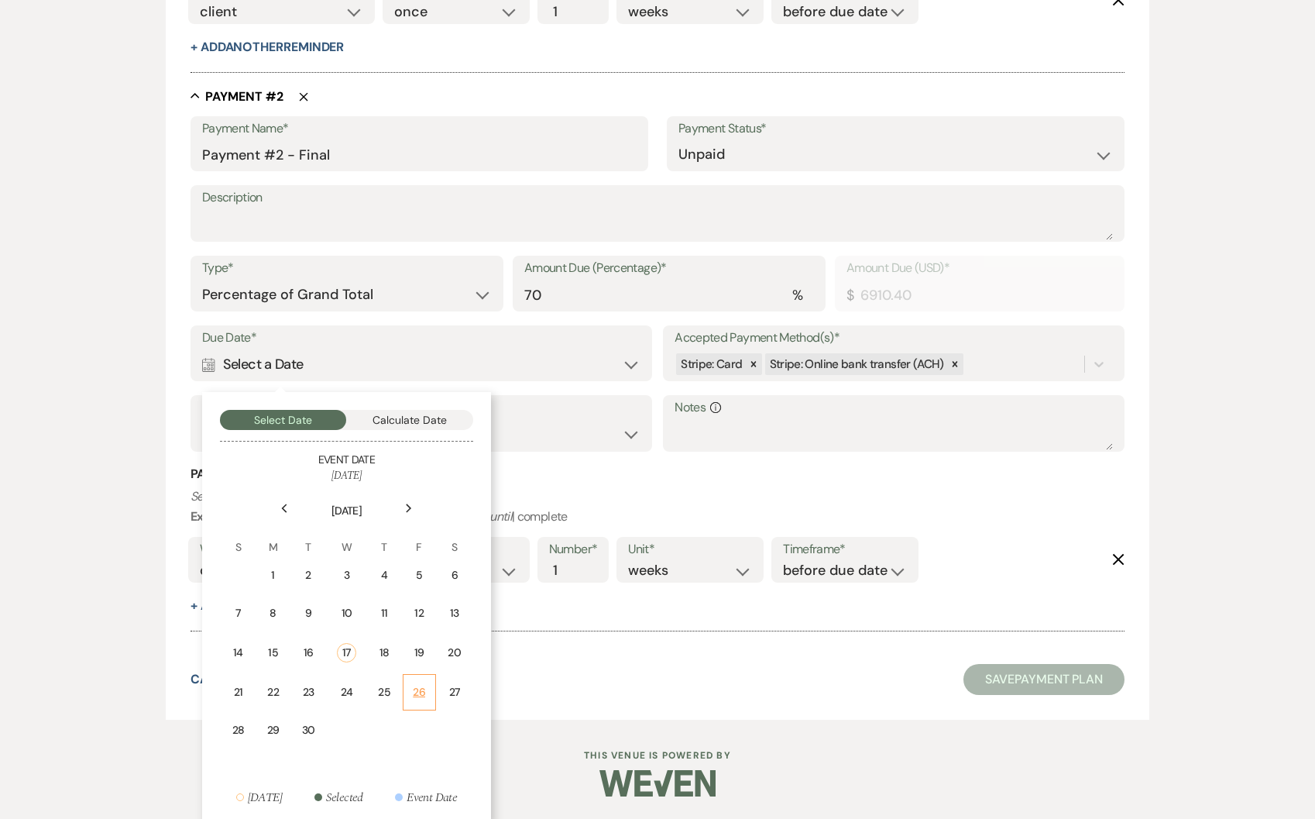
click at [419, 693] on div "26" at bounding box center [419, 692] width 13 height 16
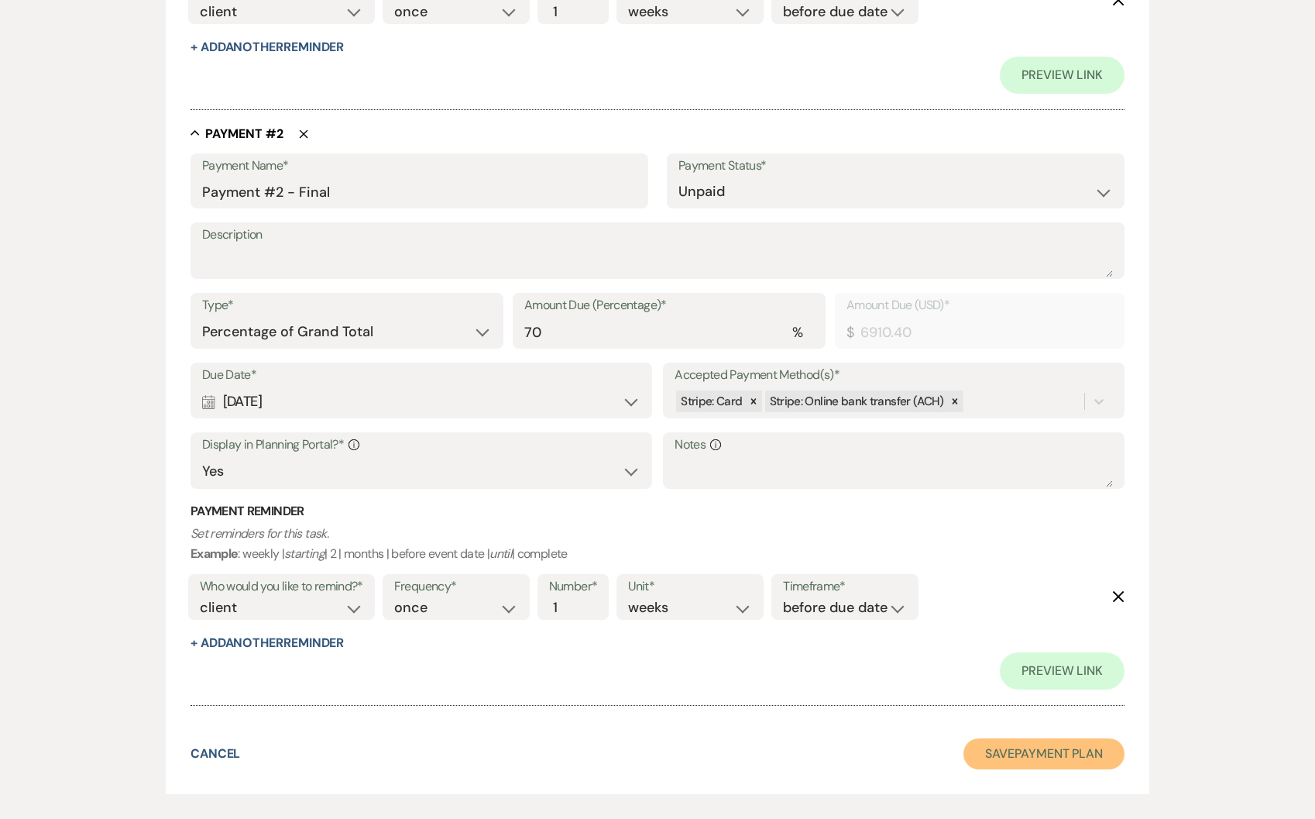
click at [1088, 758] on button "Save Payment Plan" at bounding box center [1044, 753] width 161 height 31
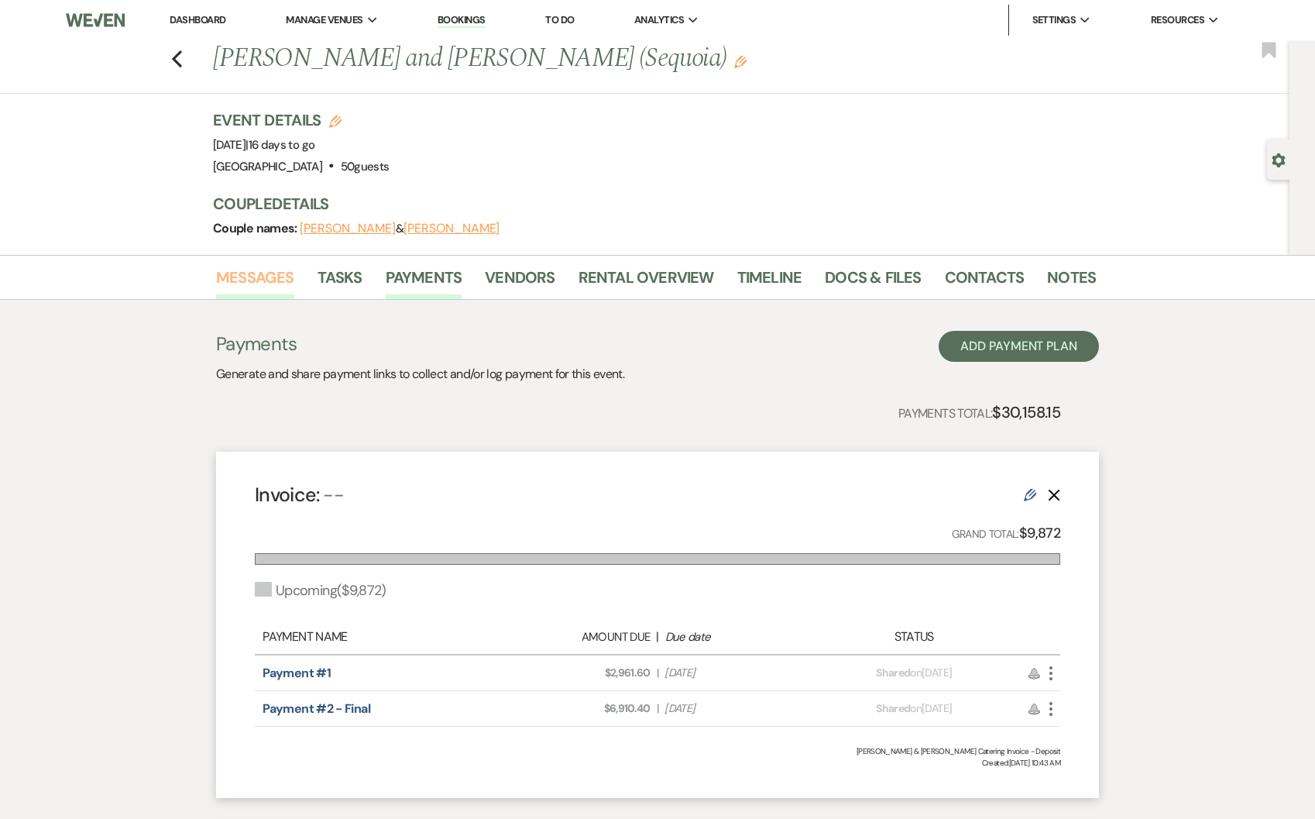
click at [261, 267] on link "Messages" at bounding box center [255, 282] width 78 height 34
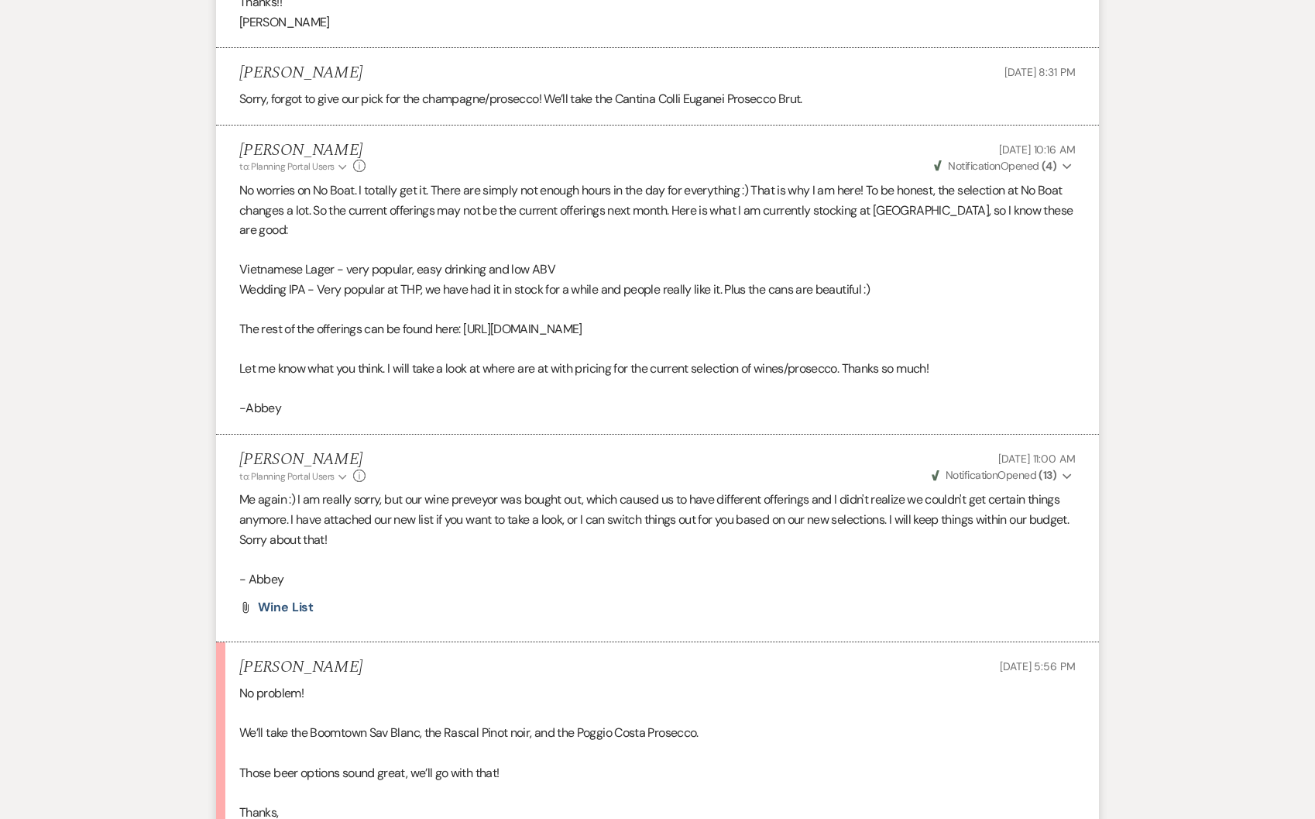
scroll to position [5140, 0]
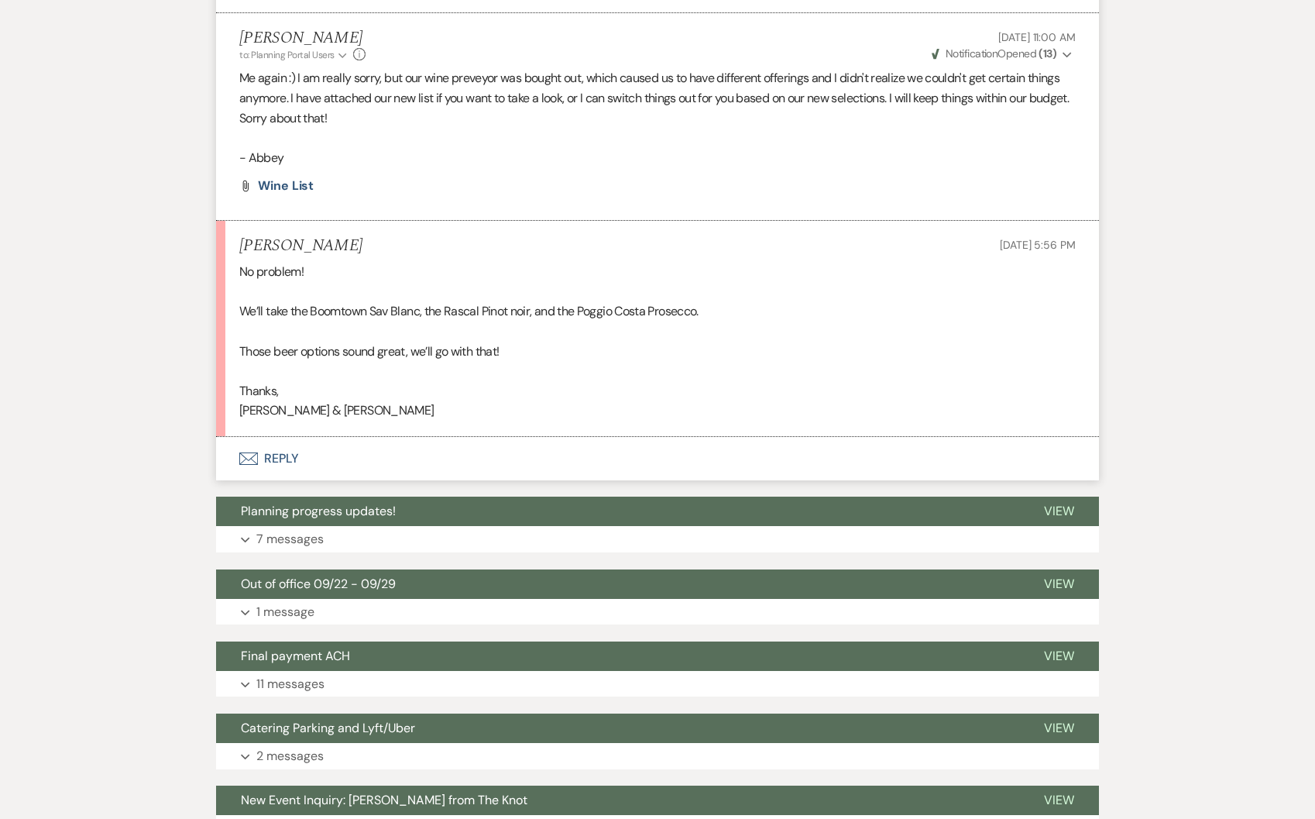
click at [309, 476] on button "Envelope Reply" at bounding box center [657, 458] width 883 height 43
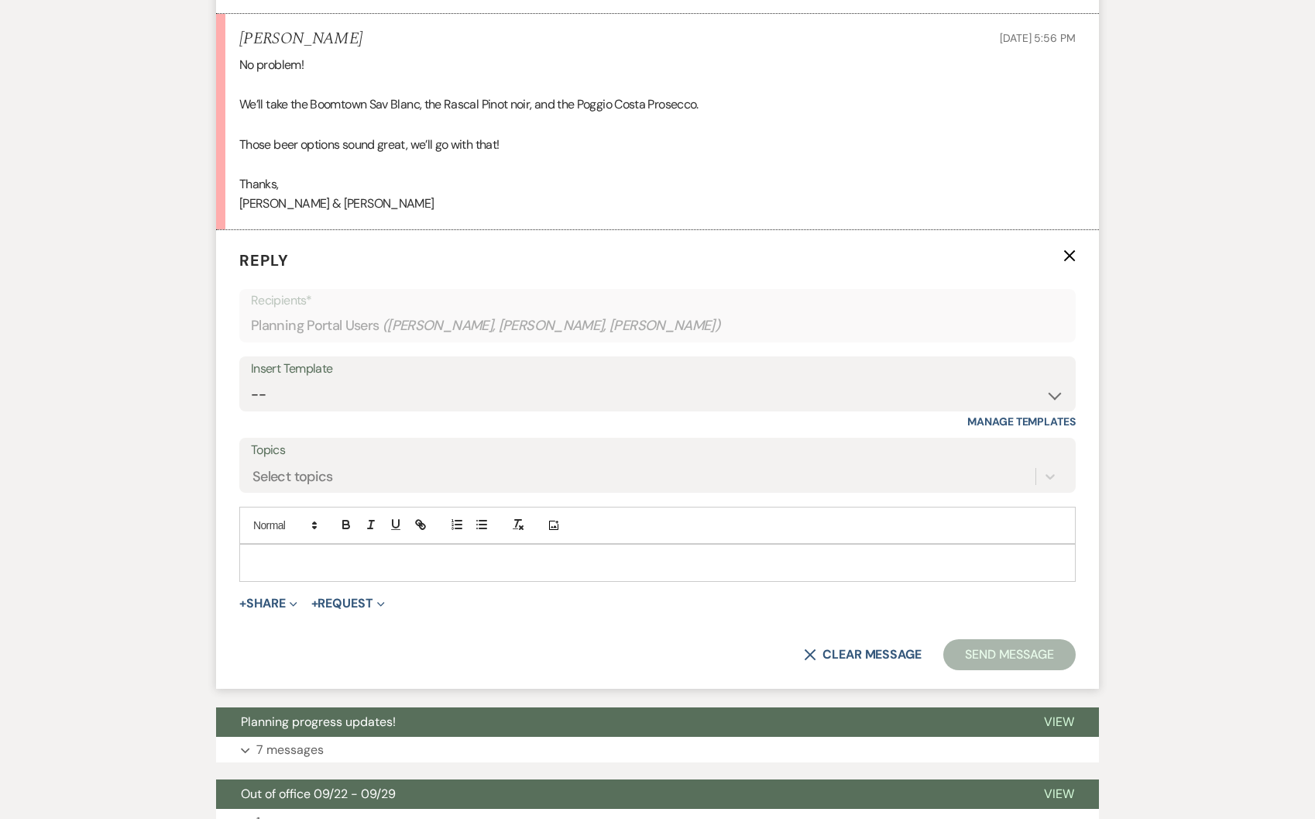
scroll to position [5347, 0]
click at [349, 570] on p at bounding box center [658, 561] width 812 height 17
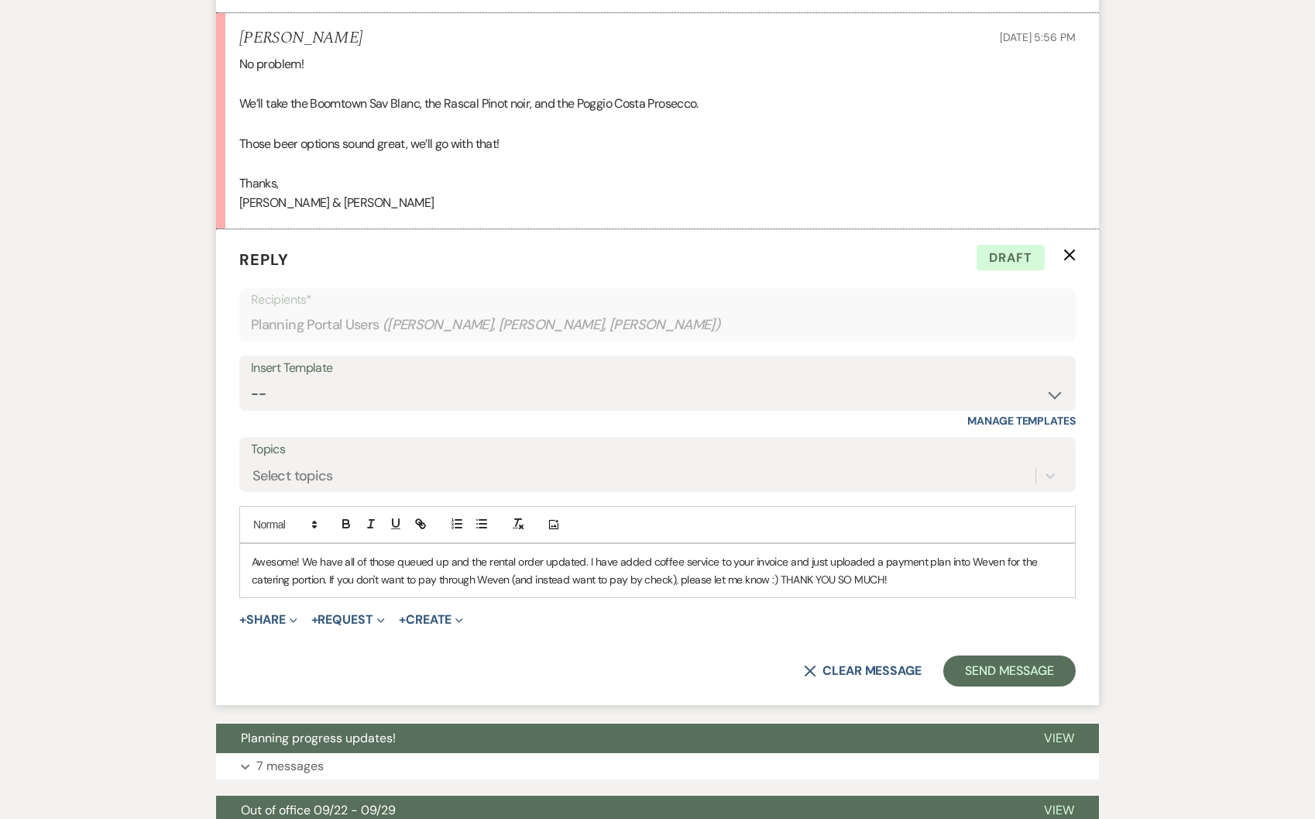
click at [617, 581] on p "Awesome! We have all of those queued up and the rental order updated. I have ad…" at bounding box center [658, 570] width 812 height 35
click at [926, 597] on div "Awesome! We have all of those queued up and the rental order updated. I have al…" at bounding box center [657, 570] width 835 height 53
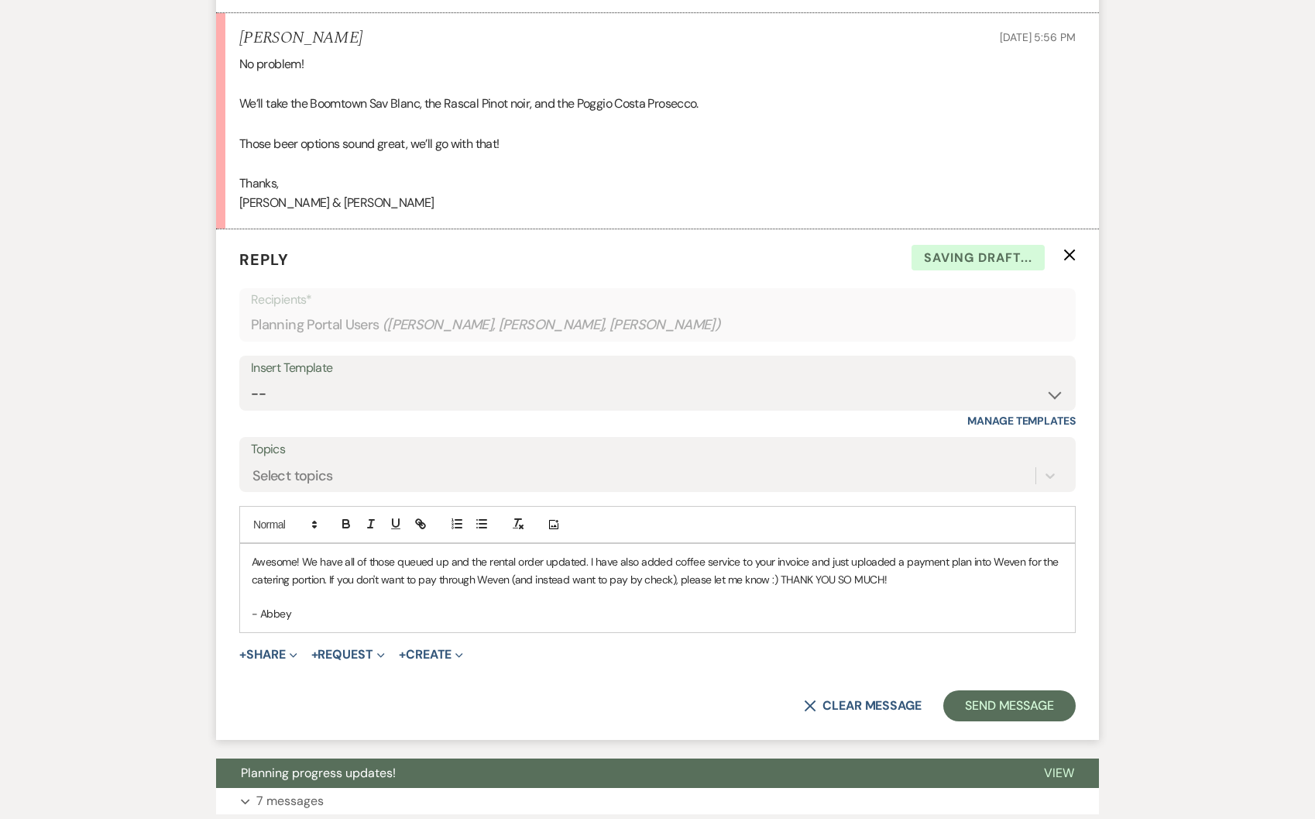
click at [985, 706] on form "Reply X Saving draft... Recipients* Planning Portal Users ( [PERSON_NAME], [PER…" at bounding box center [657, 484] width 883 height 510
click at [1026, 721] on button "Send Message" at bounding box center [1010, 705] width 132 height 31
